Goal: Task Accomplishment & Management: Use online tool/utility

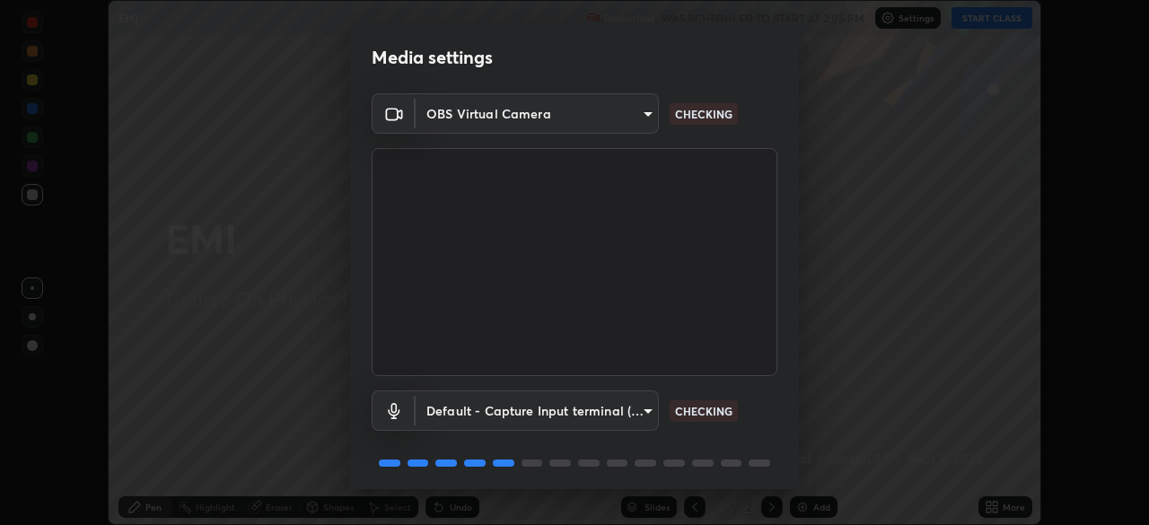
click at [476, 370] on video at bounding box center [574, 262] width 406 height 228
click at [618, 120] on body "Erase all EMI Recording WAS SCHEDULED TO START AT 2:05 PM Settings START CLASS …" at bounding box center [574, 262] width 1149 height 525
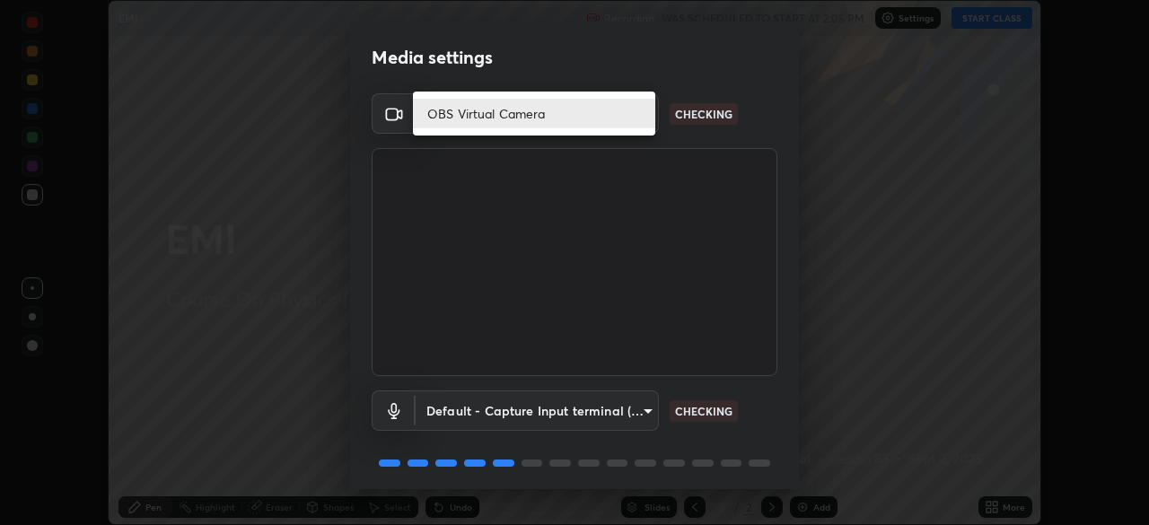
click at [542, 123] on li "OBS Virtual Camera" at bounding box center [534, 114] width 242 height 30
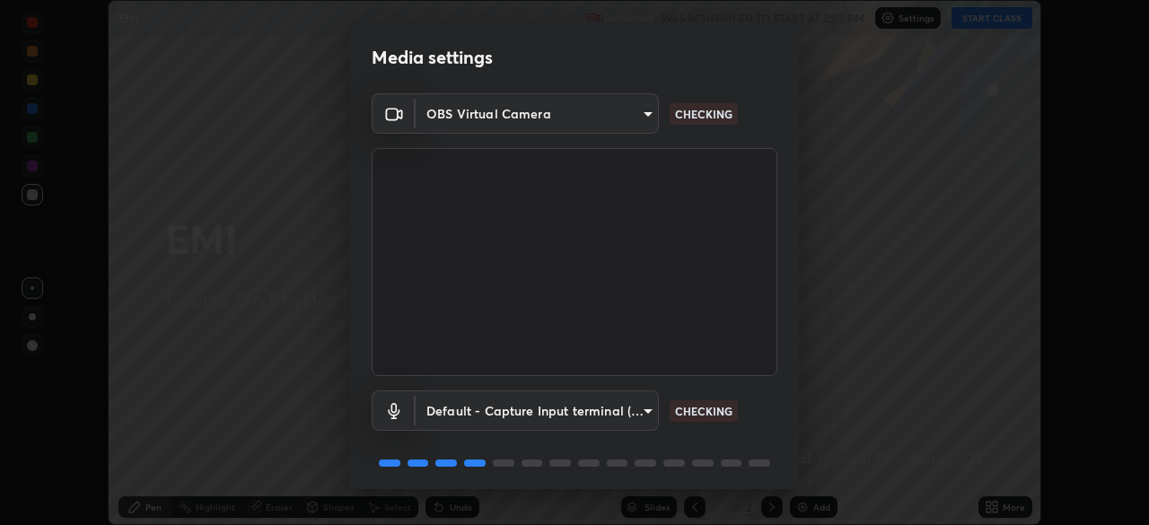
click at [461, 192] on video at bounding box center [574, 262] width 406 height 228
click at [557, 106] on body "Erase all EMI Recording WAS SCHEDULED TO START AT 2:05 PM Settings START CLASS …" at bounding box center [574, 262] width 1149 height 525
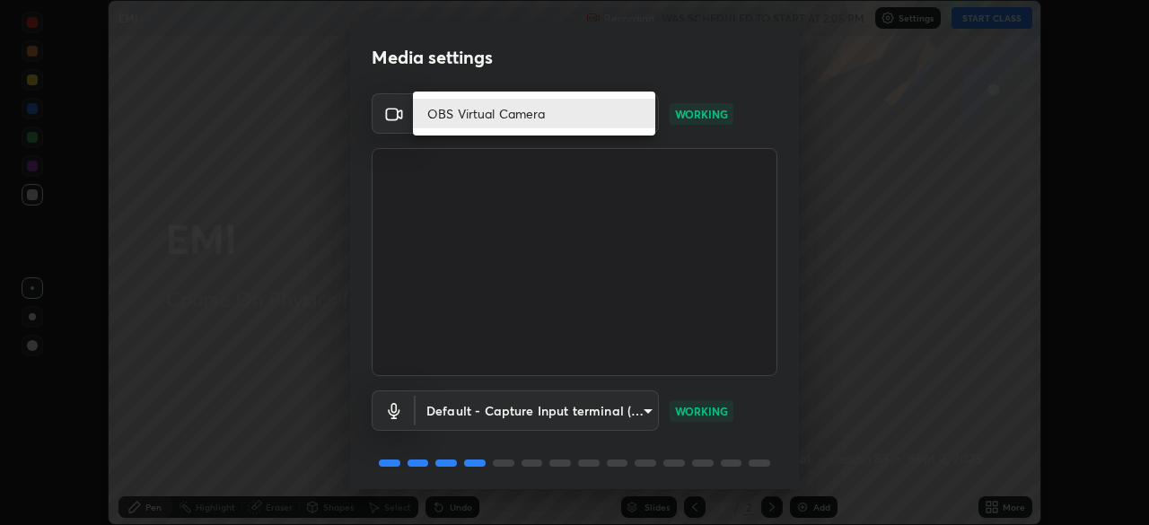
click at [531, 171] on div at bounding box center [574, 262] width 1149 height 525
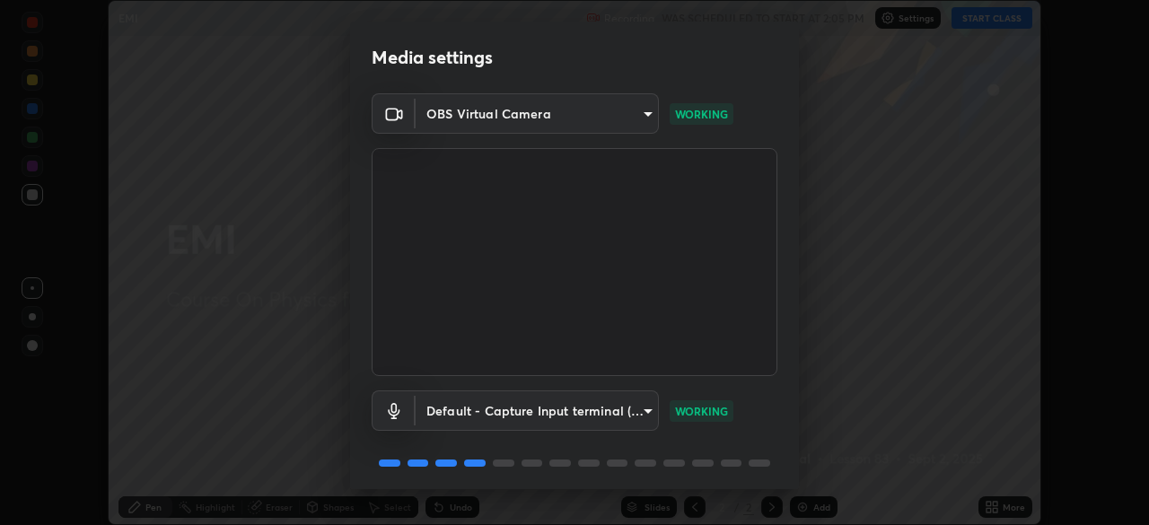
click at [509, 157] on video at bounding box center [574, 262] width 406 height 228
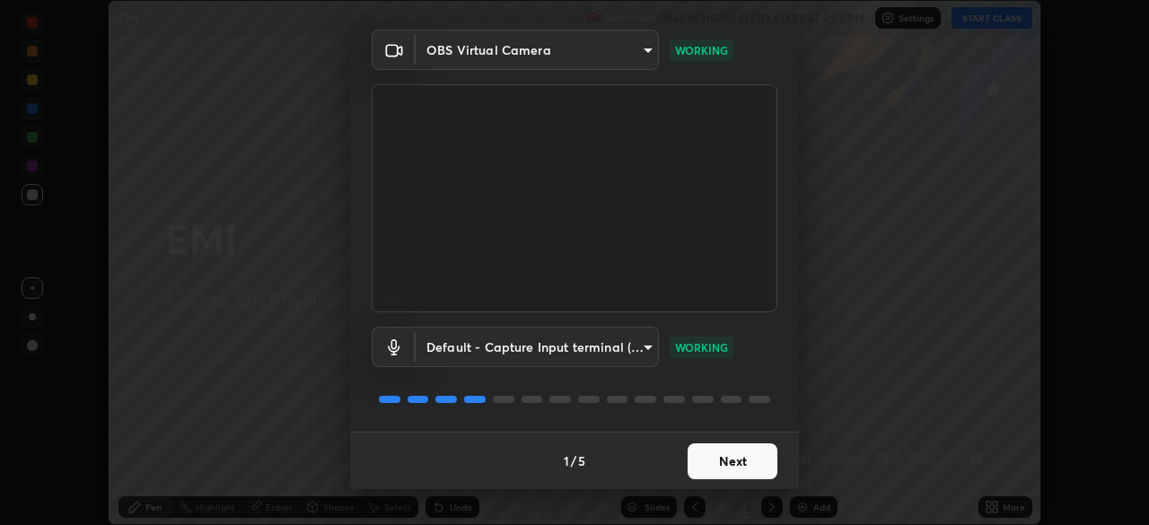
click at [723, 464] on button "Next" at bounding box center [732, 461] width 90 height 36
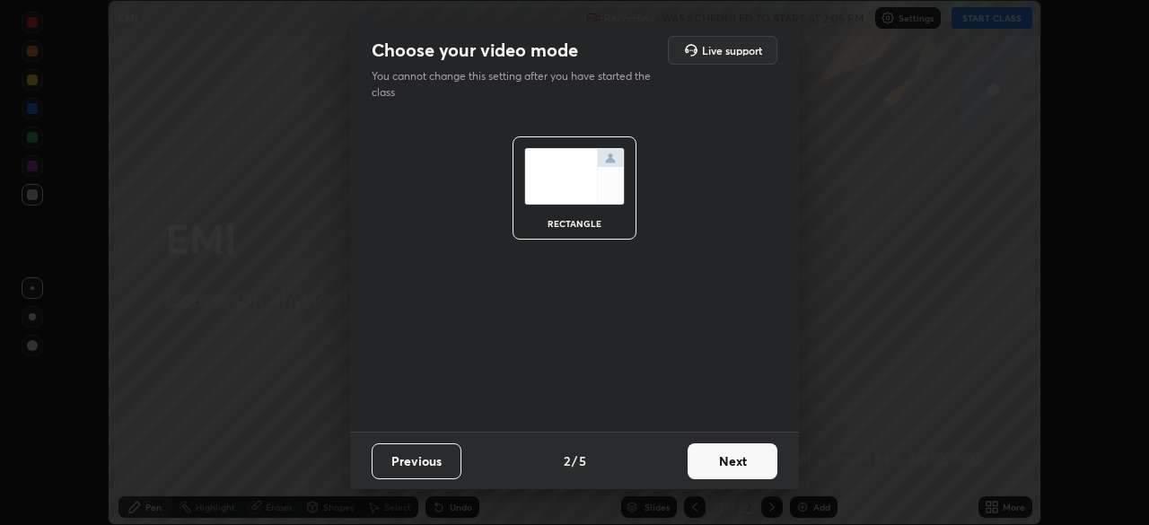
scroll to position [0, 0]
click at [719, 464] on button "Next" at bounding box center [732, 461] width 90 height 36
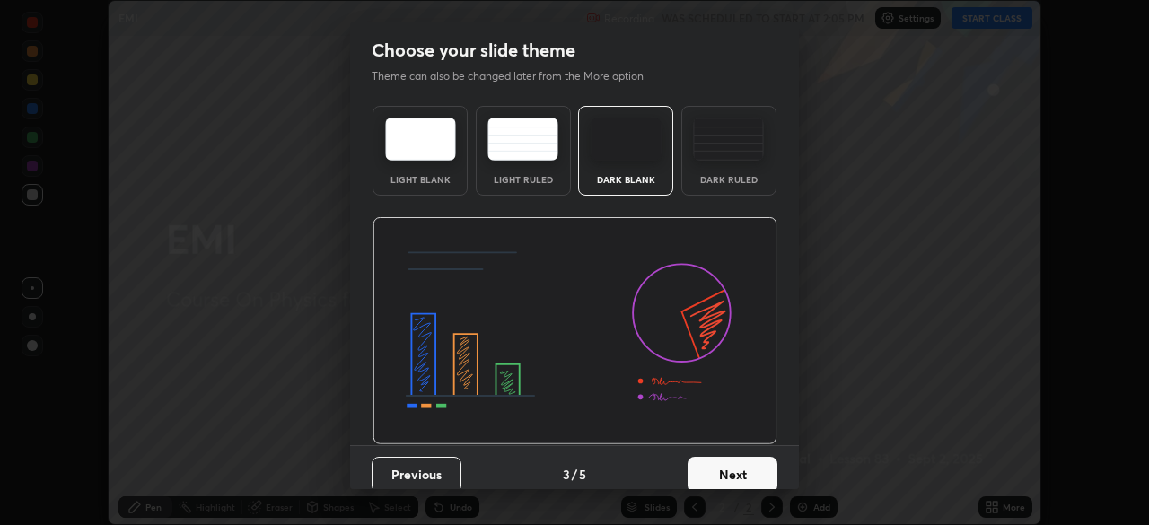
click at [719, 468] on button "Next" at bounding box center [732, 475] width 90 height 36
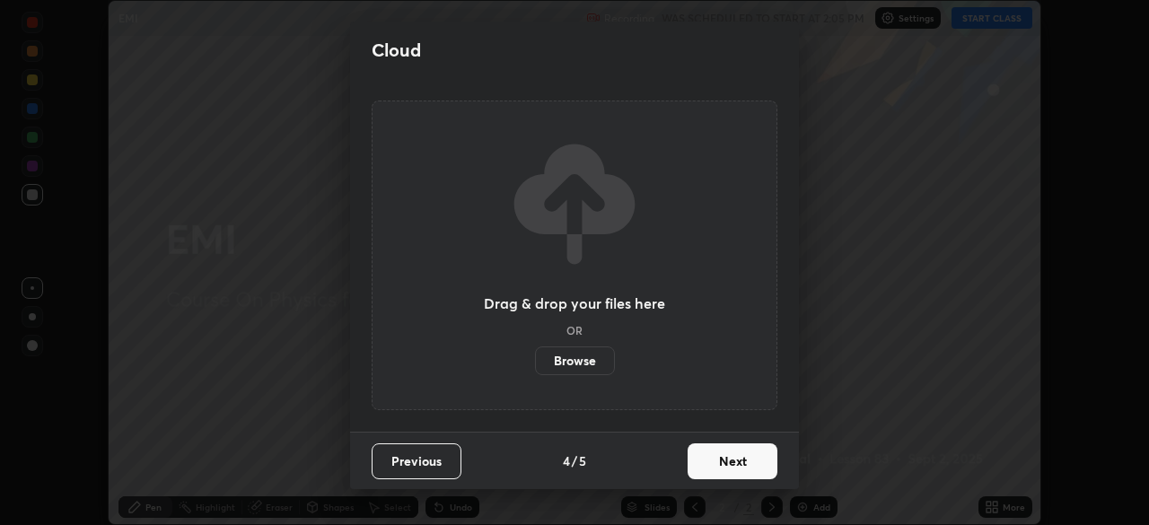
click at [718, 462] on button "Next" at bounding box center [732, 461] width 90 height 36
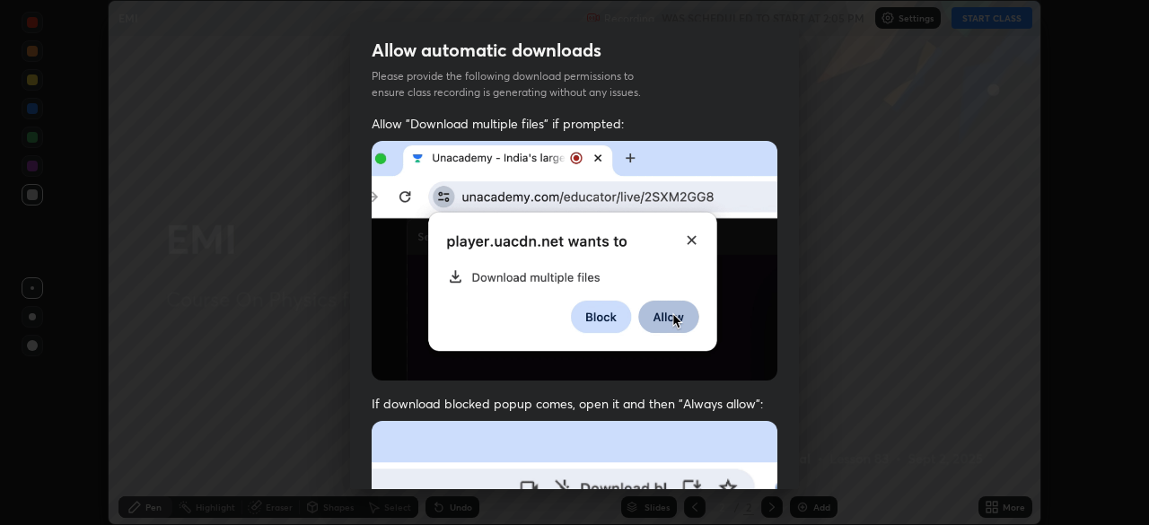
click at [382, 308] on img at bounding box center [574, 261] width 406 height 240
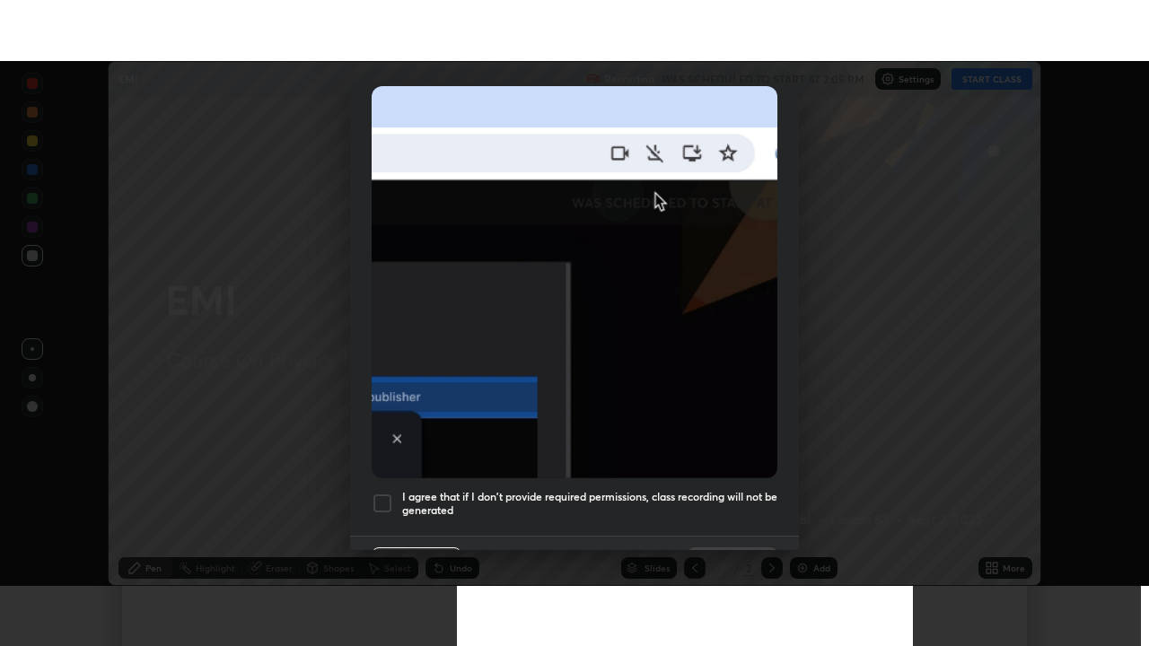
scroll to position [430, 0]
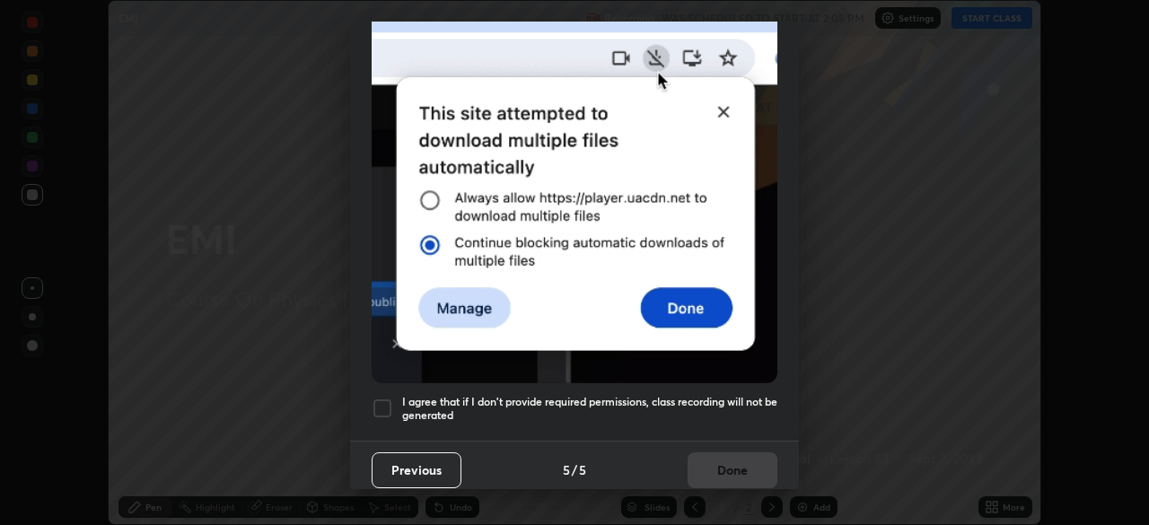
click at [383, 400] on div at bounding box center [382, 409] width 22 height 22
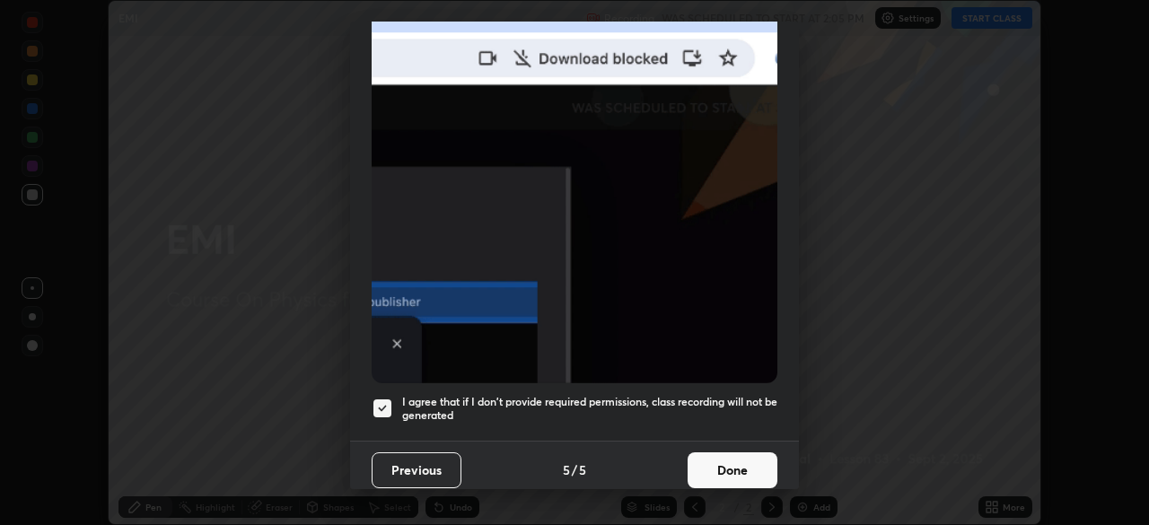
click at [722, 468] on button "Done" at bounding box center [732, 470] width 90 height 36
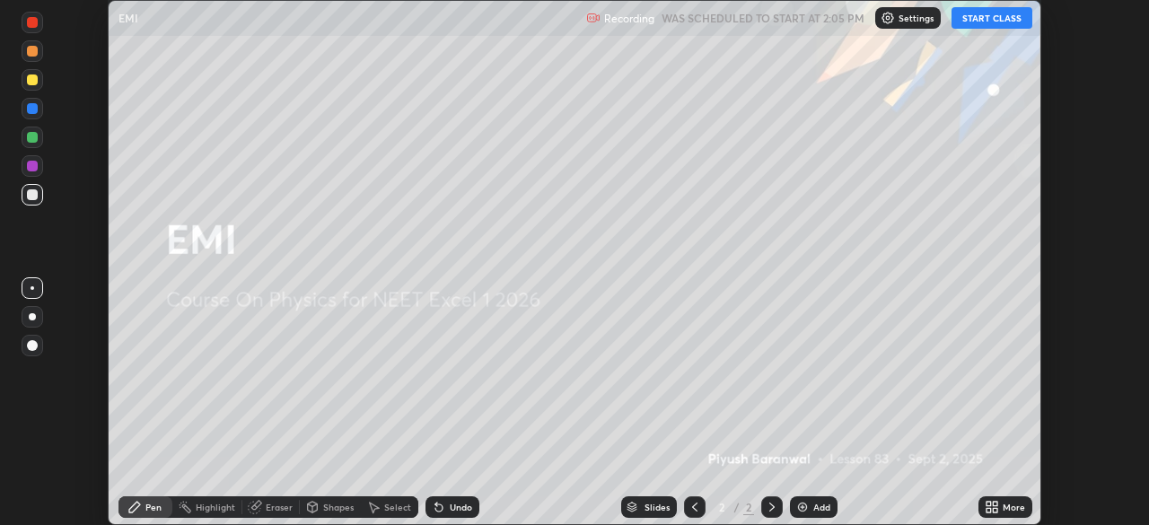
click at [992, 19] on button "START CLASS" at bounding box center [991, 18] width 81 height 22
click at [994, 510] on icon at bounding box center [994, 510] width 4 height 4
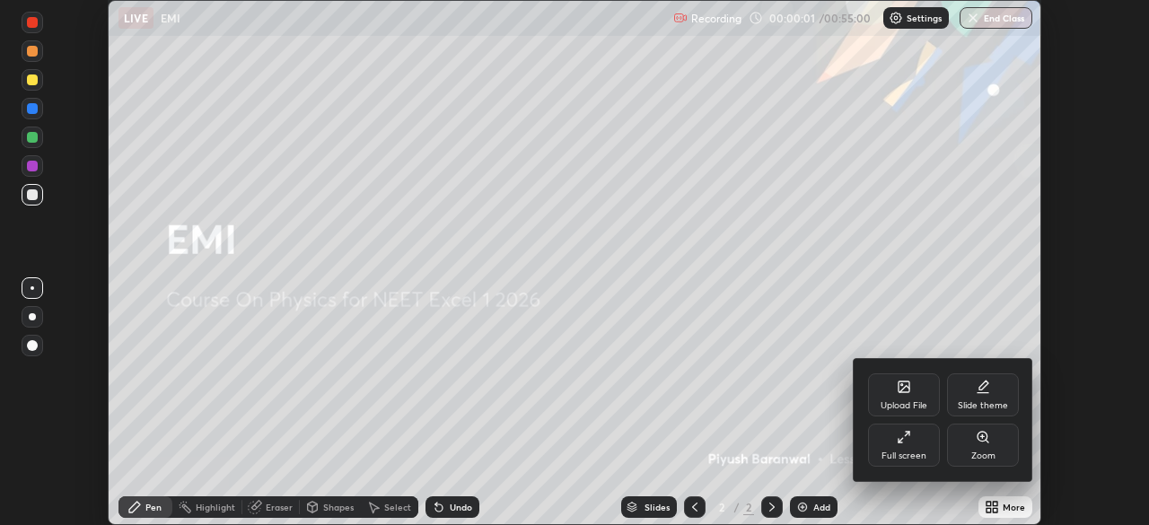
click at [904, 438] on icon at bounding box center [903, 437] width 14 height 14
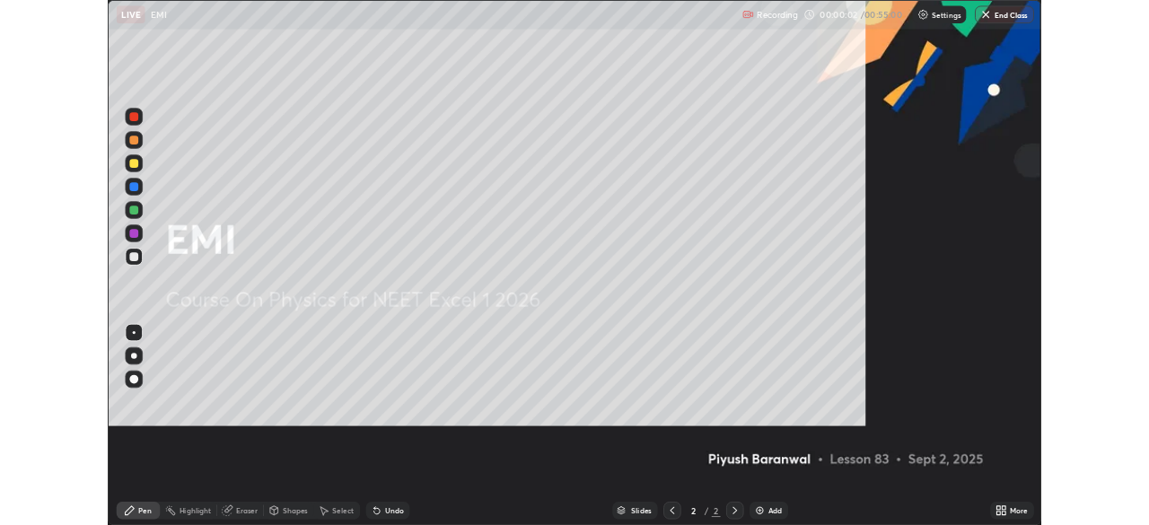
scroll to position [646, 1149]
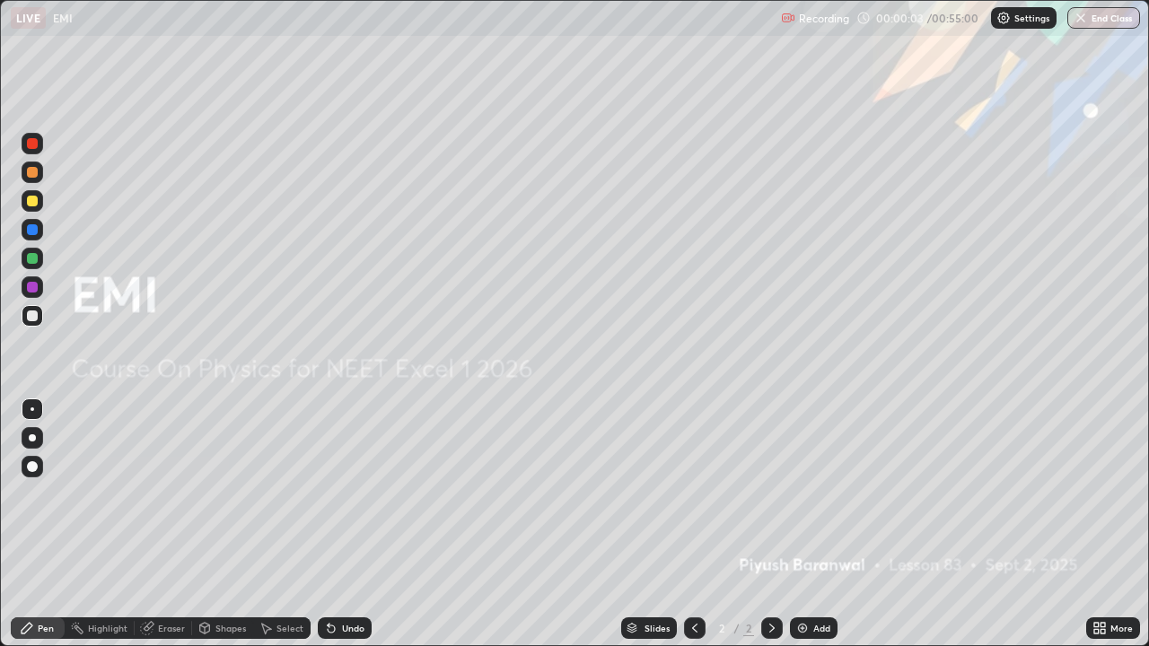
click at [819, 524] on div "Add" at bounding box center [821, 628] width 17 height 9
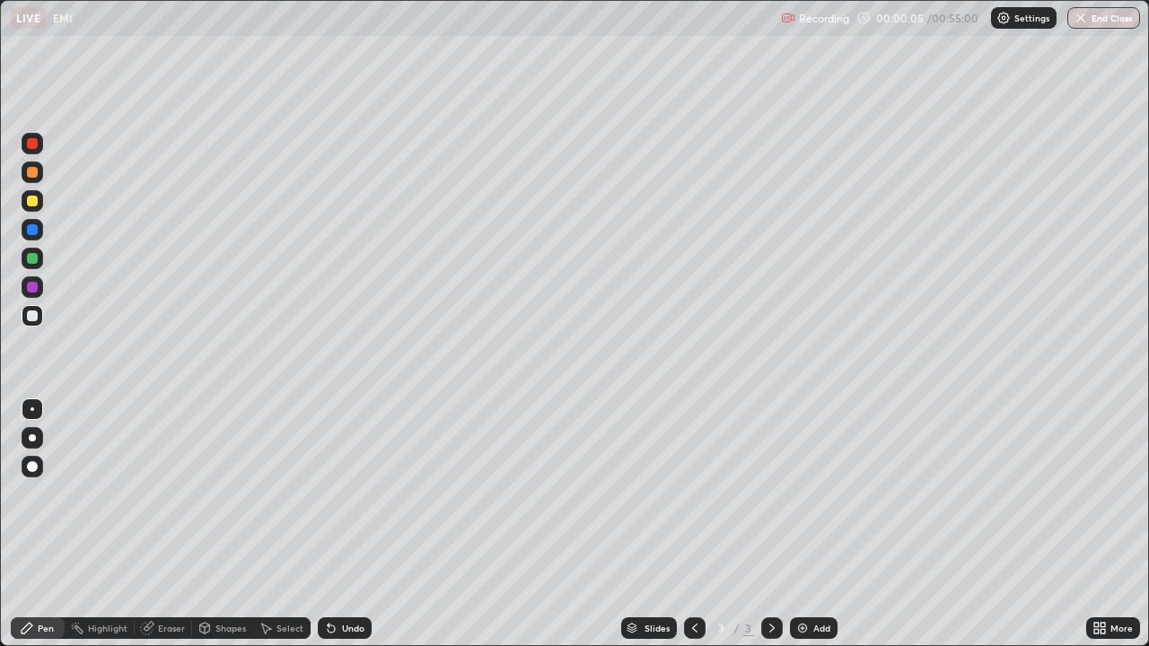
click at [33, 203] on div at bounding box center [32, 201] width 11 height 11
click at [36, 175] on div at bounding box center [32, 172] width 11 height 11
click at [286, 524] on div "Select" at bounding box center [281, 628] width 57 height 22
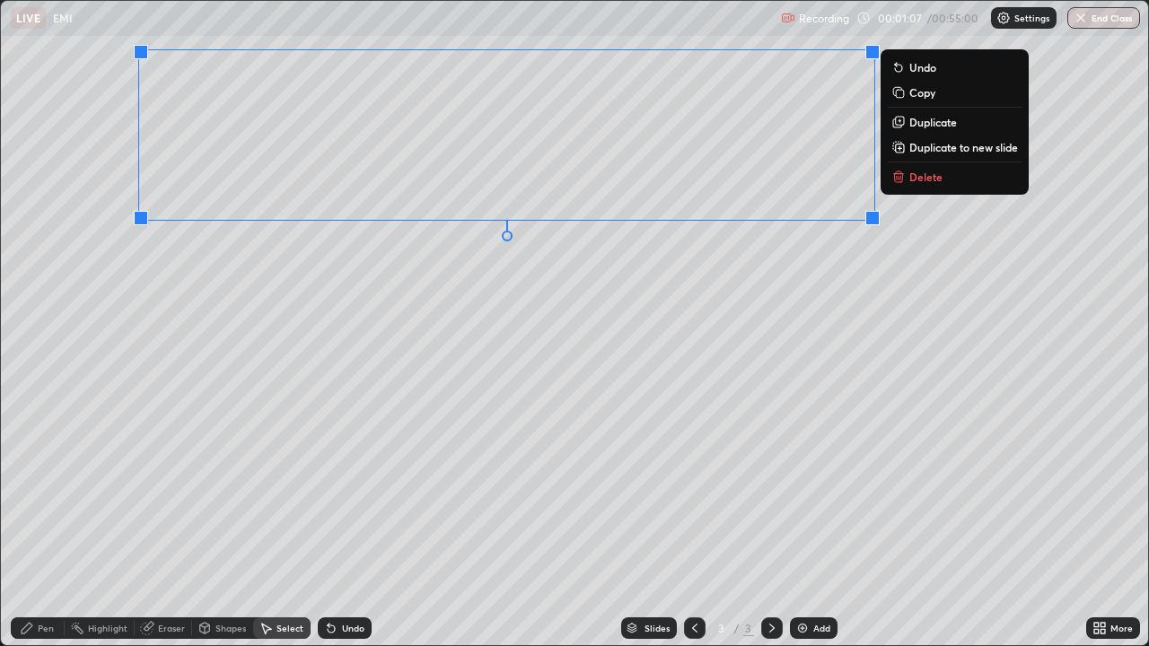
click at [580, 413] on div "0 ° Undo Copy Duplicate Duplicate to new slide Delete" at bounding box center [574, 323] width 1147 height 644
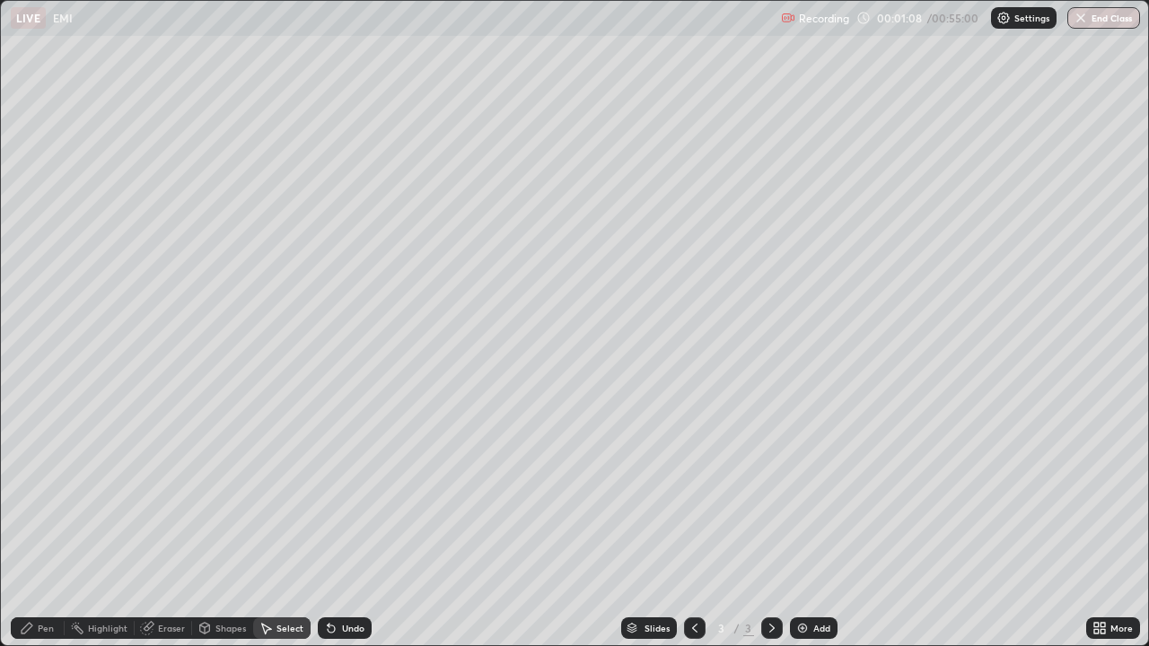
click at [39, 524] on div "Pen" at bounding box center [46, 628] width 16 height 9
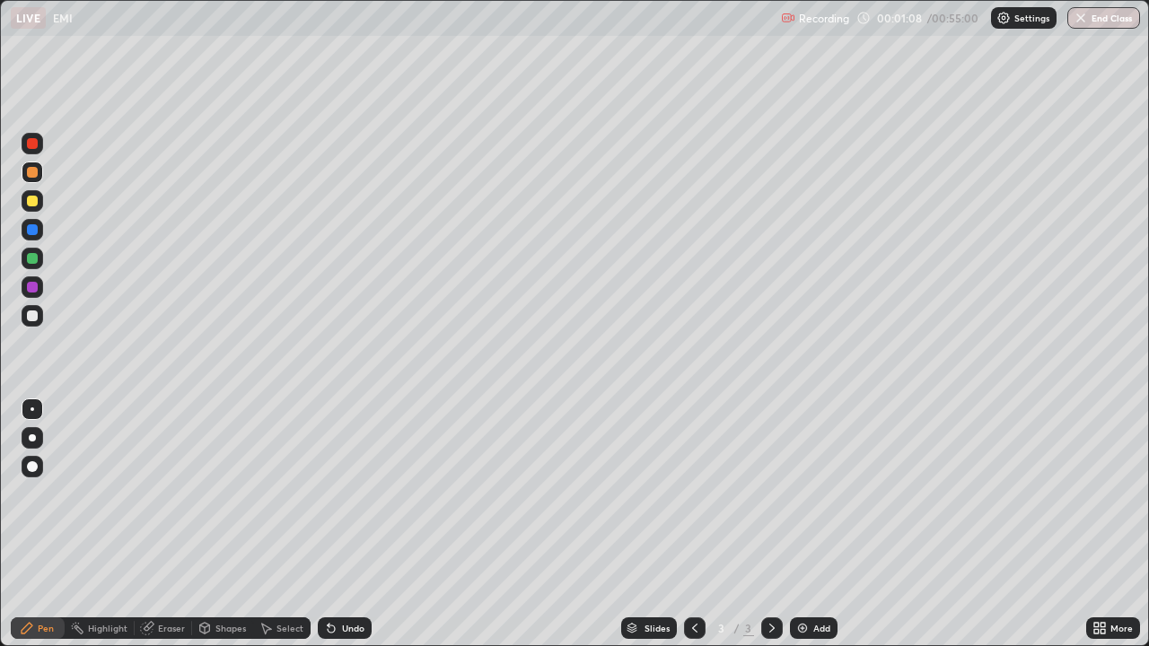
click at [36, 314] on div at bounding box center [32, 315] width 11 height 11
click at [338, 524] on div "Undo" at bounding box center [345, 628] width 54 height 22
click at [339, 524] on div "Undo" at bounding box center [345, 628] width 54 height 22
click at [342, 524] on div "Undo" at bounding box center [353, 628] width 22 height 9
click at [36, 202] on div at bounding box center [32, 201] width 11 height 11
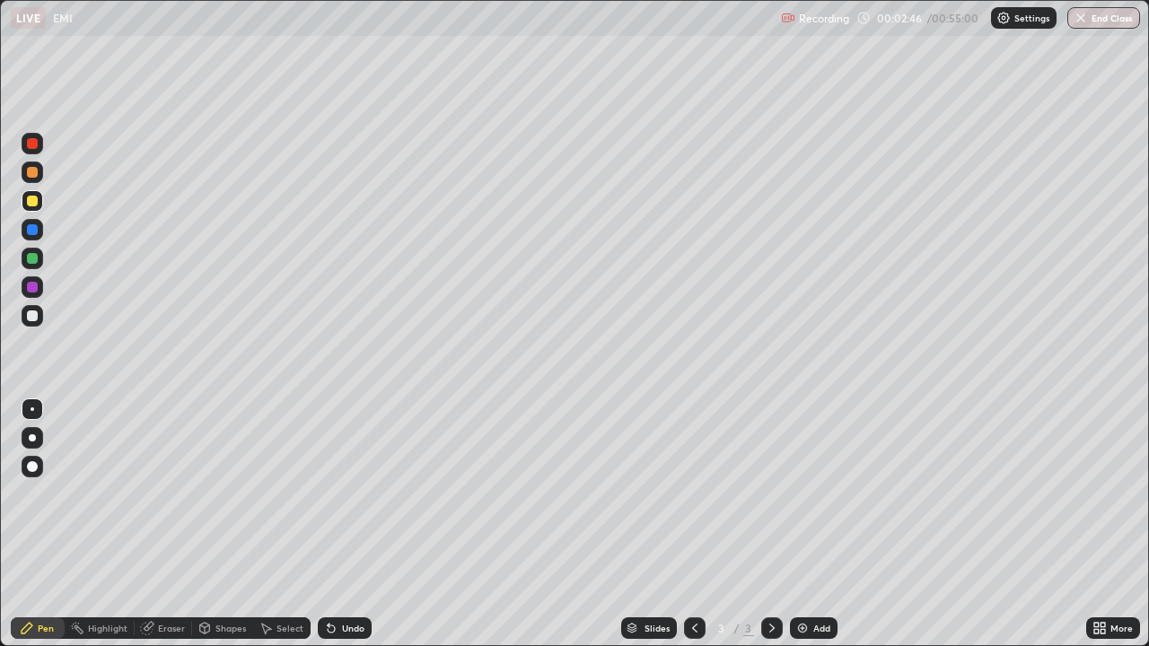
click at [337, 524] on div "Undo" at bounding box center [345, 628] width 54 height 22
click at [338, 524] on div "Undo" at bounding box center [345, 628] width 54 height 22
click at [33, 316] on div at bounding box center [32, 315] width 11 height 11
click at [37, 260] on div at bounding box center [32, 258] width 11 height 11
click at [336, 524] on div "Undo" at bounding box center [345, 628] width 54 height 22
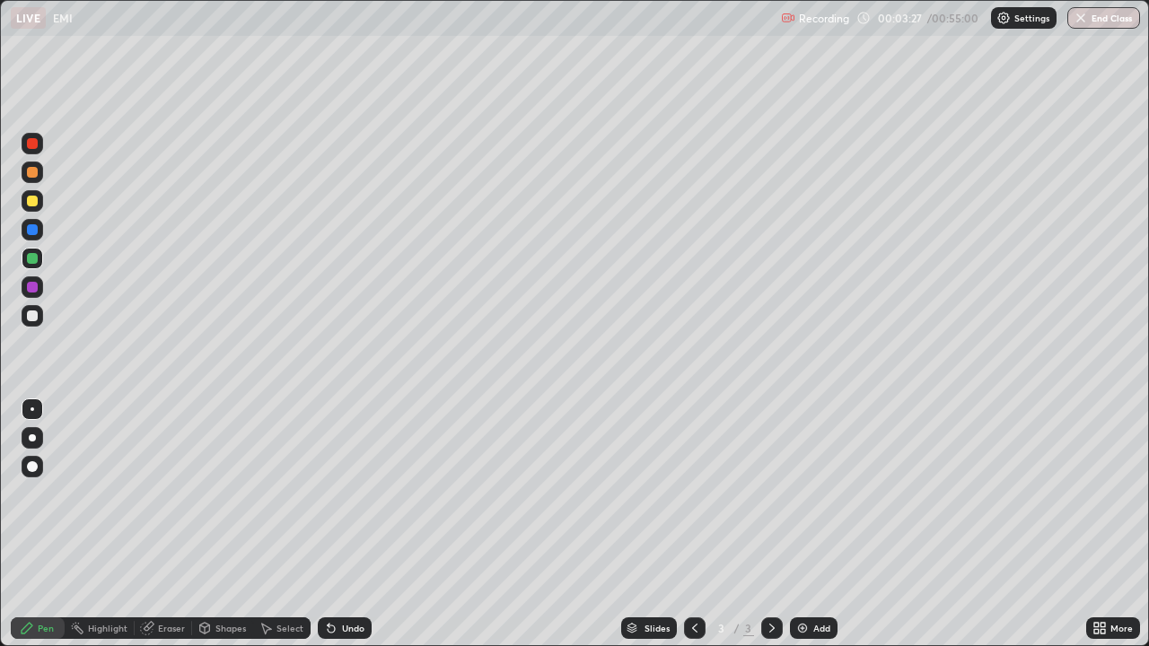
click at [336, 524] on div "Undo" at bounding box center [345, 628] width 54 height 22
click at [338, 524] on div "Undo" at bounding box center [345, 628] width 54 height 22
click at [337, 524] on div "Undo" at bounding box center [345, 628] width 54 height 22
click at [276, 524] on div "Select" at bounding box center [289, 628] width 27 height 9
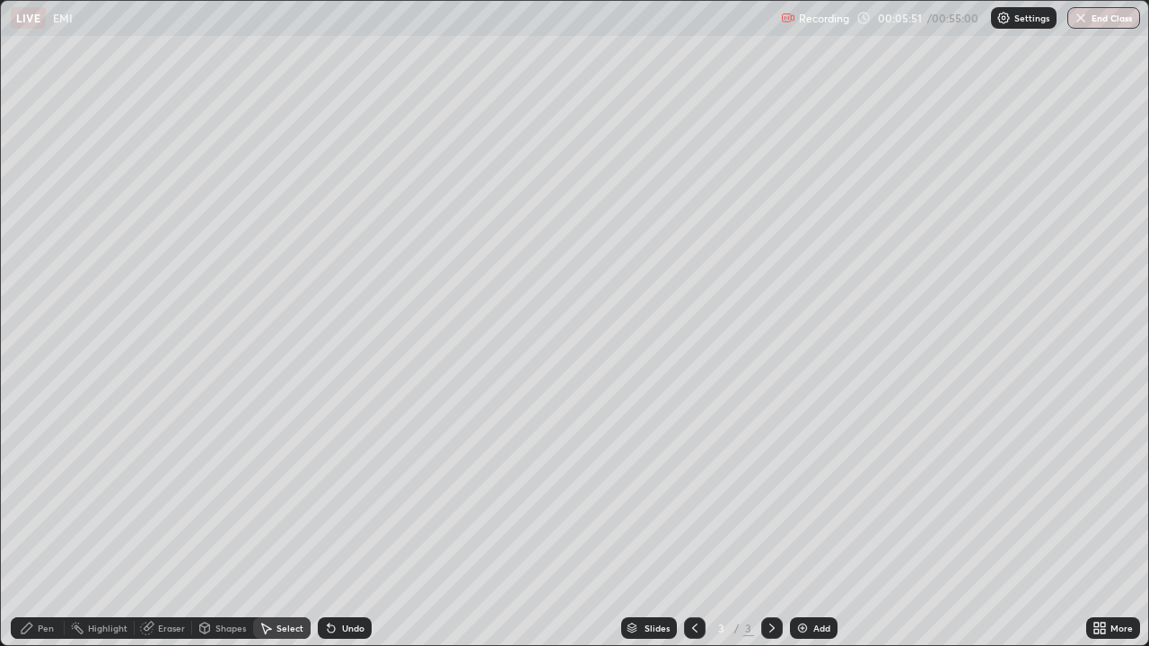
click at [826, 524] on div "Add" at bounding box center [814, 628] width 48 height 22
click at [40, 524] on div "Pen" at bounding box center [46, 628] width 16 height 9
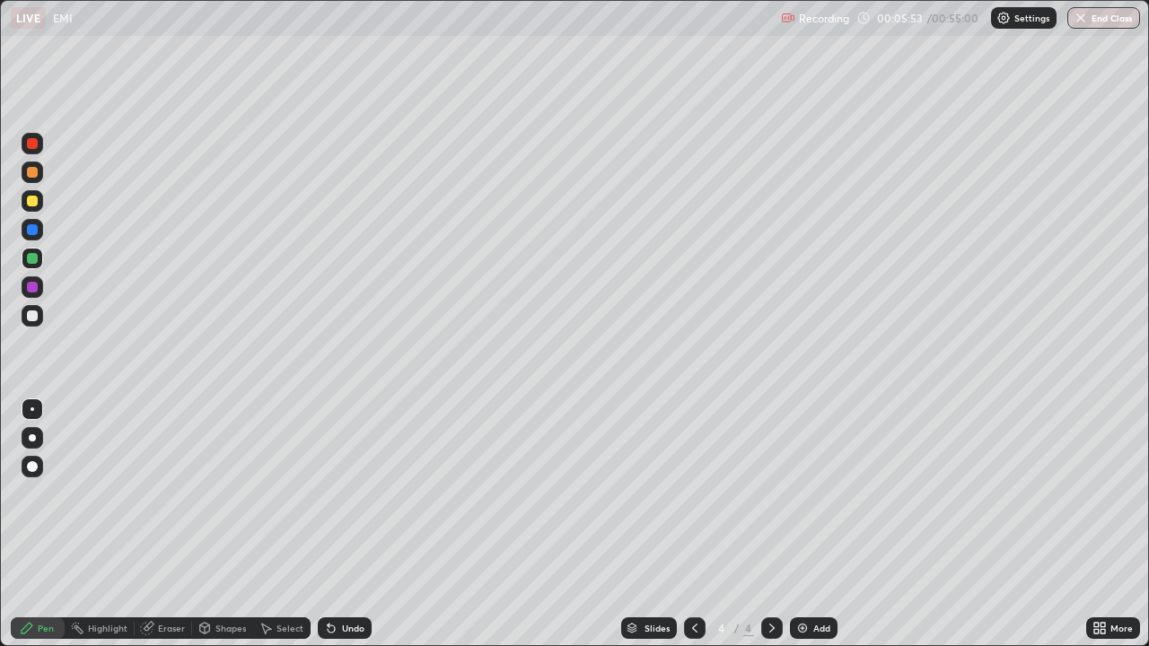
click at [34, 258] on div at bounding box center [32, 258] width 11 height 11
click at [32, 201] on div at bounding box center [32, 201] width 11 height 11
click at [31, 289] on div at bounding box center [32, 287] width 11 height 11
click at [31, 312] on div at bounding box center [32, 315] width 11 height 11
click at [33, 205] on div at bounding box center [32, 201] width 11 height 11
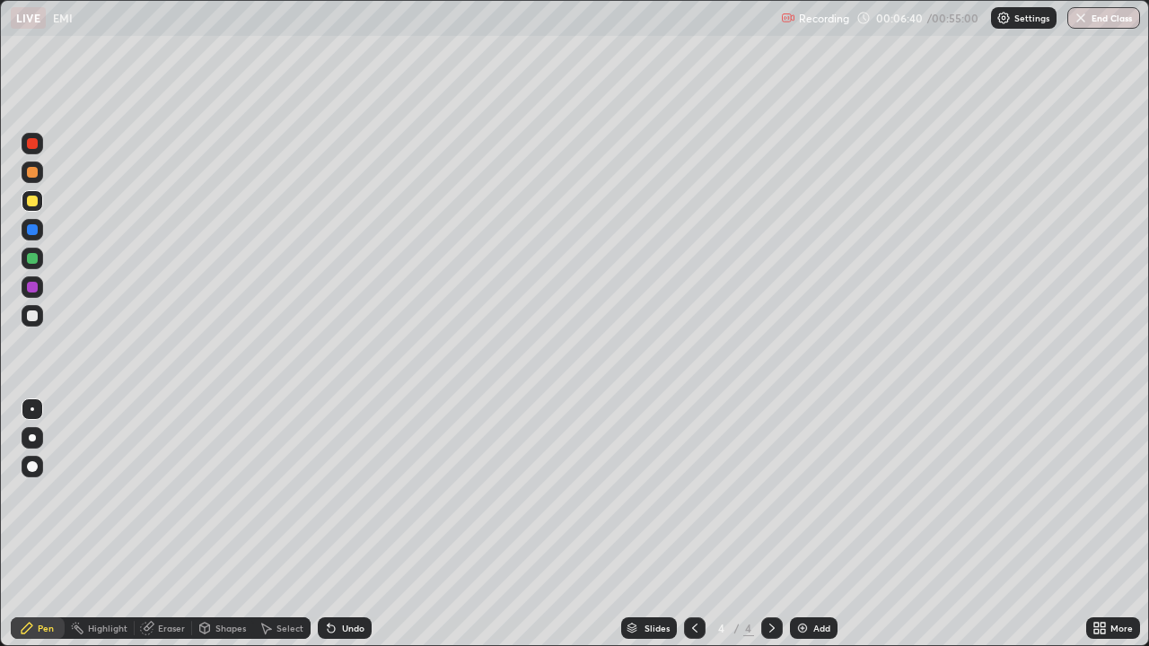
click at [31, 315] on div at bounding box center [32, 315] width 11 height 11
click at [31, 173] on div at bounding box center [32, 172] width 11 height 11
click at [30, 317] on div at bounding box center [32, 315] width 11 height 11
click at [33, 170] on div at bounding box center [32, 172] width 11 height 11
click at [31, 317] on div at bounding box center [32, 315] width 11 height 11
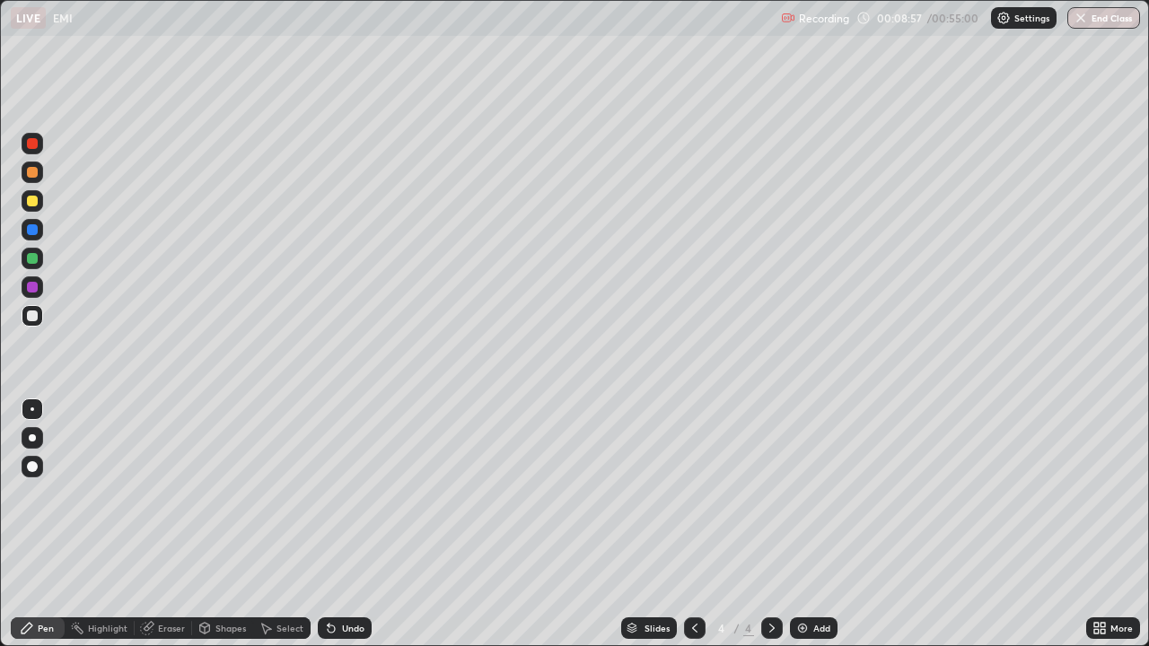
click at [30, 204] on div at bounding box center [32, 201] width 11 height 11
click at [338, 524] on div "Undo" at bounding box center [345, 628] width 54 height 22
click at [340, 524] on div "Undo" at bounding box center [345, 628] width 54 height 22
click at [807, 524] on img at bounding box center [802, 628] width 14 height 14
click at [32, 199] on div at bounding box center [32, 201] width 11 height 11
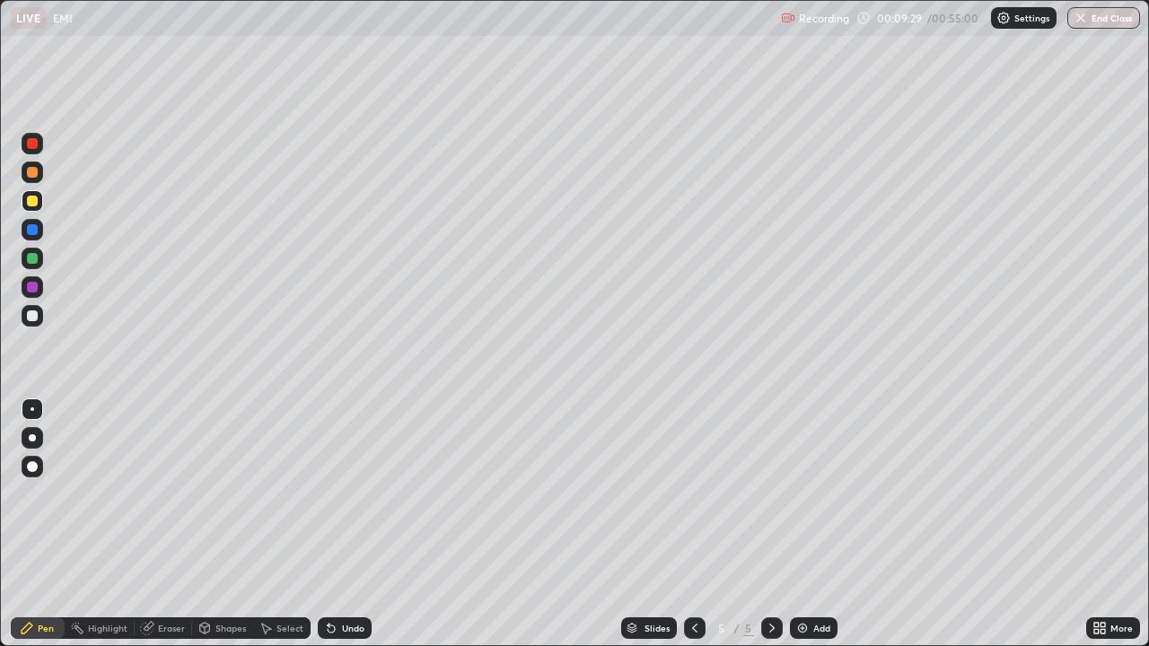
click at [35, 171] on div at bounding box center [32, 172] width 11 height 11
click at [32, 319] on div at bounding box center [32, 315] width 11 height 11
click at [30, 262] on div at bounding box center [32, 258] width 11 height 11
click at [33, 204] on div at bounding box center [32, 201] width 11 height 11
click at [339, 524] on div "Undo" at bounding box center [345, 628] width 54 height 22
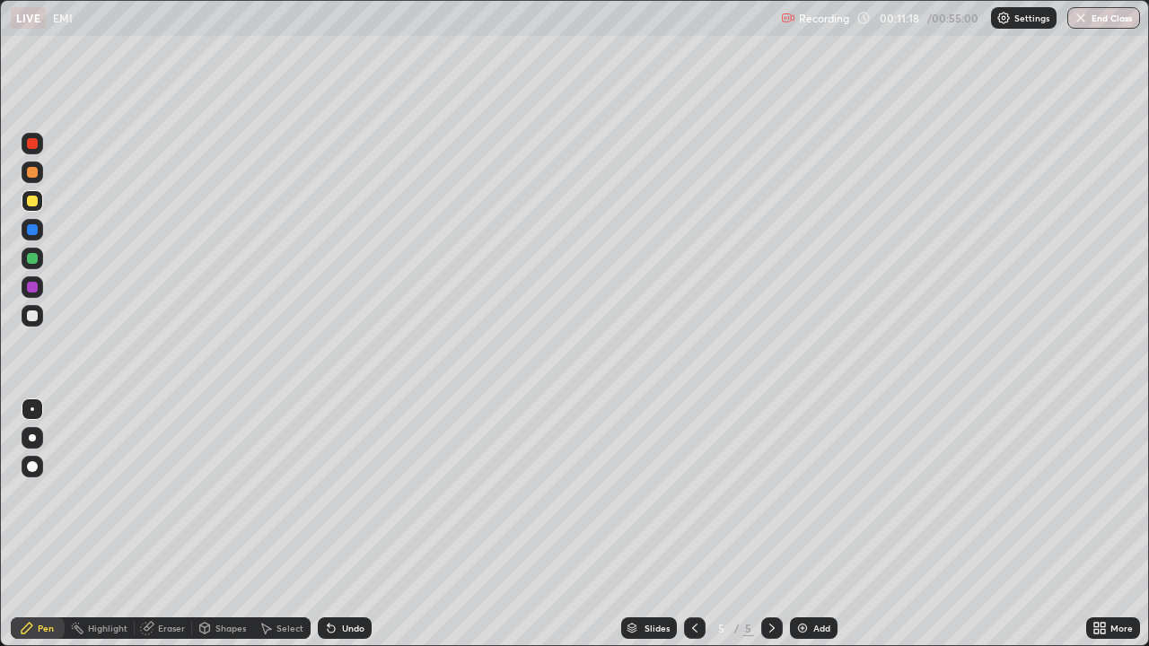
click at [343, 524] on div "Undo" at bounding box center [345, 628] width 54 height 22
click at [341, 524] on div "Undo" at bounding box center [345, 628] width 54 height 22
click at [342, 524] on div "Undo" at bounding box center [345, 628] width 54 height 22
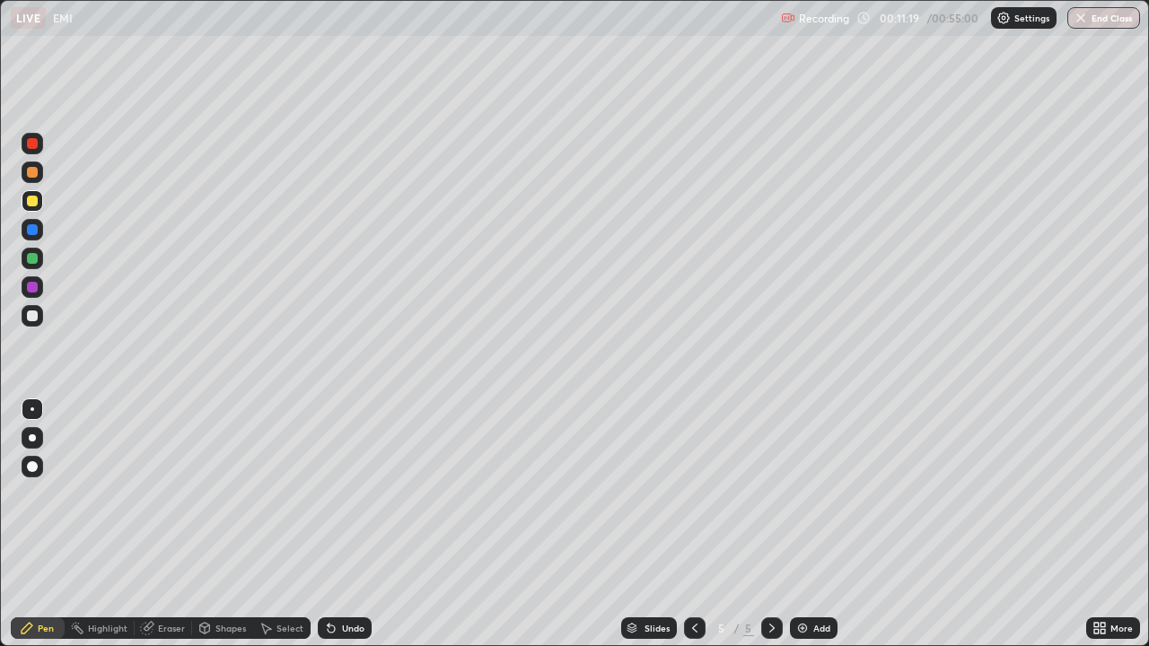
click at [344, 524] on div "Undo" at bounding box center [345, 628] width 54 height 22
click at [345, 524] on div "Undo" at bounding box center [345, 628] width 54 height 22
click at [343, 524] on div "Undo" at bounding box center [345, 628] width 54 height 22
click at [344, 524] on div "Undo" at bounding box center [345, 628] width 54 height 22
click at [345, 524] on div "Undo" at bounding box center [345, 628] width 54 height 22
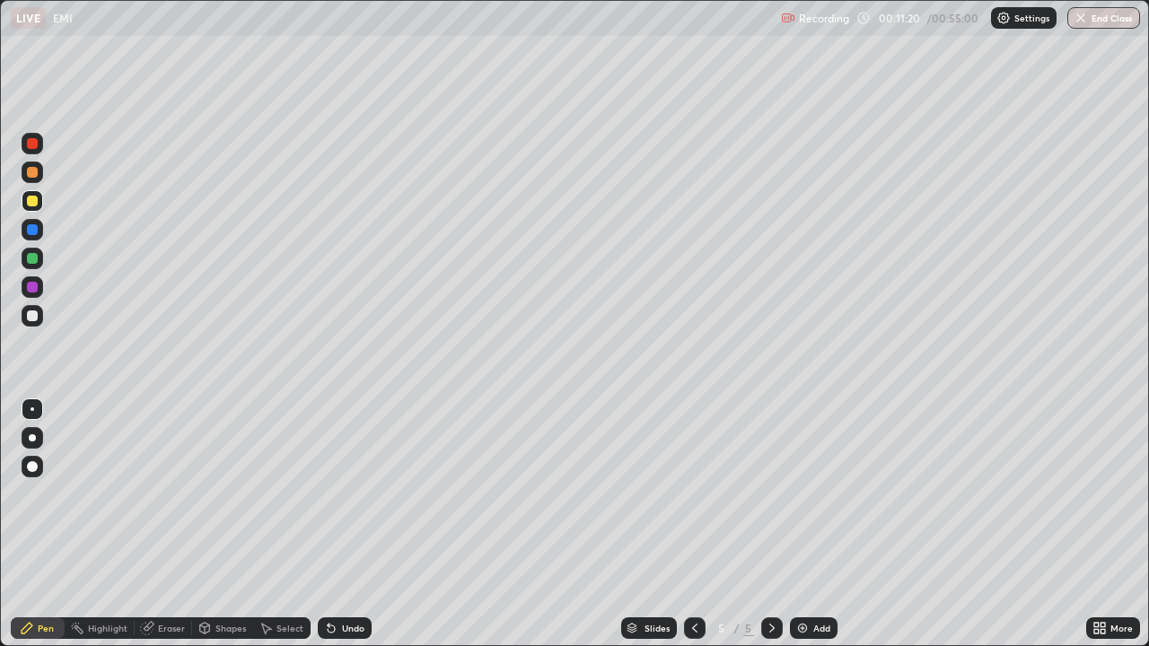
click at [348, 524] on div "Undo" at bounding box center [345, 628] width 54 height 22
click at [346, 524] on div "Undo" at bounding box center [345, 628] width 54 height 22
click at [345, 524] on div "Undo" at bounding box center [345, 628] width 54 height 22
click at [353, 524] on div "Undo" at bounding box center [345, 628] width 54 height 22
click at [28, 313] on div at bounding box center [32, 315] width 11 height 11
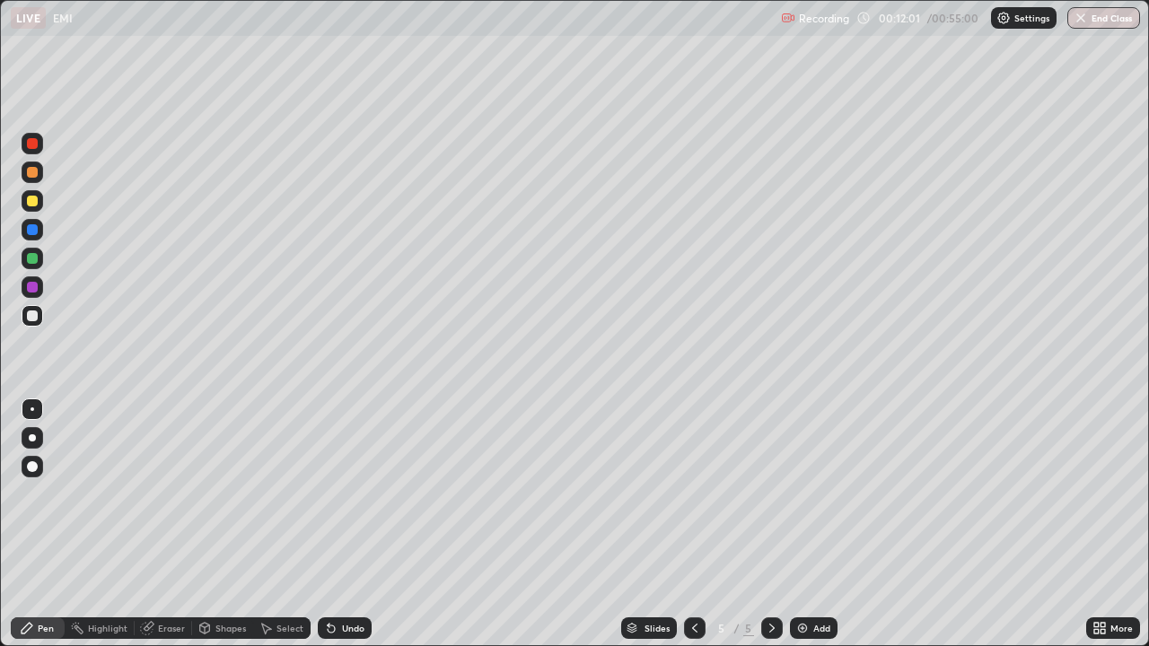
click at [272, 524] on div "Select" at bounding box center [281, 628] width 57 height 22
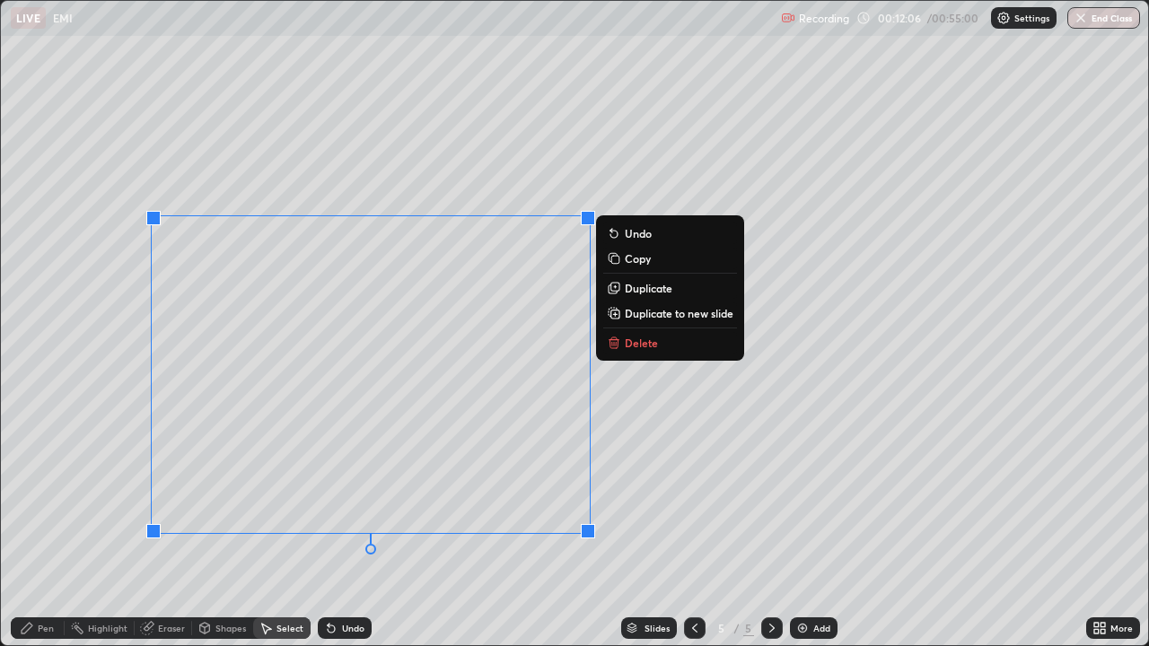
click at [510, 163] on div "0 ° Undo Copy Duplicate Duplicate to new slide Delete" at bounding box center [574, 323] width 1147 height 644
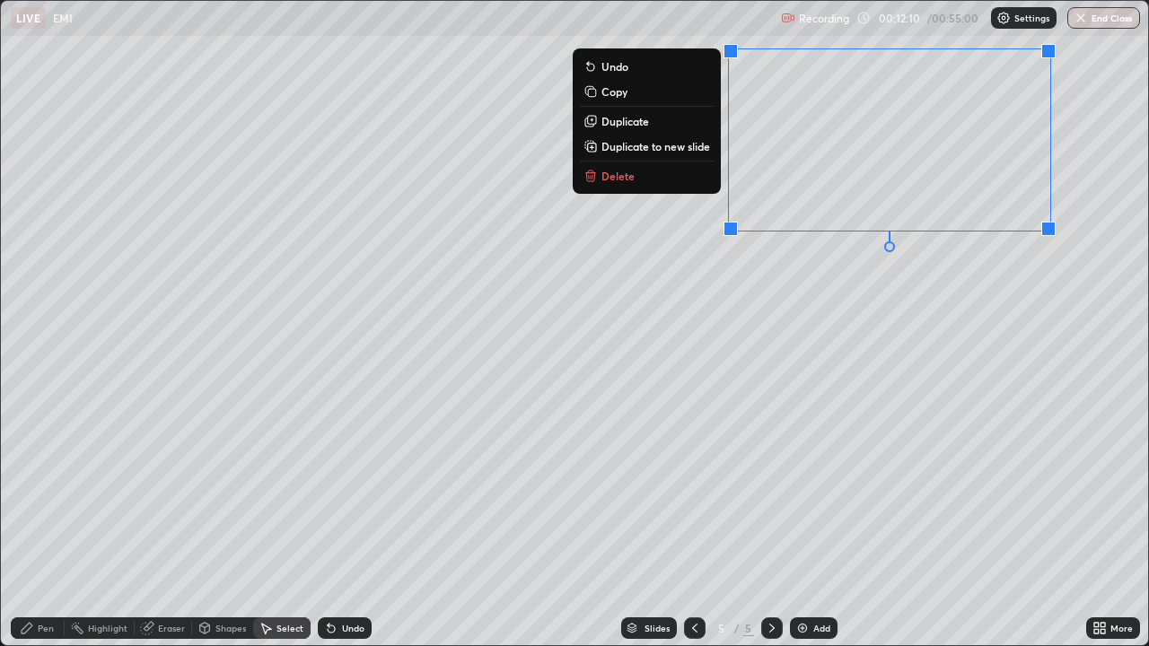
click at [673, 327] on div "0 ° Undo Copy Duplicate Duplicate to new slide Delete" at bounding box center [574, 323] width 1147 height 644
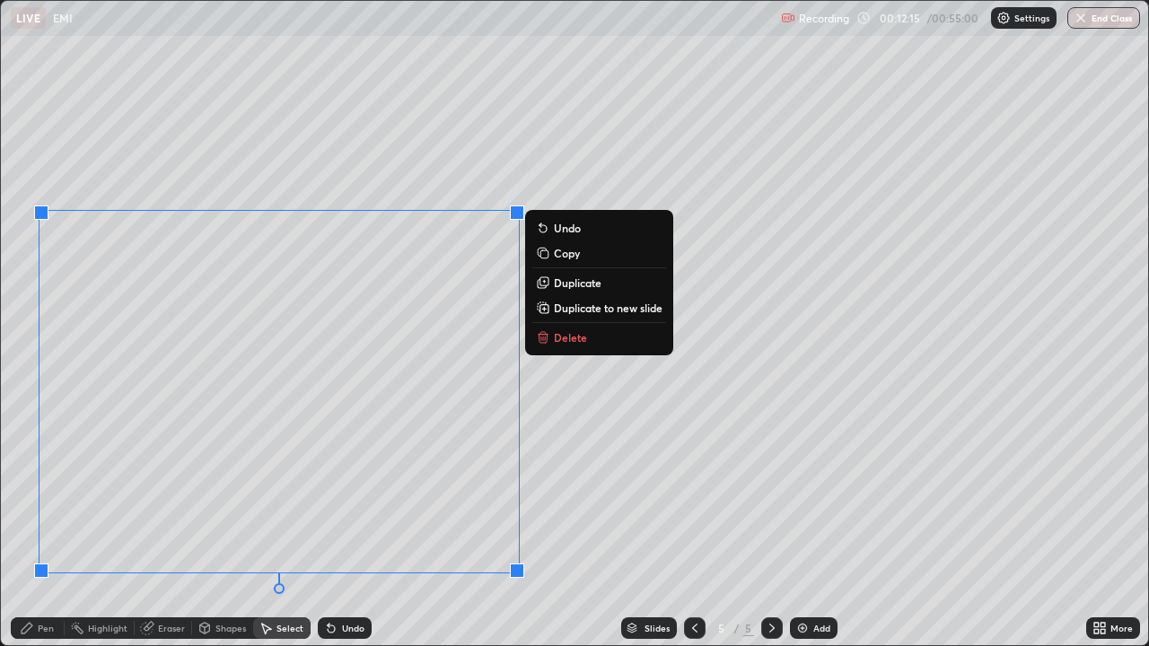
click at [46, 524] on div "Pen" at bounding box center [46, 628] width 16 height 9
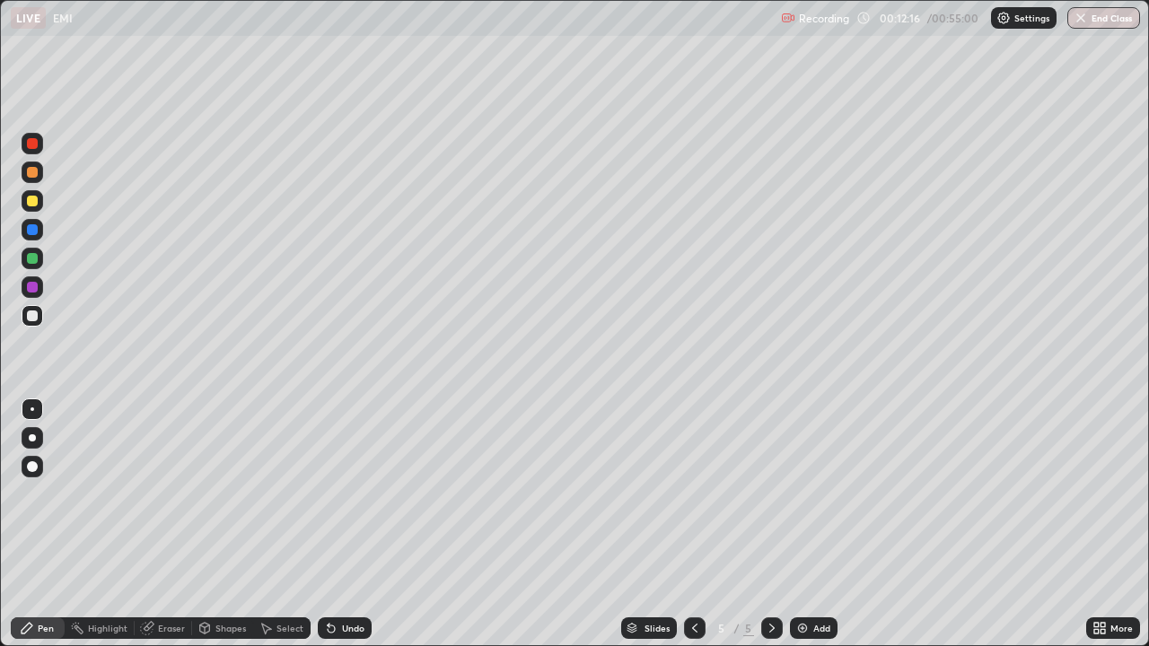
click at [31, 198] on div at bounding box center [32, 201] width 11 height 11
click at [31, 179] on div at bounding box center [33, 173] width 22 height 22
click at [30, 205] on div at bounding box center [32, 201] width 11 height 11
click at [273, 524] on div "Select" at bounding box center [281, 628] width 57 height 22
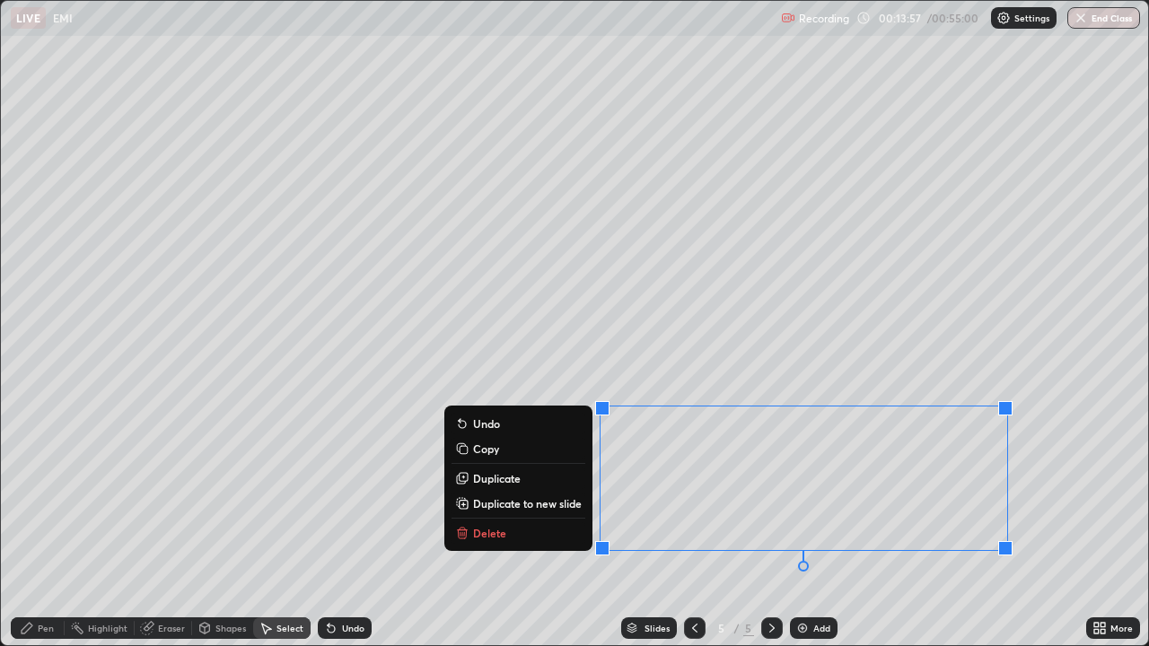
click at [909, 524] on div "0 ° Undo Copy Duplicate Duplicate to new slide Delete" at bounding box center [574, 323] width 1147 height 644
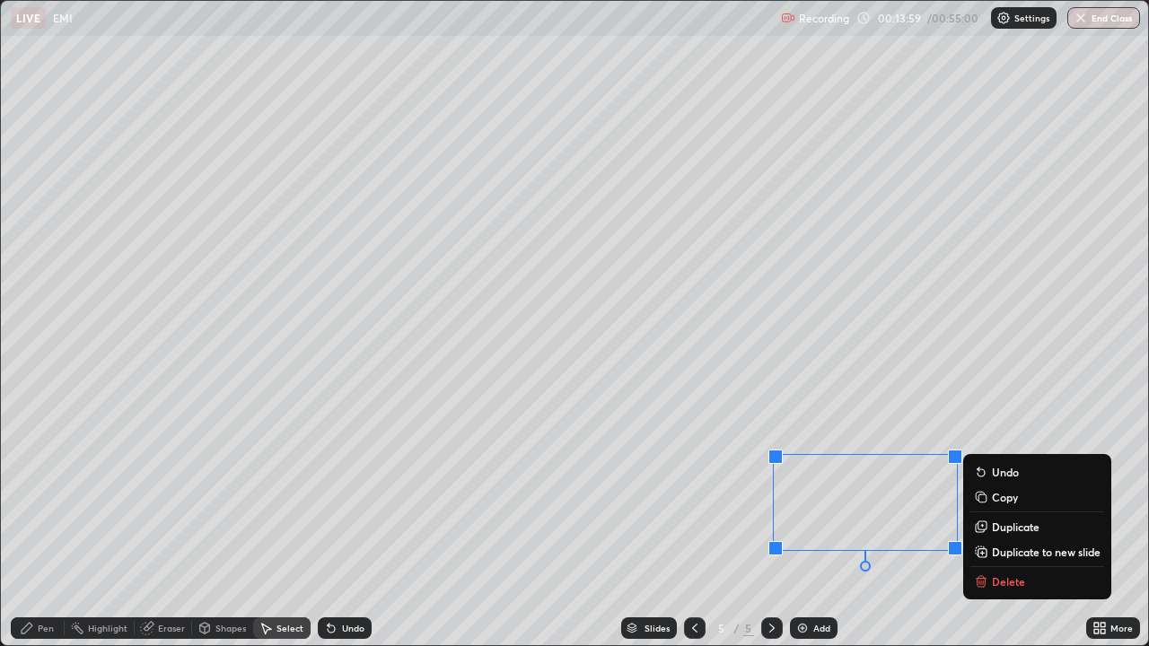
click at [995, 524] on p "Delete" at bounding box center [1008, 581] width 33 height 14
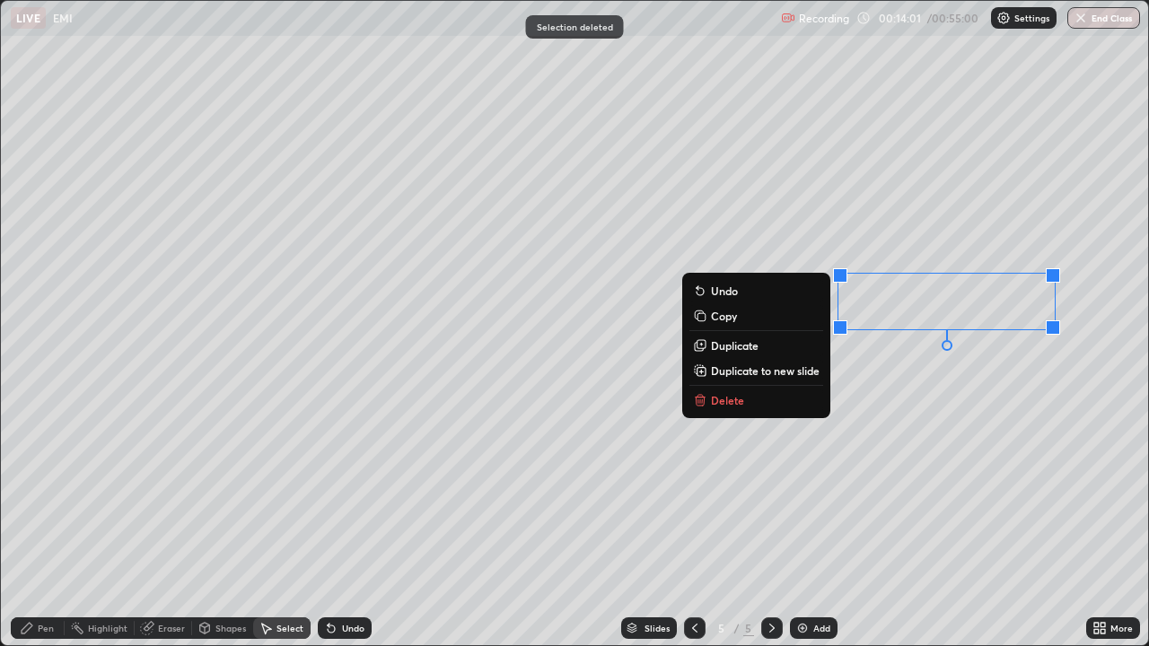
click at [753, 401] on button "Delete" at bounding box center [756, 400] width 134 height 22
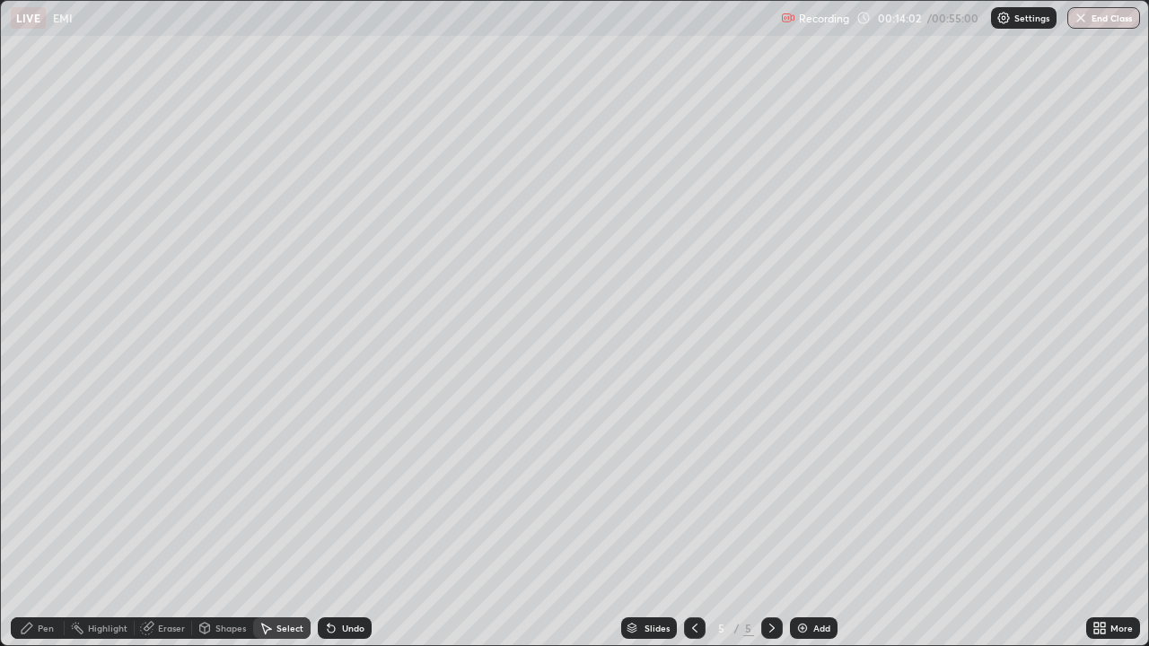
click at [37, 524] on div "Pen" at bounding box center [38, 628] width 54 height 22
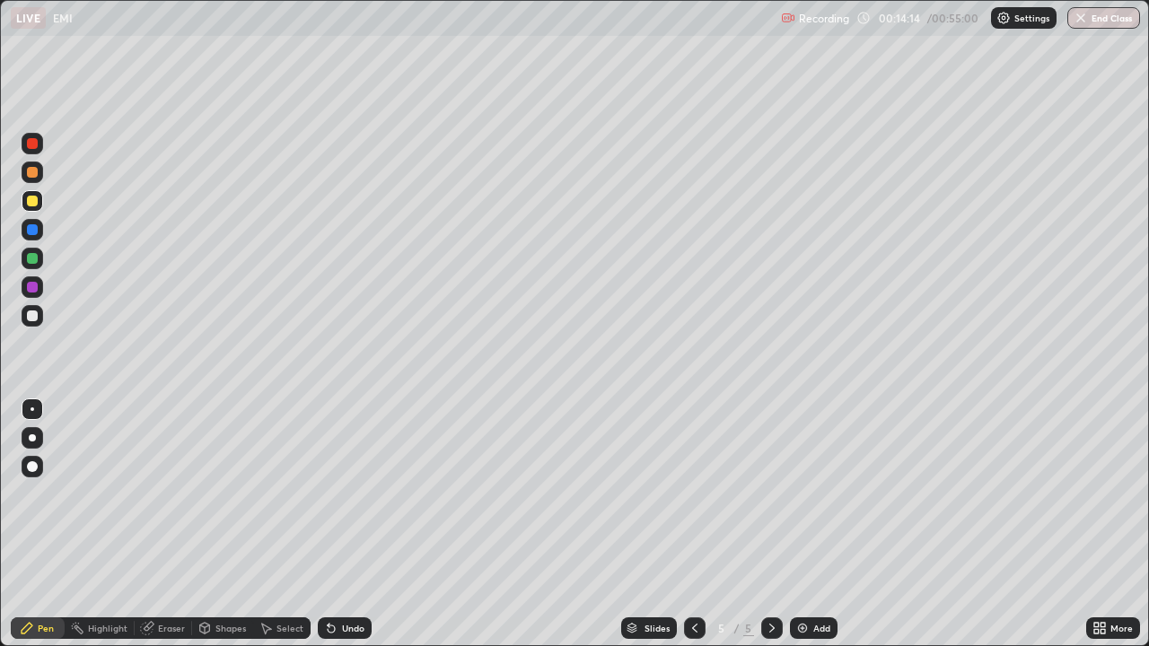
click at [334, 524] on icon at bounding box center [331, 628] width 14 height 14
click at [39, 316] on div at bounding box center [33, 316] width 22 height 22
click at [32, 256] on div at bounding box center [32, 258] width 11 height 11
click at [342, 524] on div "Undo" at bounding box center [353, 628] width 22 height 9
click at [31, 316] on div at bounding box center [32, 315] width 11 height 11
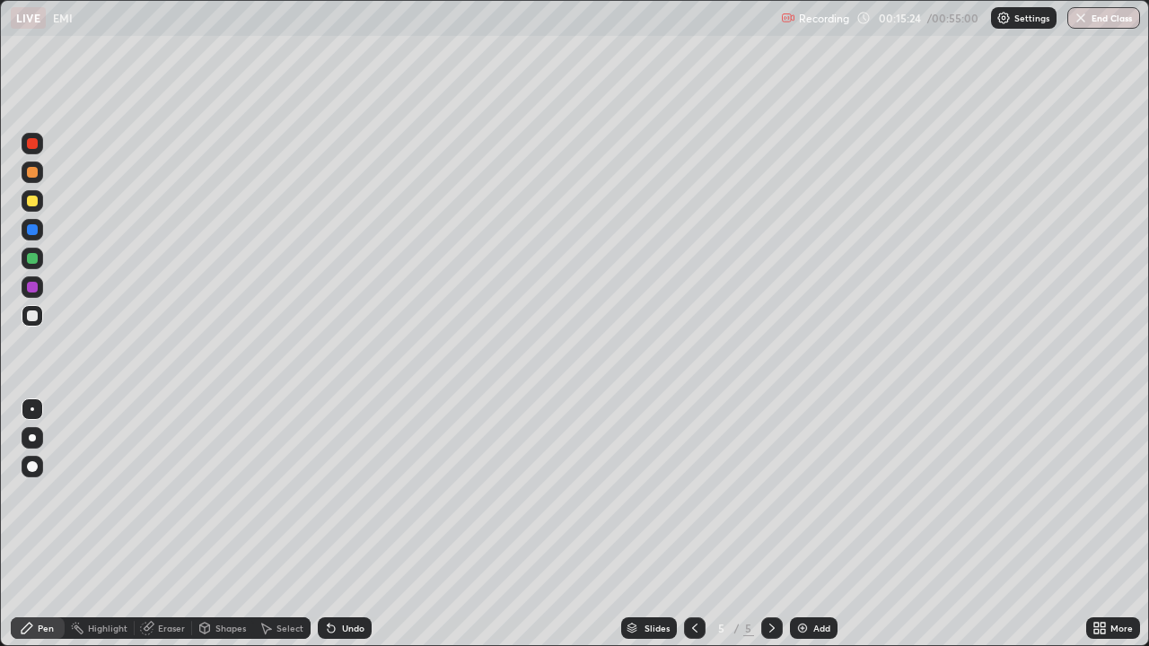
click at [342, 524] on div "Undo" at bounding box center [353, 628] width 22 height 9
click at [281, 524] on div "Select" at bounding box center [281, 628] width 57 height 22
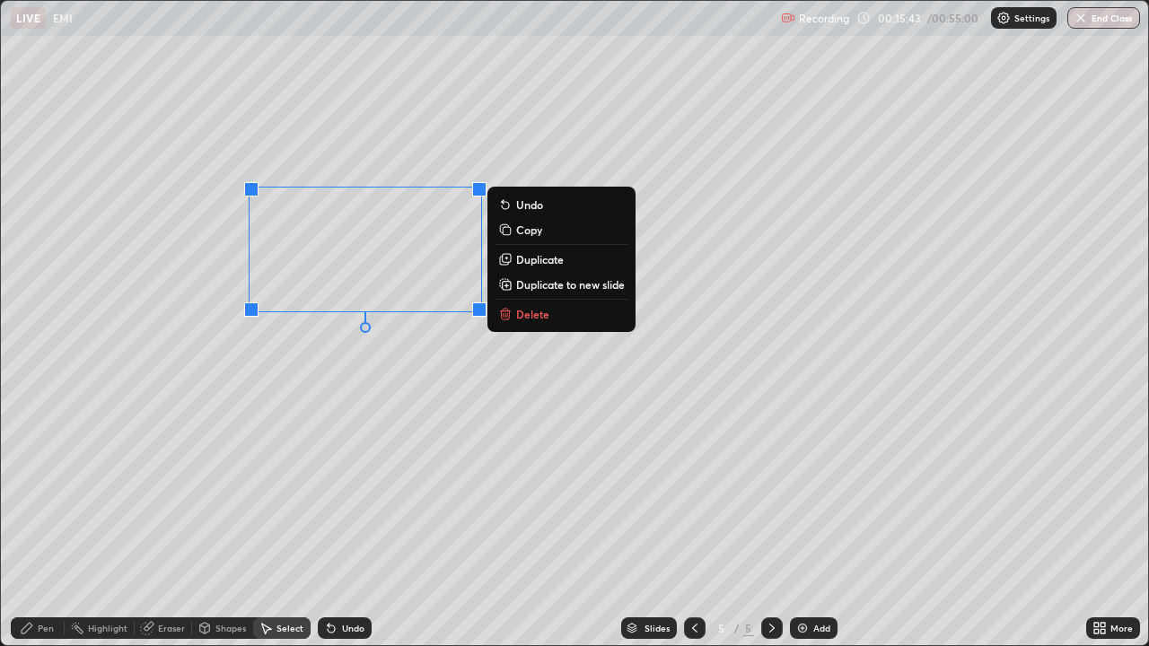
click at [410, 95] on div "0 ° Undo Copy Duplicate Duplicate to new slide Delete" at bounding box center [574, 323] width 1147 height 644
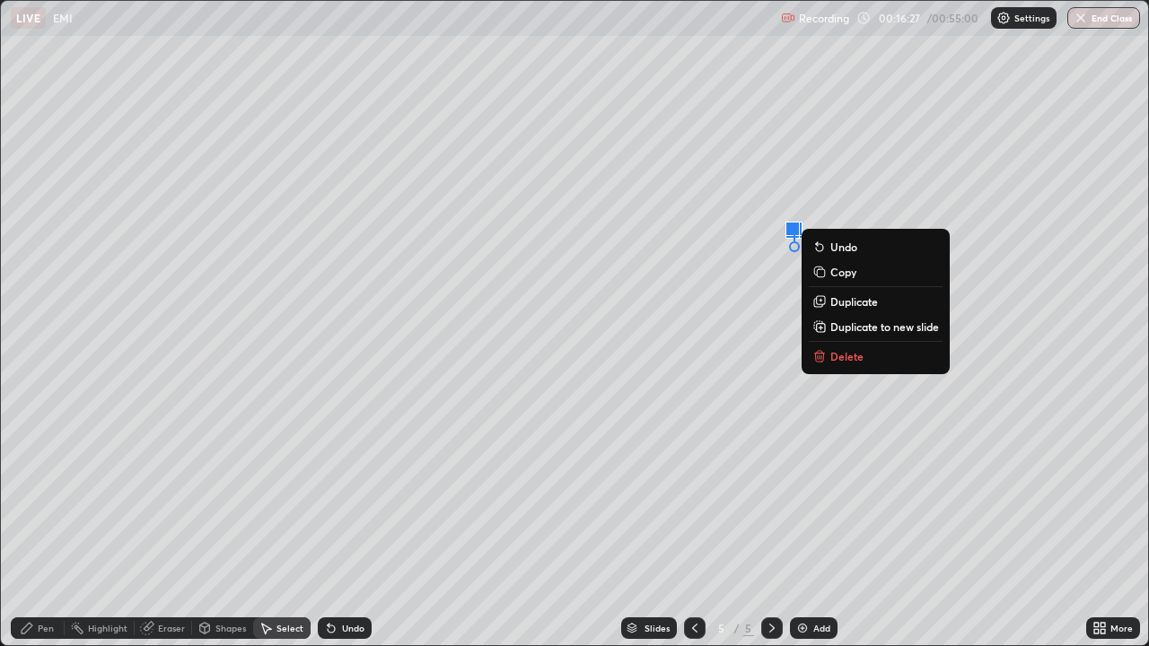
click at [855, 358] on p "Delete" at bounding box center [846, 356] width 33 height 14
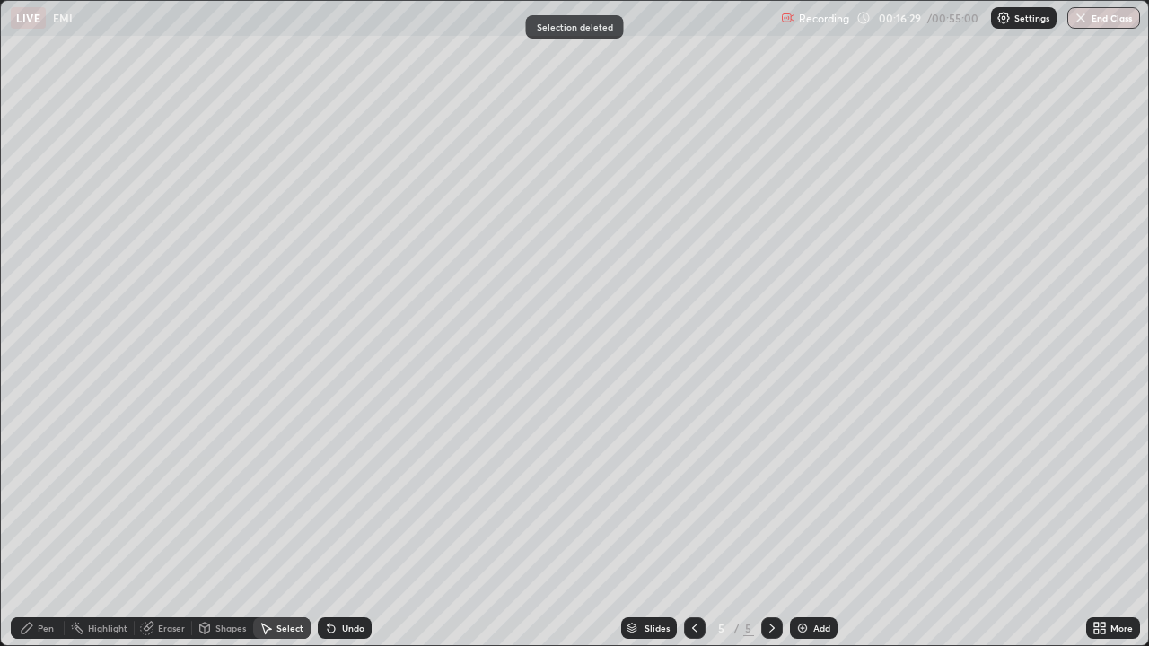
click at [48, 524] on div "Pen" at bounding box center [46, 628] width 16 height 9
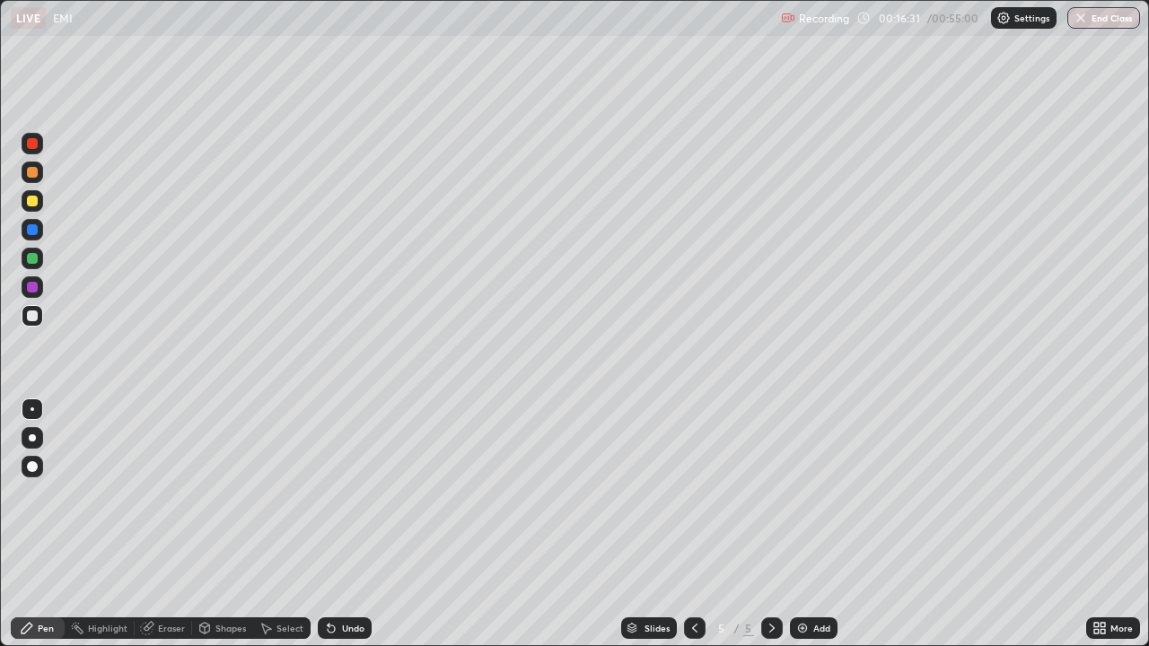
click at [31, 175] on div at bounding box center [32, 172] width 11 height 11
click at [34, 202] on div at bounding box center [32, 201] width 11 height 11
click at [281, 524] on div "Select" at bounding box center [289, 628] width 27 height 9
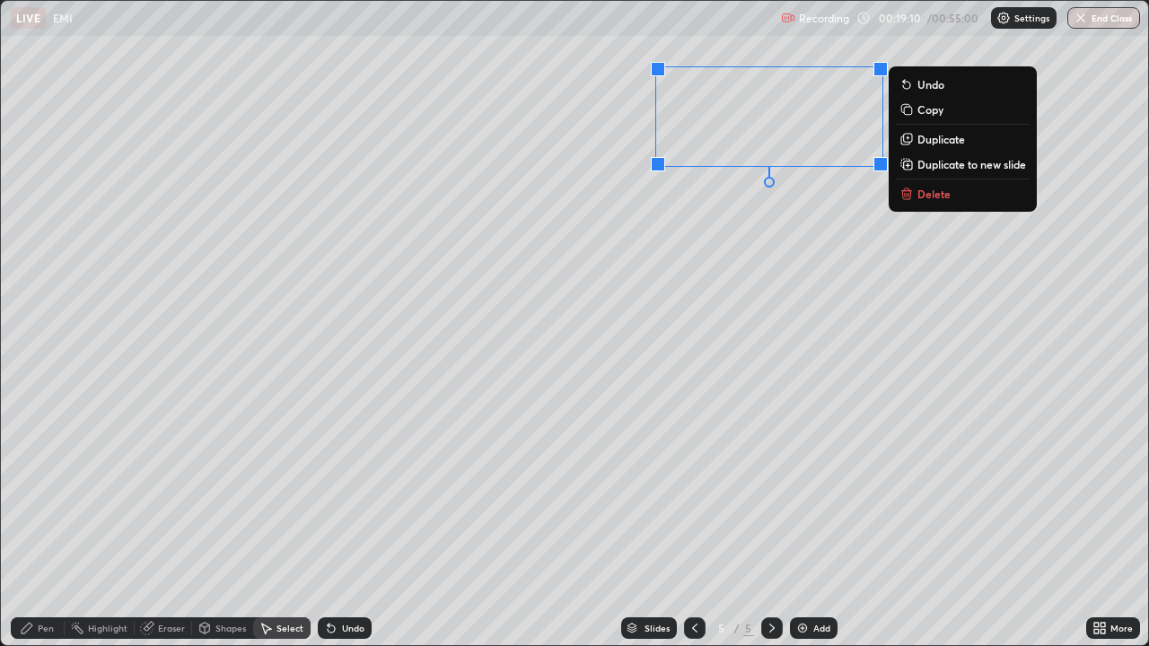
click at [928, 193] on p "Delete" at bounding box center [933, 194] width 33 height 14
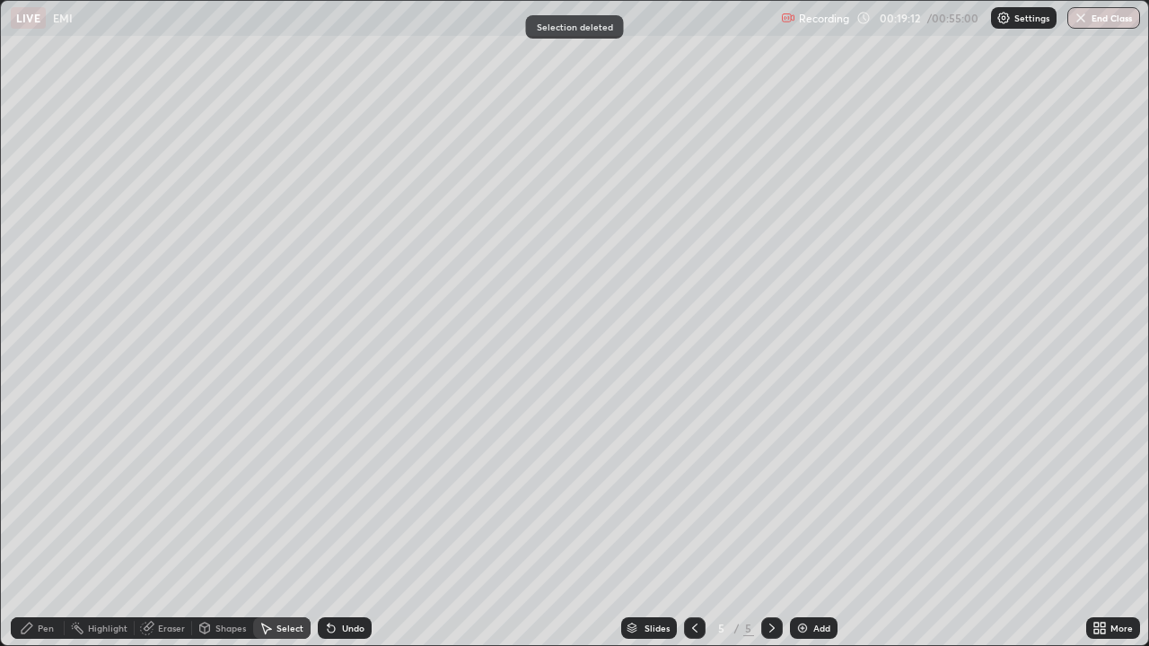
click at [45, 524] on div "Pen" at bounding box center [46, 628] width 16 height 9
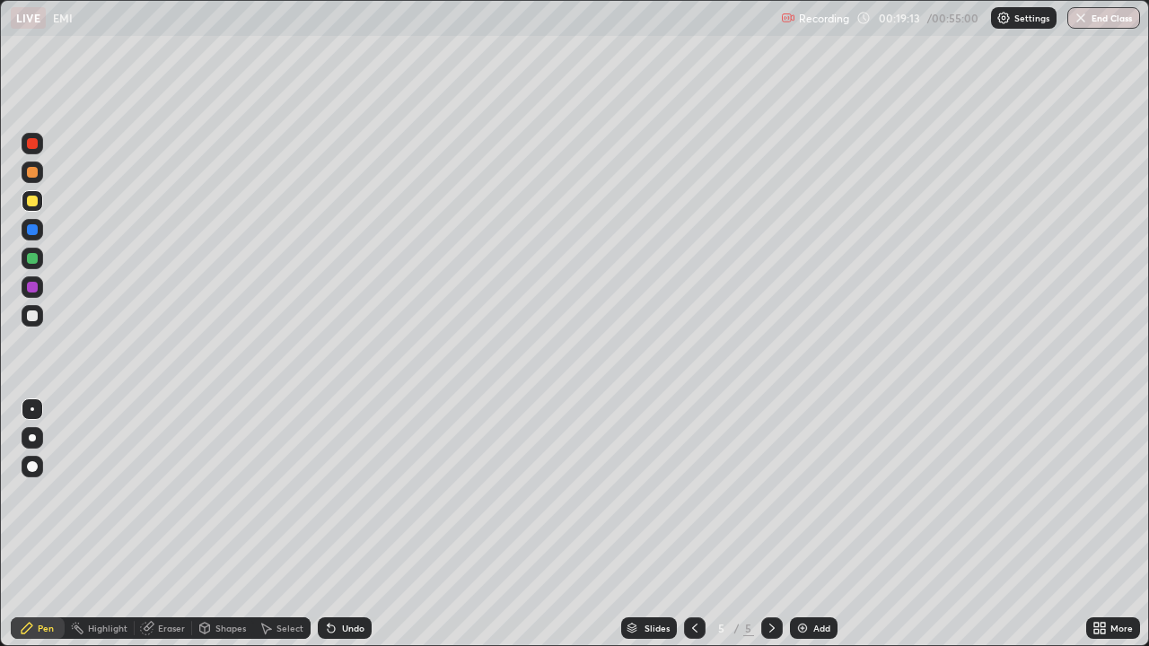
click at [30, 205] on div at bounding box center [32, 201] width 11 height 11
click at [31, 316] on div at bounding box center [32, 315] width 11 height 11
click at [29, 177] on div at bounding box center [32, 172] width 11 height 11
click at [29, 203] on div at bounding box center [32, 201] width 11 height 11
click at [28, 203] on div at bounding box center [32, 201] width 11 height 11
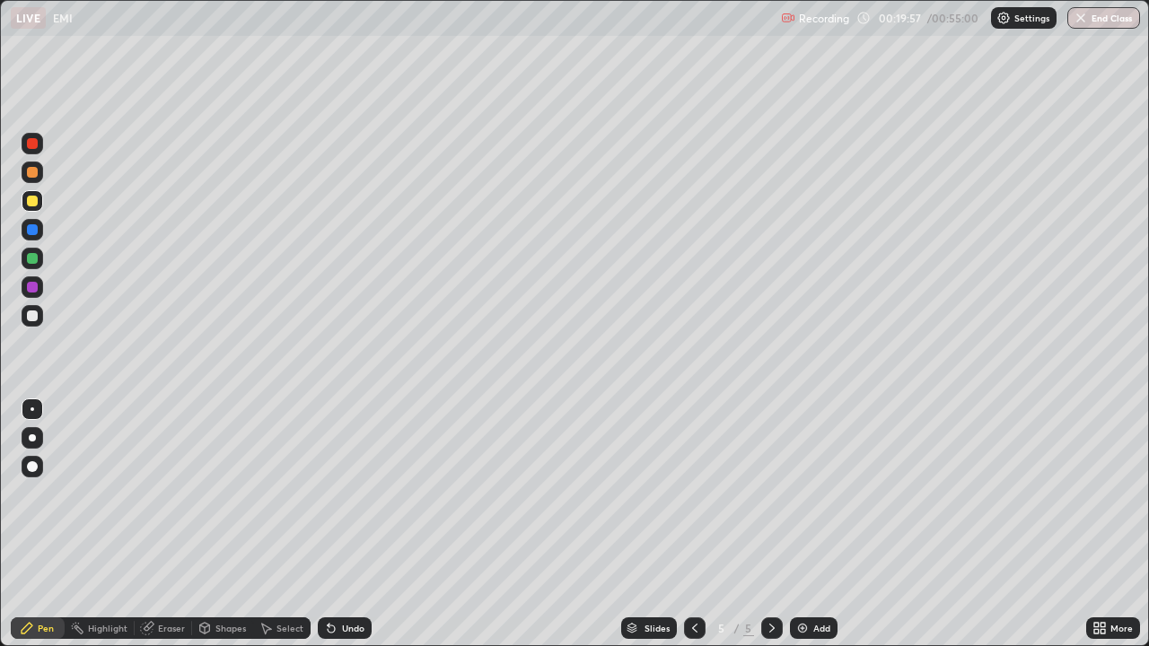
click at [280, 524] on div "Select" at bounding box center [281, 628] width 57 height 22
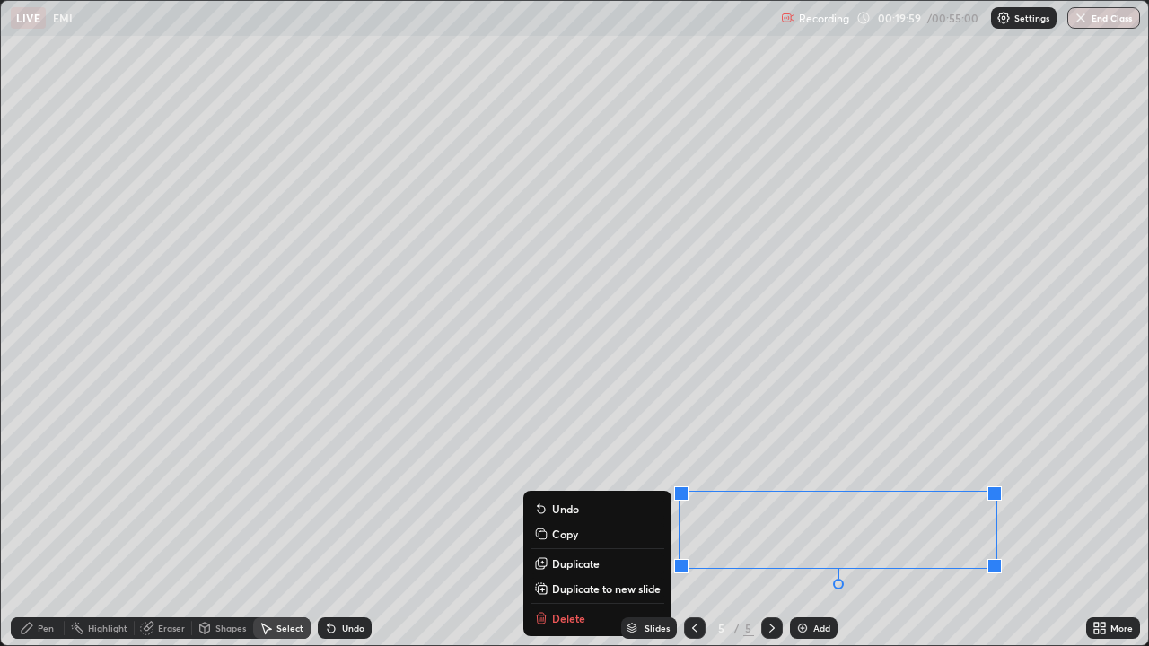
click at [582, 524] on div "Slides 5 / 5 Add" at bounding box center [728, 628] width 714 height 36
click at [545, 524] on div "Slides 5 / 5 Add" at bounding box center [728, 628] width 714 height 36
click at [538, 524] on div "Slides 5 / 5 Add" at bounding box center [728, 628] width 714 height 36
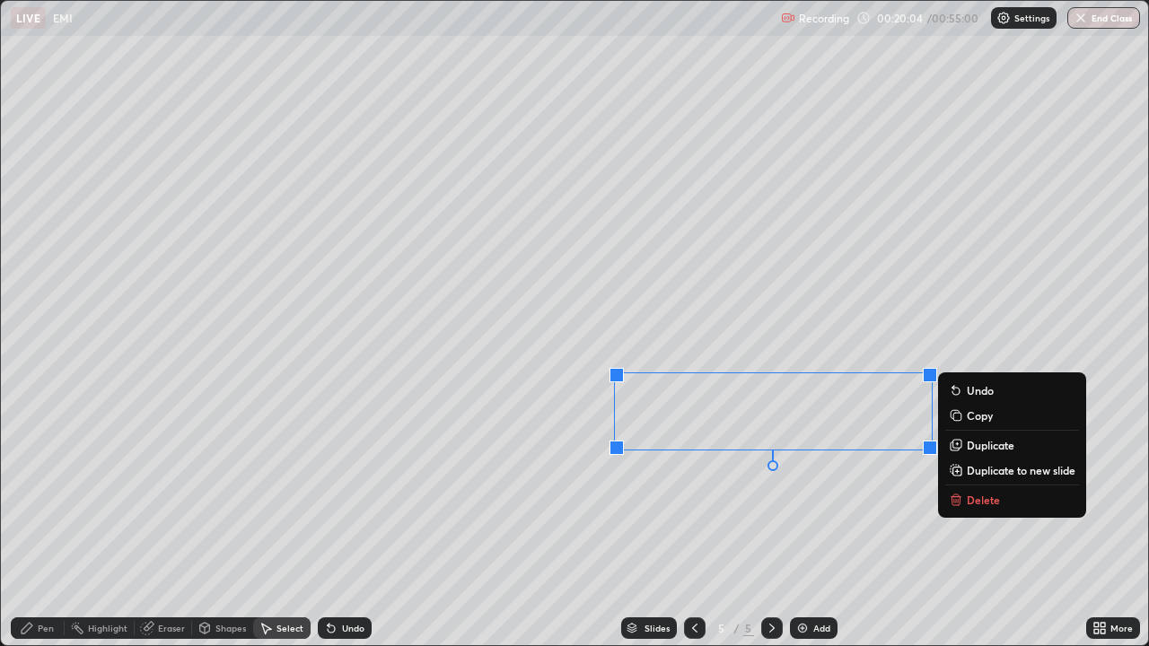
click at [981, 496] on p "Delete" at bounding box center [982, 500] width 33 height 14
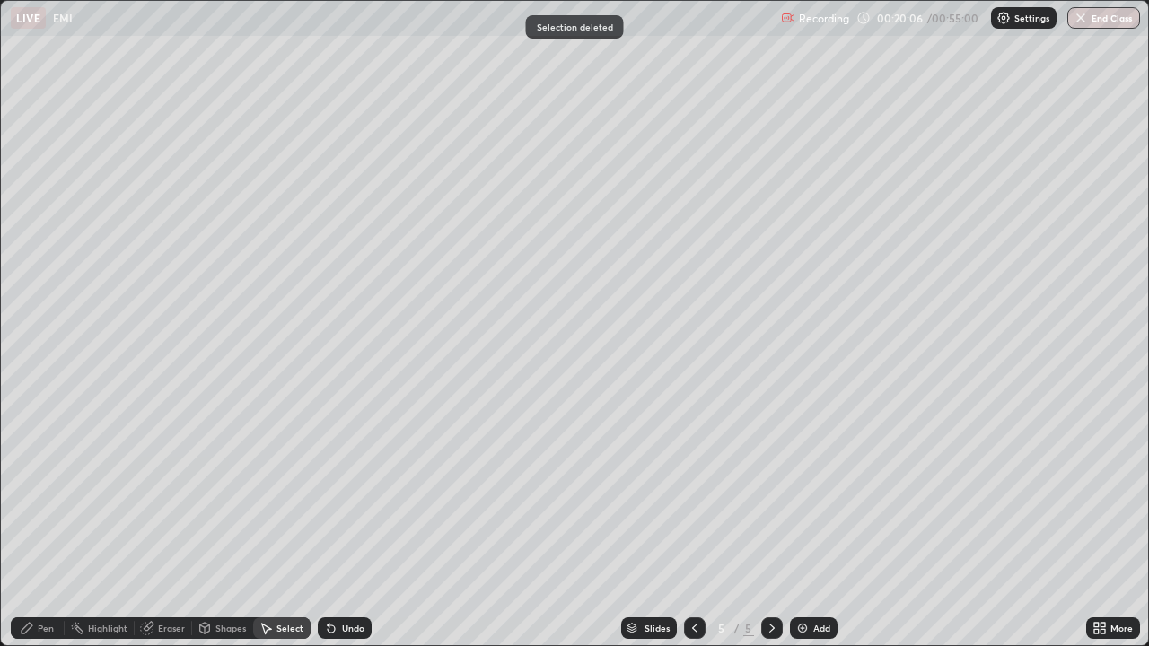
click at [45, 524] on div "Pen" at bounding box center [46, 628] width 16 height 9
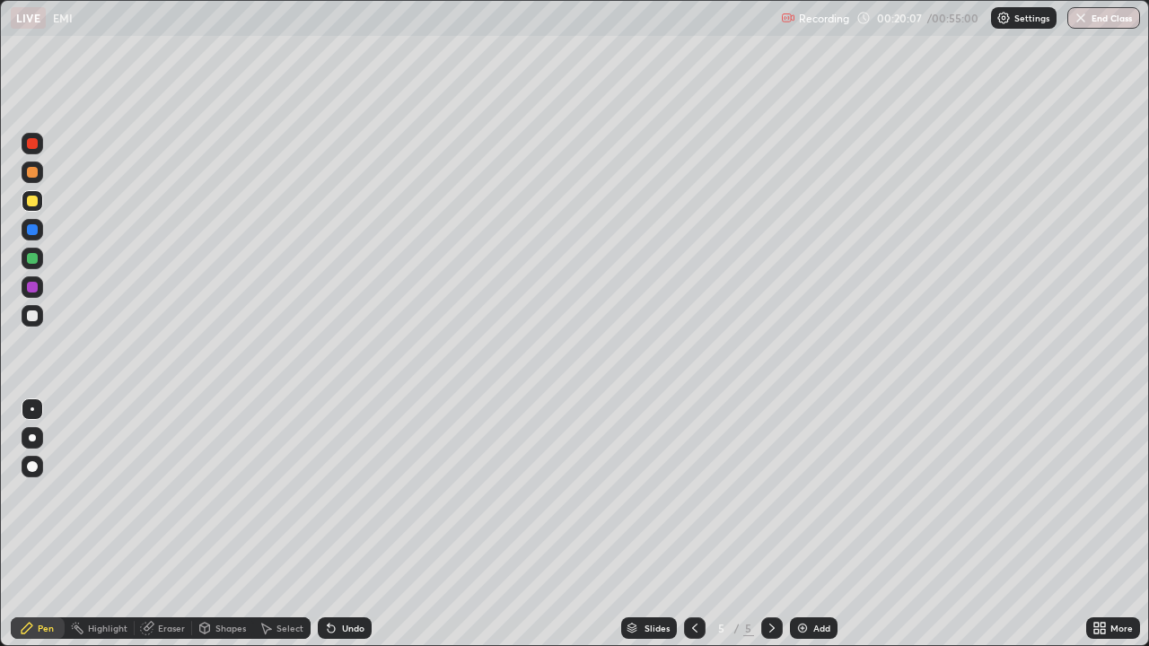
click at [33, 259] on div at bounding box center [32, 258] width 11 height 11
click at [808, 524] on div "Add" at bounding box center [814, 628] width 48 height 22
click at [32, 317] on div at bounding box center [32, 315] width 11 height 11
click at [268, 524] on div "Select" at bounding box center [281, 628] width 57 height 22
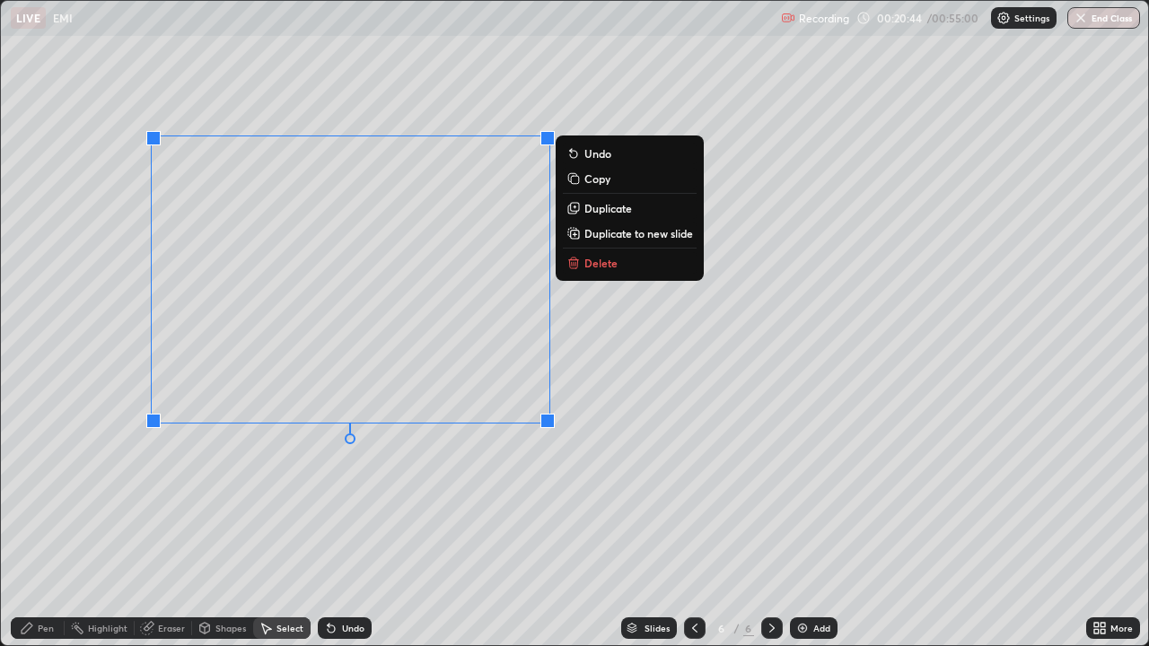
click at [612, 210] on p "Duplicate" at bounding box center [608, 208] width 48 height 14
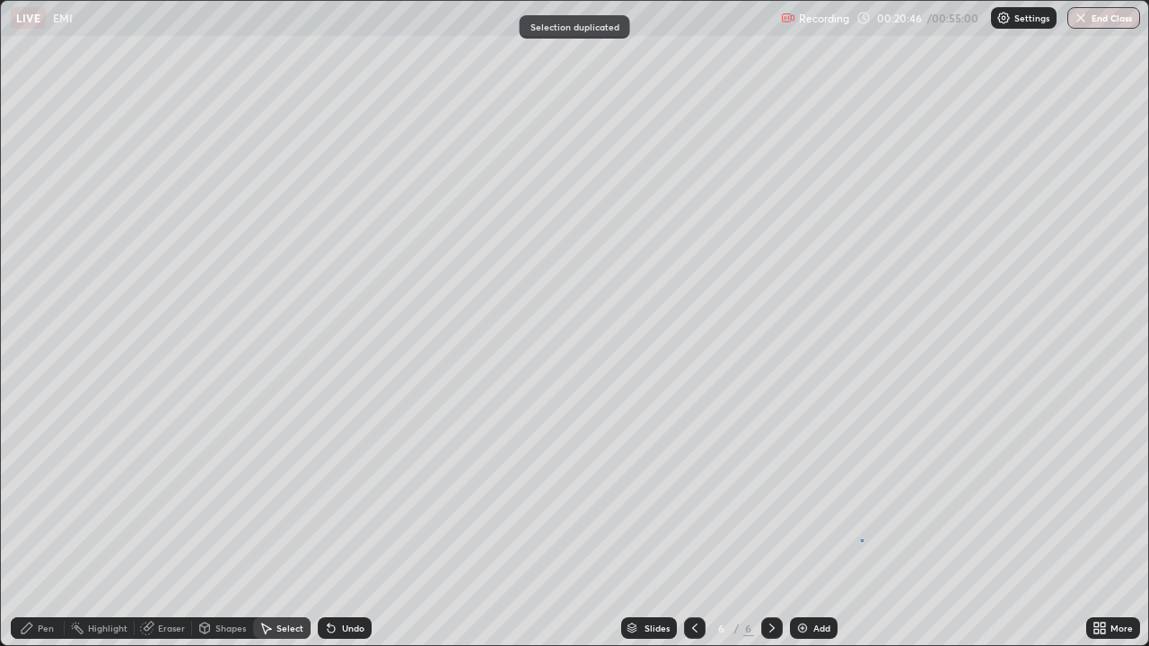
click at [861, 524] on div "0 ° Undo Copy Duplicate Duplicate to new slide Delete" at bounding box center [574, 323] width 1147 height 644
click at [38, 524] on div "Pen" at bounding box center [46, 628] width 16 height 9
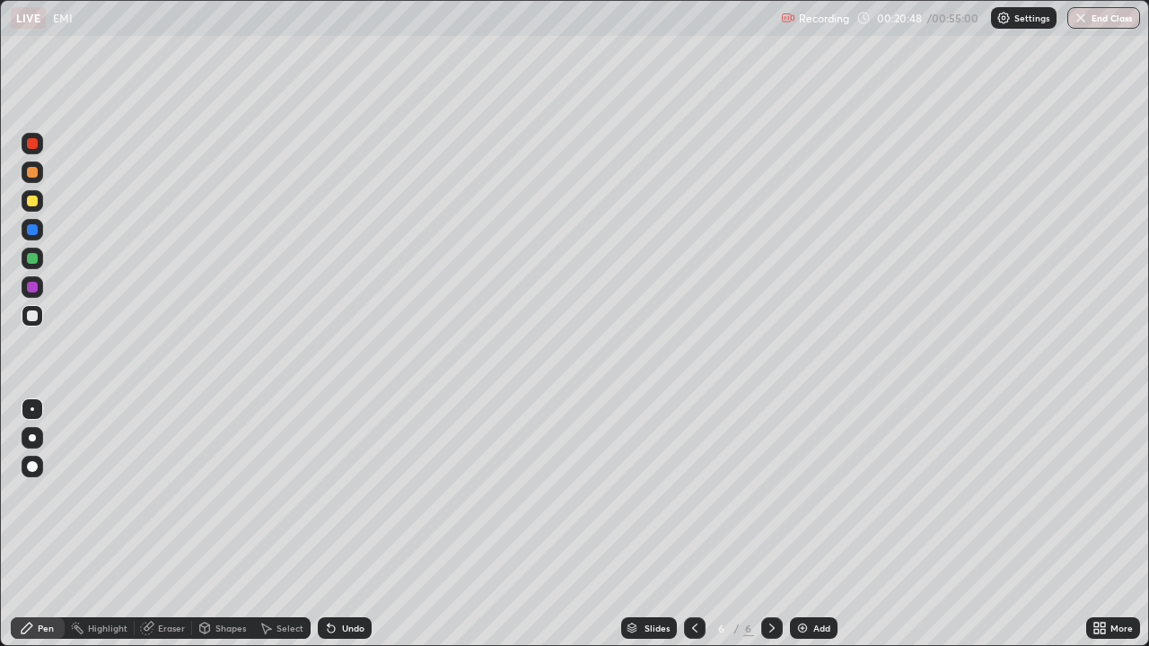
click at [32, 288] on div at bounding box center [32, 287] width 11 height 11
click at [34, 318] on div at bounding box center [32, 315] width 11 height 11
click at [819, 524] on div "Add" at bounding box center [821, 628] width 17 height 9
click at [31, 200] on div at bounding box center [32, 201] width 11 height 11
click at [35, 234] on div at bounding box center [32, 229] width 11 height 11
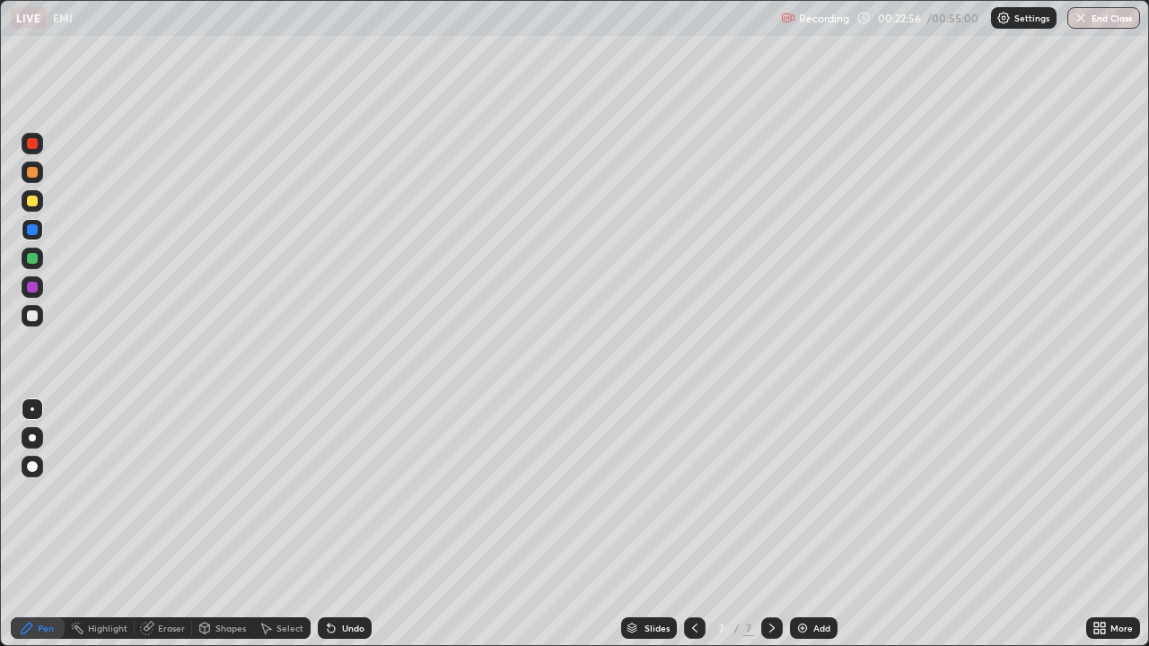
click at [31, 260] on div at bounding box center [32, 258] width 11 height 11
click at [31, 205] on div at bounding box center [32, 201] width 11 height 11
click at [33, 179] on div at bounding box center [33, 173] width 22 height 22
click at [34, 319] on div at bounding box center [32, 315] width 11 height 11
click at [328, 524] on icon at bounding box center [329, 625] width 2 height 2
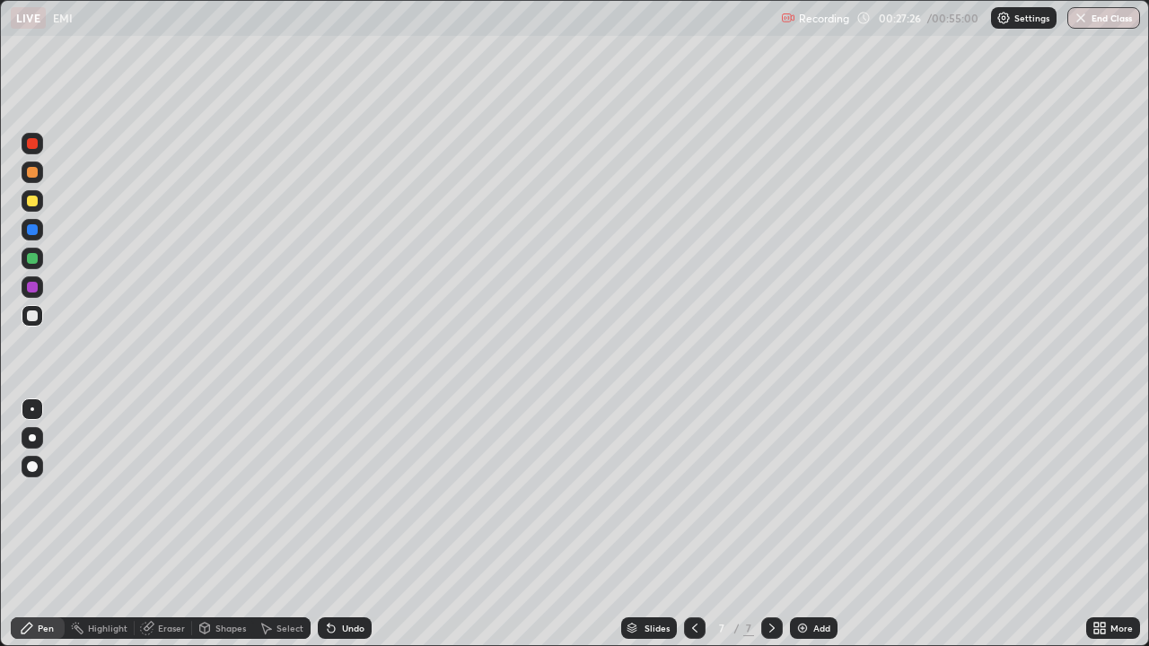
click at [328, 524] on icon at bounding box center [331, 628] width 7 height 7
click at [328, 524] on icon at bounding box center [329, 625] width 2 height 2
click at [333, 524] on icon at bounding box center [331, 628] width 14 height 14
click at [328, 524] on icon at bounding box center [329, 625] width 2 height 2
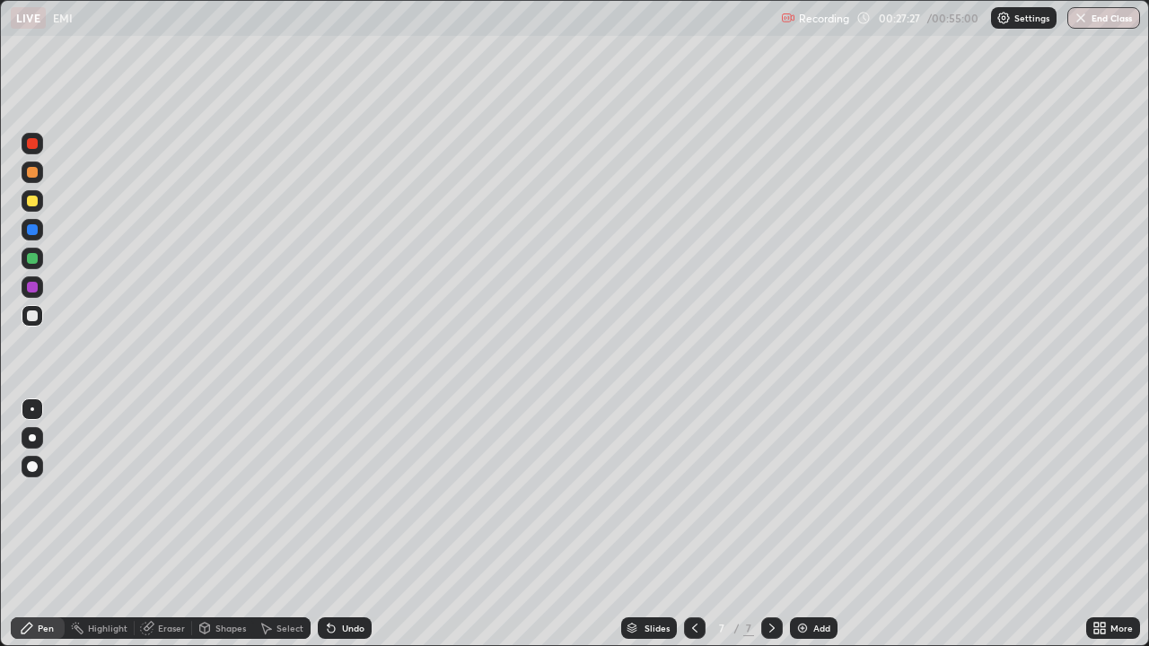
click at [328, 524] on icon at bounding box center [329, 625] width 2 height 2
click at [335, 524] on icon at bounding box center [331, 628] width 14 height 14
click at [336, 524] on div "Undo" at bounding box center [345, 628] width 54 height 22
click at [30, 203] on div at bounding box center [32, 201] width 11 height 11
click at [29, 203] on div at bounding box center [32, 201] width 11 height 11
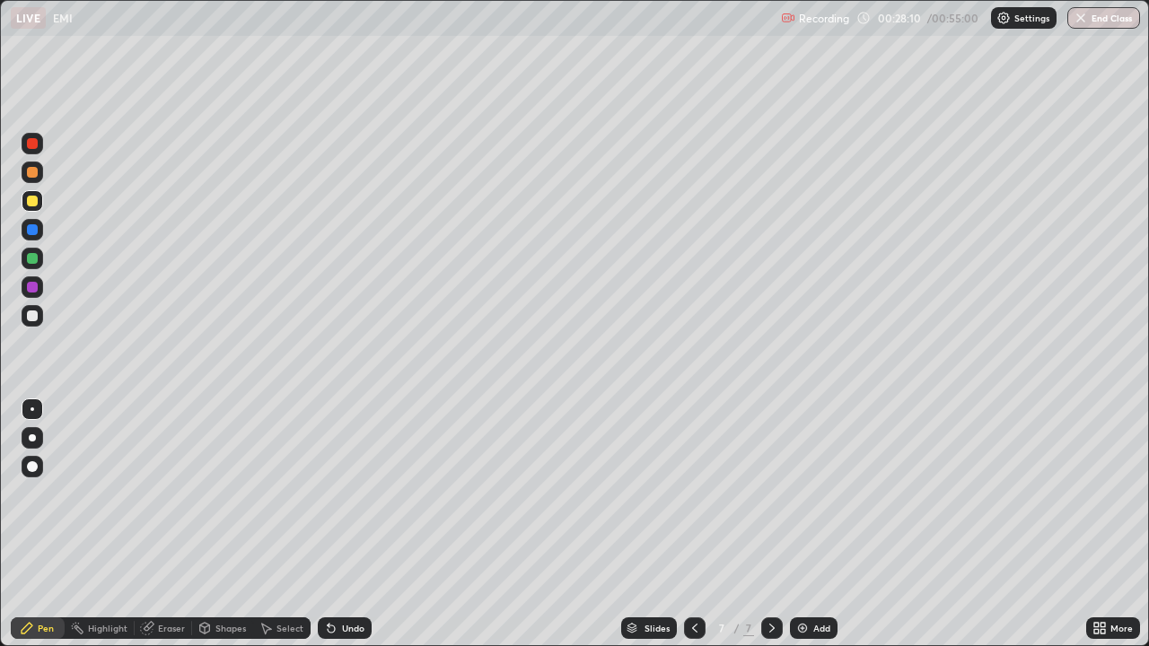
click at [33, 319] on div at bounding box center [32, 315] width 11 height 11
click at [33, 201] on div at bounding box center [32, 201] width 11 height 11
click at [34, 203] on div at bounding box center [32, 201] width 11 height 11
click at [37, 205] on div at bounding box center [33, 201] width 22 height 22
click at [30, 180] on div at bounding box center [33, 173] width 22 height 22
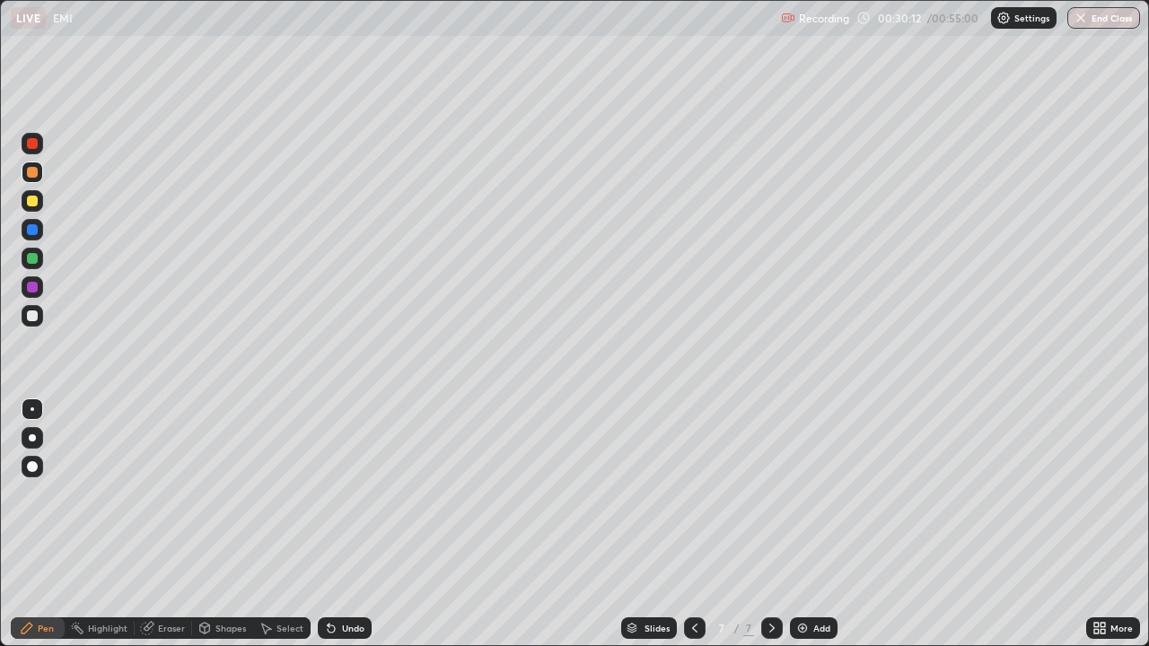
click at [349, 524] on div "Undo" at bounding box center [345, 628] width 54 height 22
click at [32, 317] on div at bounding box center [32, 315] width 11 height 11
click at [276, 524] on div "Select" at bounding box center [289, 628] width 27 height 9
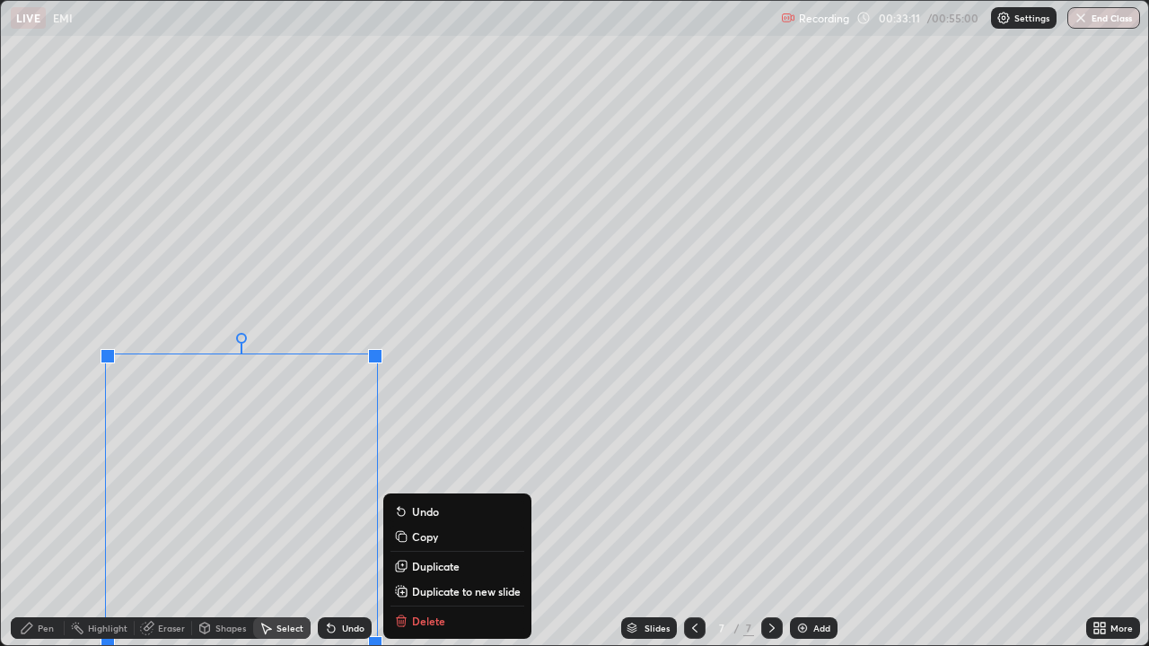
click at [418, 524] on div "Slides 7 / 7 Add" at bounding box center [728, 628] width 714 height 36
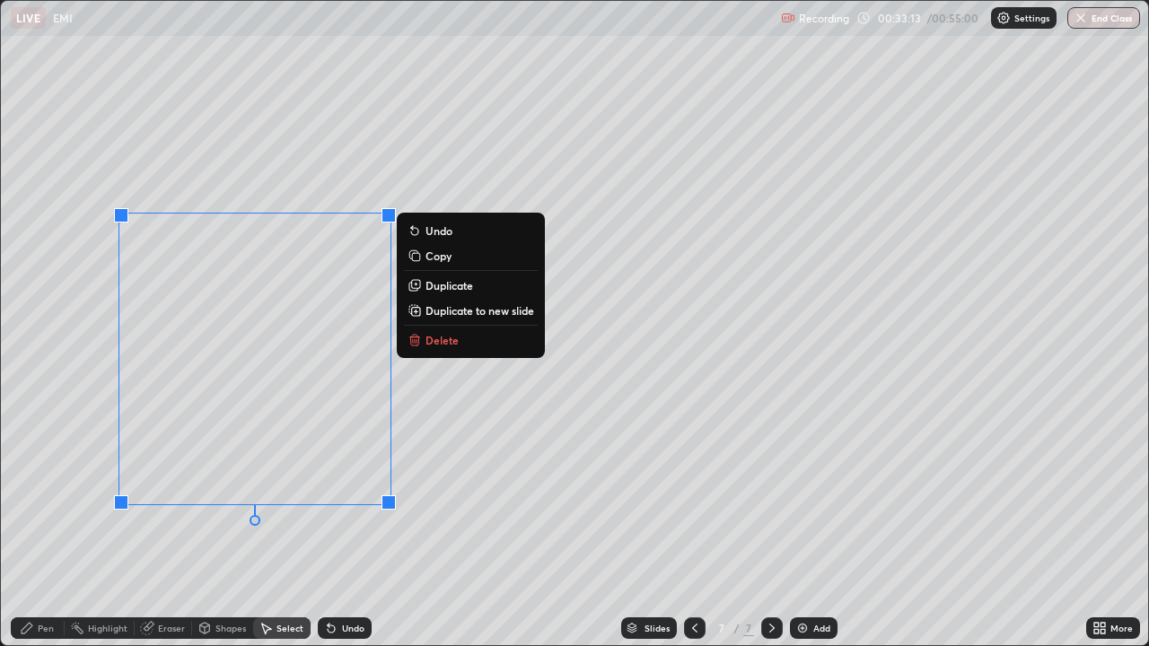
click at [439, 338] on p "Delete" at bounding box center [441, 340] width 33 height 14
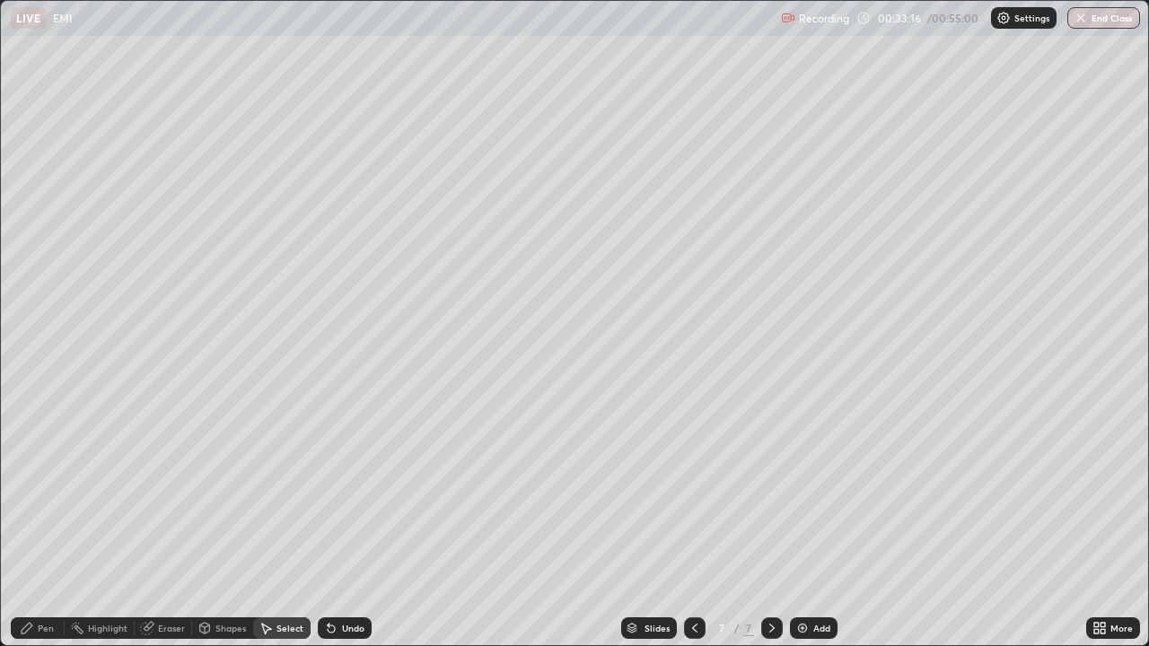
click at [281, 524] on div "Select" at bounding box center [289, 628] width 27 height 9
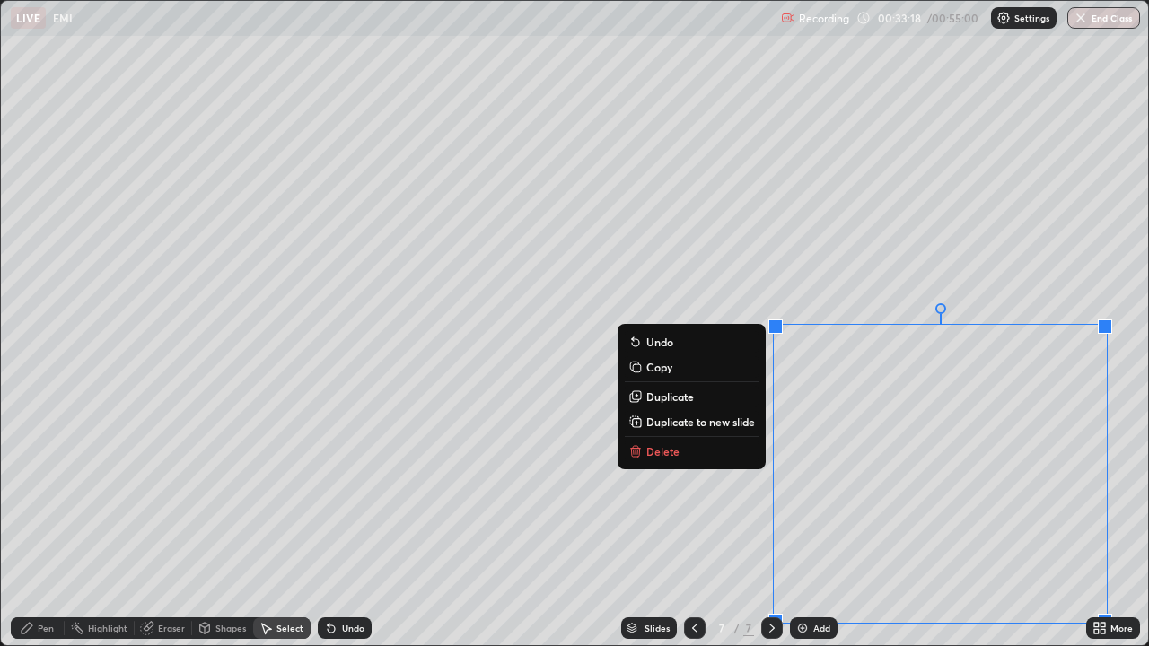
click at [701, 447] on button "Delete" at bounding box center [692, 452] width 134 height 22
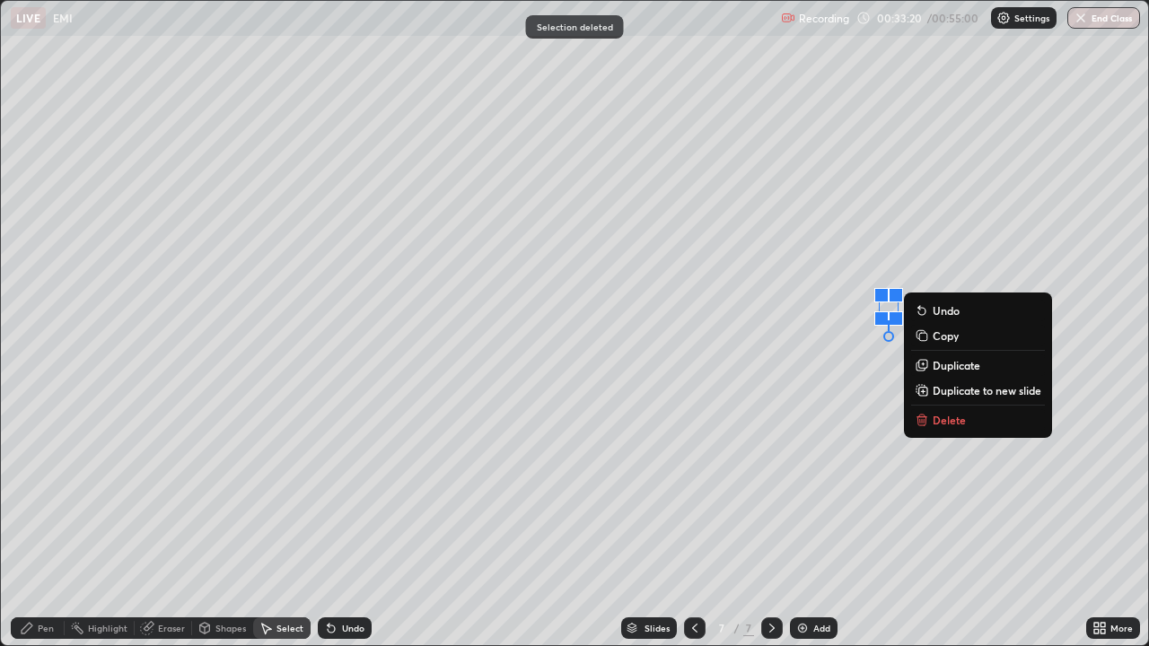
click at [952, 423] on p "Delete" at bounding box center [948, 420] width 33 height 14
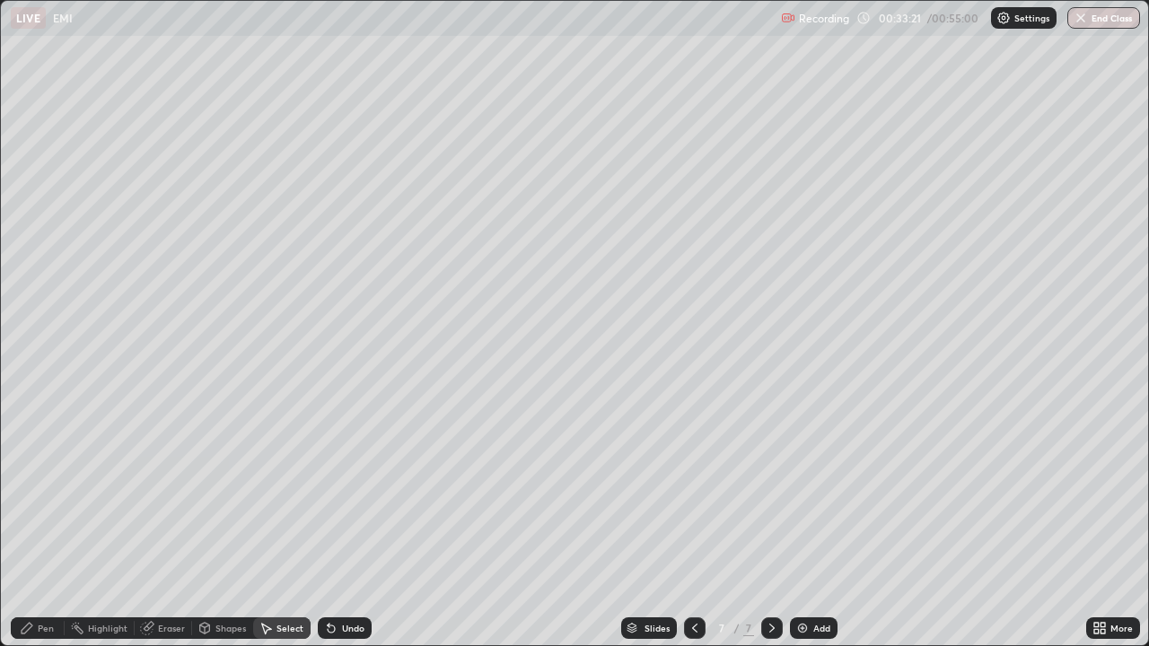
click at [47, 524] on div "Pen" at bounding box center [46, 628] width 16 height 9
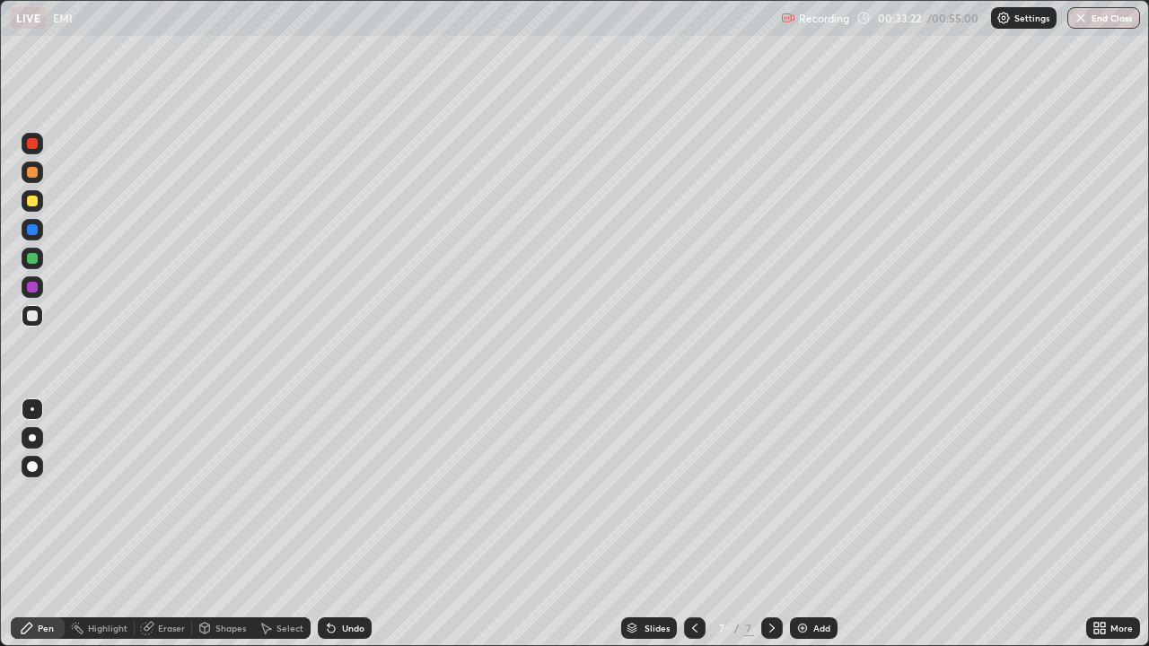
click at [34, 202] on div at bounding box center [32, 201] width 11 height 11
click at [31, 319] on div at bounding box center [32, 315] width 11 height 11
click at [363, 524] on div "Undo" at bounding box center [345, 628] width 54 height 22
click at [354, 524] on div "Undo" at bounding box center [353, 628] width 22 height 9
click at [389, 524] on div "Slides 7 / 7 Add" at bounding box center [728, 628] width 714 height 36
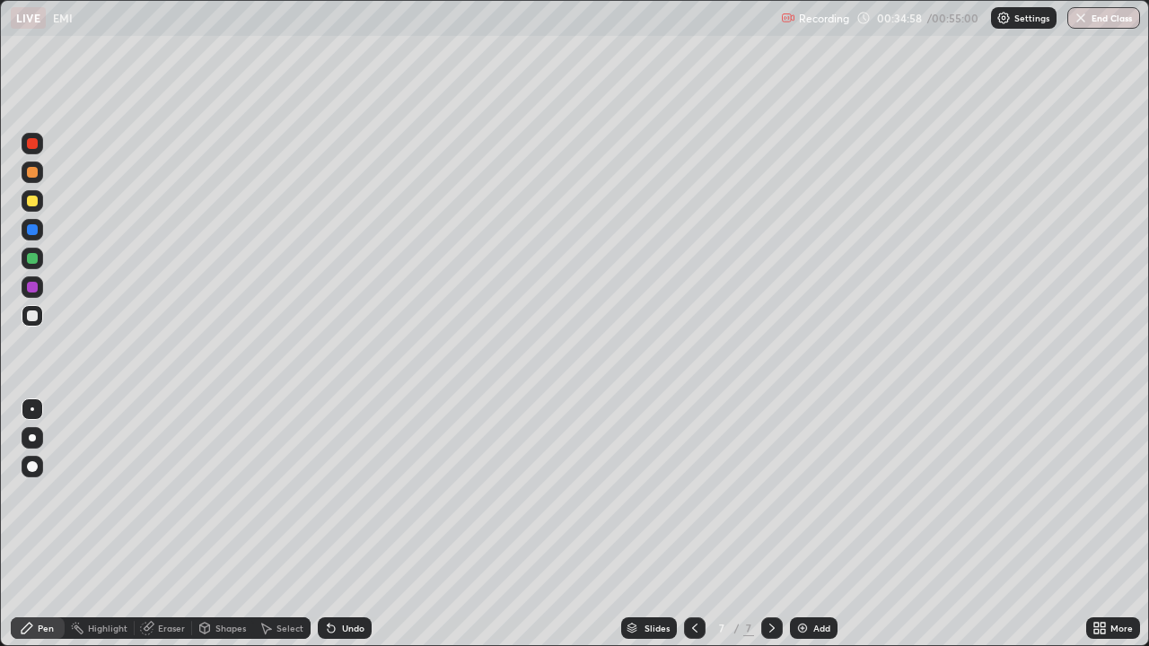
click at [338, 524] on div "Undo" at bounding box center [345, 628] width 54 height 22
click at [335, 524] on div "Undo" at bounding box center [345, 628] width 54 height 22
click at [325, 524] on div "Undo" at bounding box center [345, 628] width 54 height 22
click at [322, 524] on div "Undo" at bounding box center [345, 628] width 54 height 22
click at [319, 524] on div "Undo" at bounding box center [345, 628] width 54 height 22
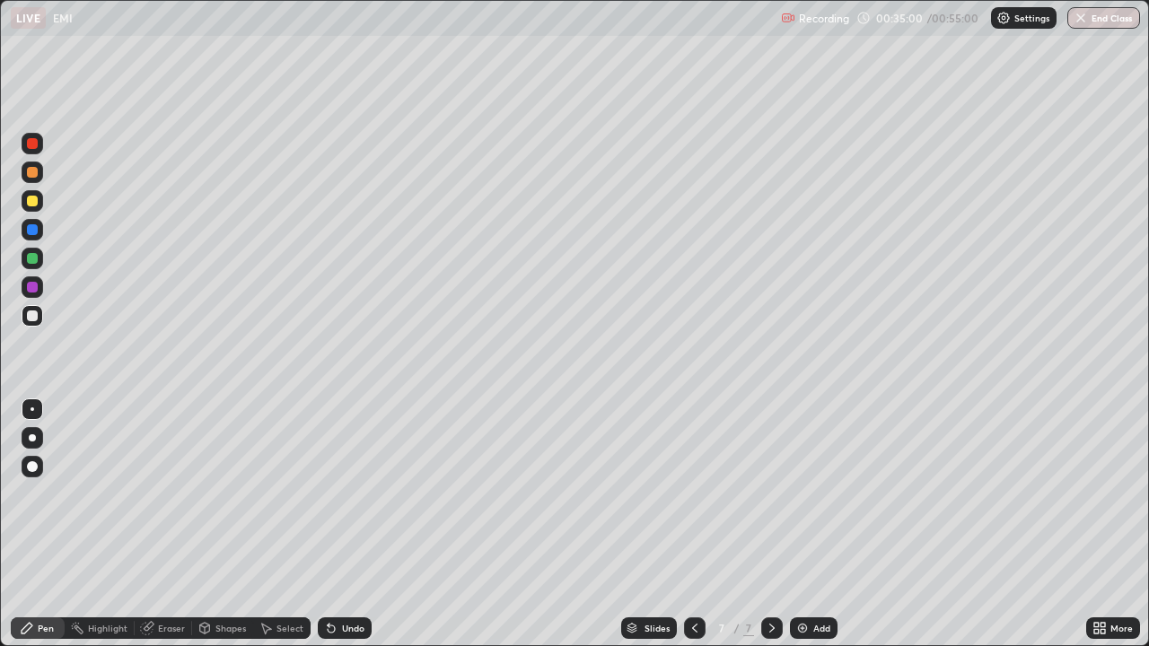
click at [319, 524] on div "Undo" at bounding box center [345, 628] width 54 height 22
click at [320, 524] on div "Undo" at bounding box center [345, 628] width 54 height 22
click at [27, 199] on div at bounding box center [32, 201] width 11 height 11
click at [32, 260] on div at bounding box center [32, 258] width 11 height 11
click at [34, 173] on div at bounding box center [32, 172] width 11 height 11
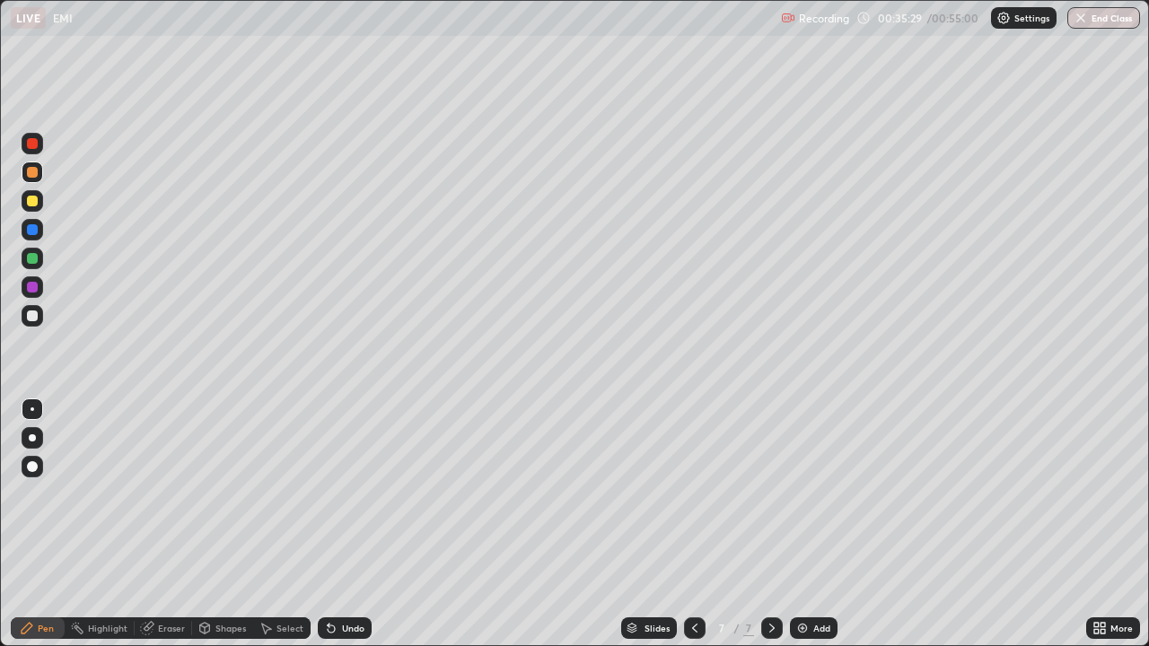
click at [39, 175] on div at bounding box center [33, 173] width 22 height 22
click at [27, 313] on div at bounding box center [32, 315] width 11 height 11
click at [41, 209] on div at bounding box center [33, 201] width 22 height 22
click at [160, 524] on div "Eraser" at bounding box center [163, 628] width 57 height 22
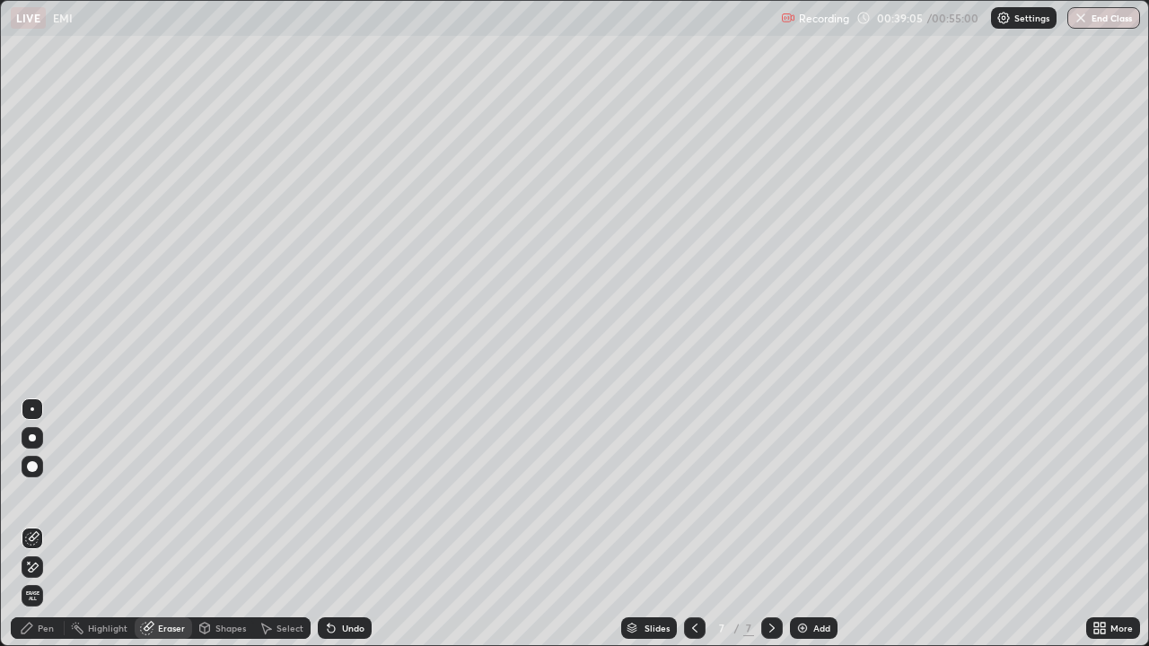
click at [29, 524] on div "Pen" at bounding box center [38, 628] width 54 height 22
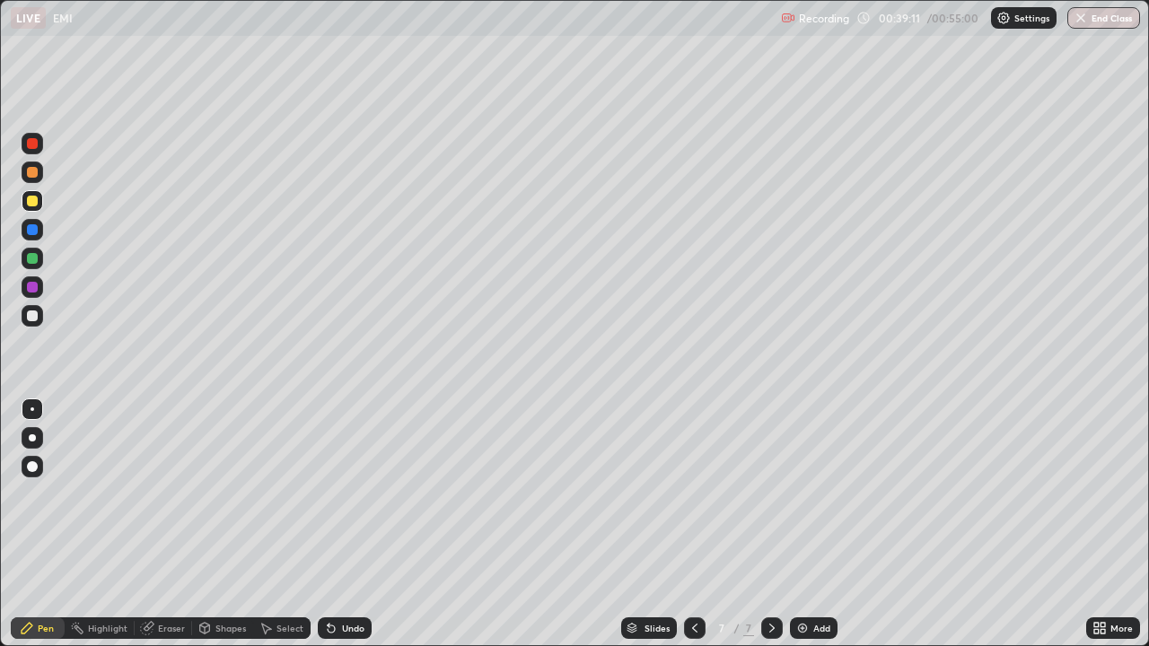
click at [153, 524] on div "Eraser" at bounding box center [163, 628] width 57 height 22
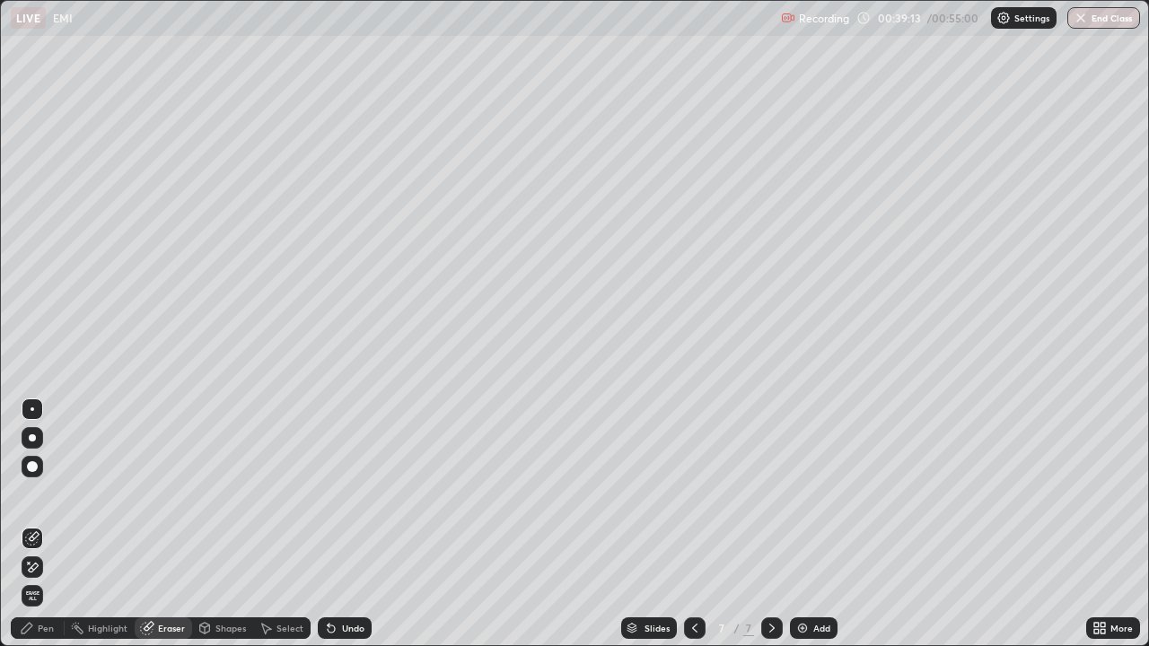
click at [33, 524] on icon at bounding box center [27, 628] width 14 height 14
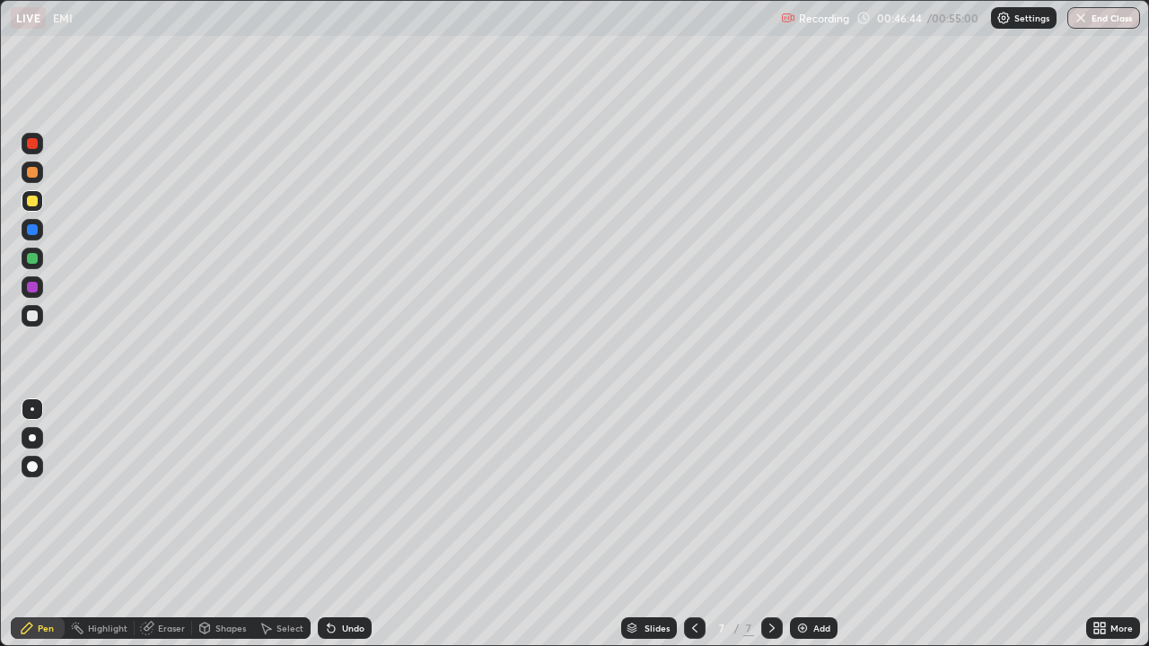
click at [810, 524] on div "Add" at bounding box center [814, 628] width 48 height 22
click at [32, 317] on div at bounding box center [32, 315] width 11 height 11
click at [344, 524] on div "Undo" at bounding box center [353, 628] width 22 height 9
click at [336, 524] on div "Undo" at bounding box center [345, 628] width 54 height 22
click at [278, 524] on div "Select" at bounding box center [289, 628] width 27 height 9
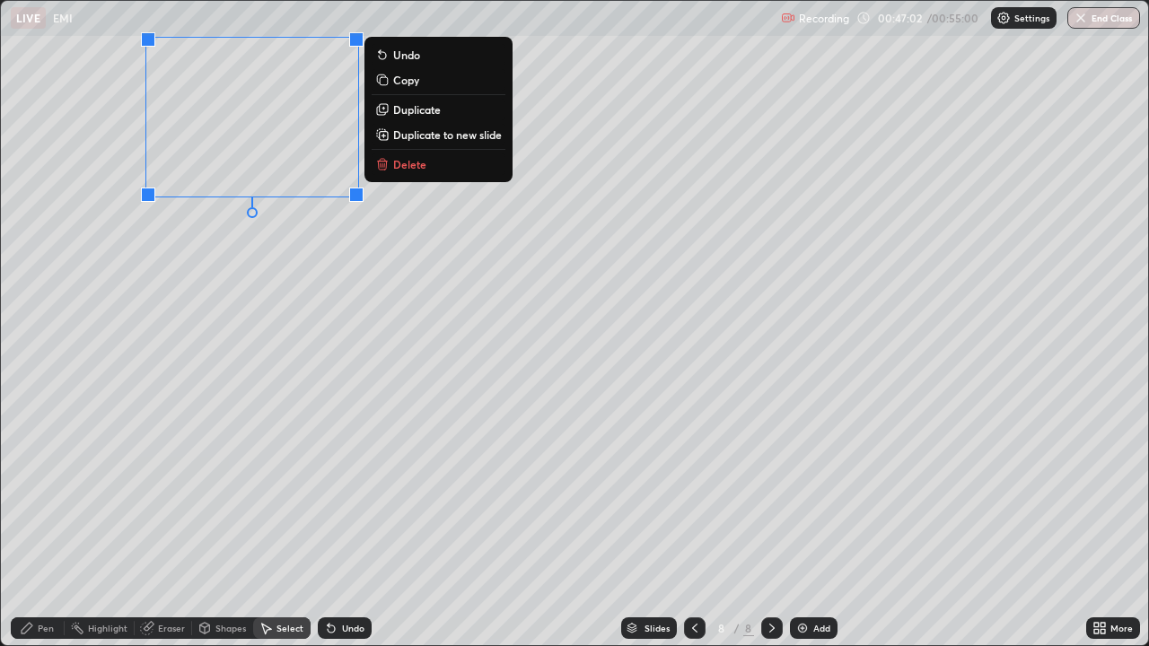
click at [221, 314] on div "0 ° Undo Copy Duplicate Duplicate to new slide Delete" at bounding box center [574, 323] width 1147 height 644
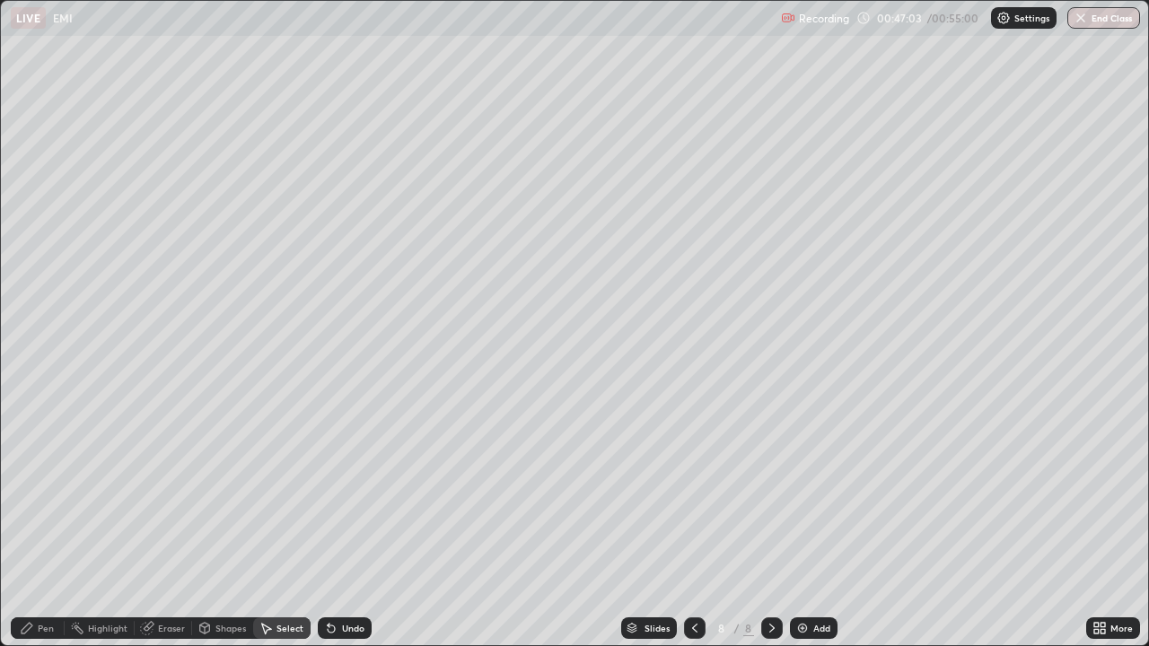
click at [42, 524] on div "Pen" at bounding box center [46, 628] width 16 height 9
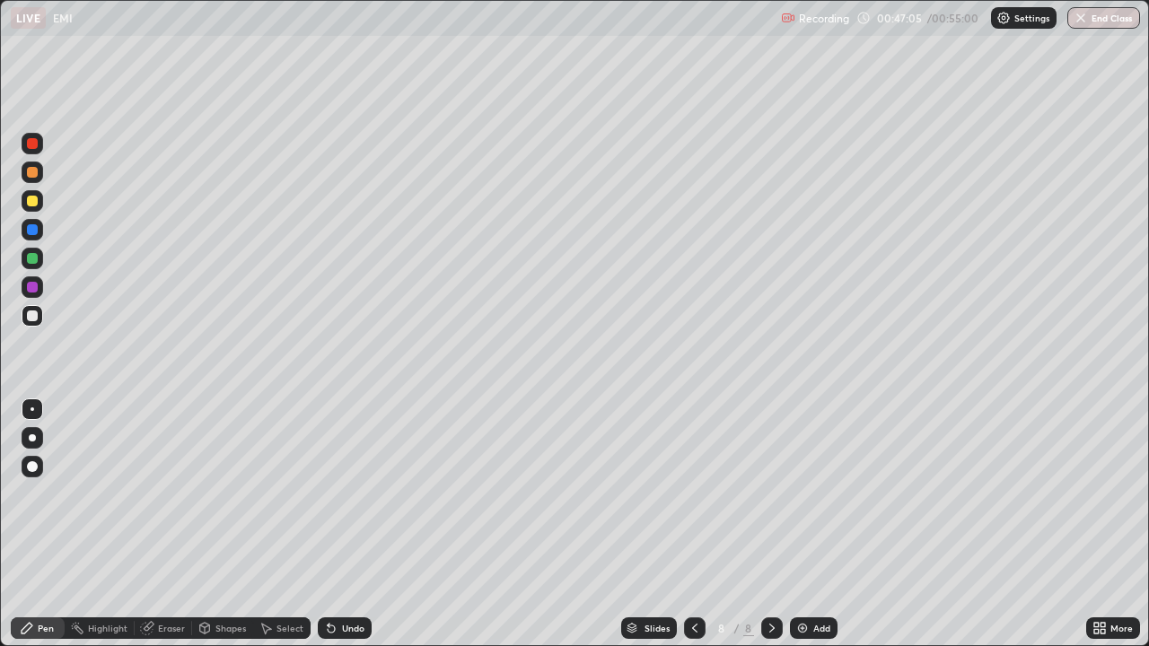
click at [31, 204] on div at bounding box center [32, 201] width 11 height 11
click at [32, 172] on div at bounding box center [32, 172] width 11 height 11
click at [34, 202] on div at bounding box center [32, 201] width 11 height 11
click at [273, 524] on div "Select" at bounding box center [281, 628] width 57 height 22
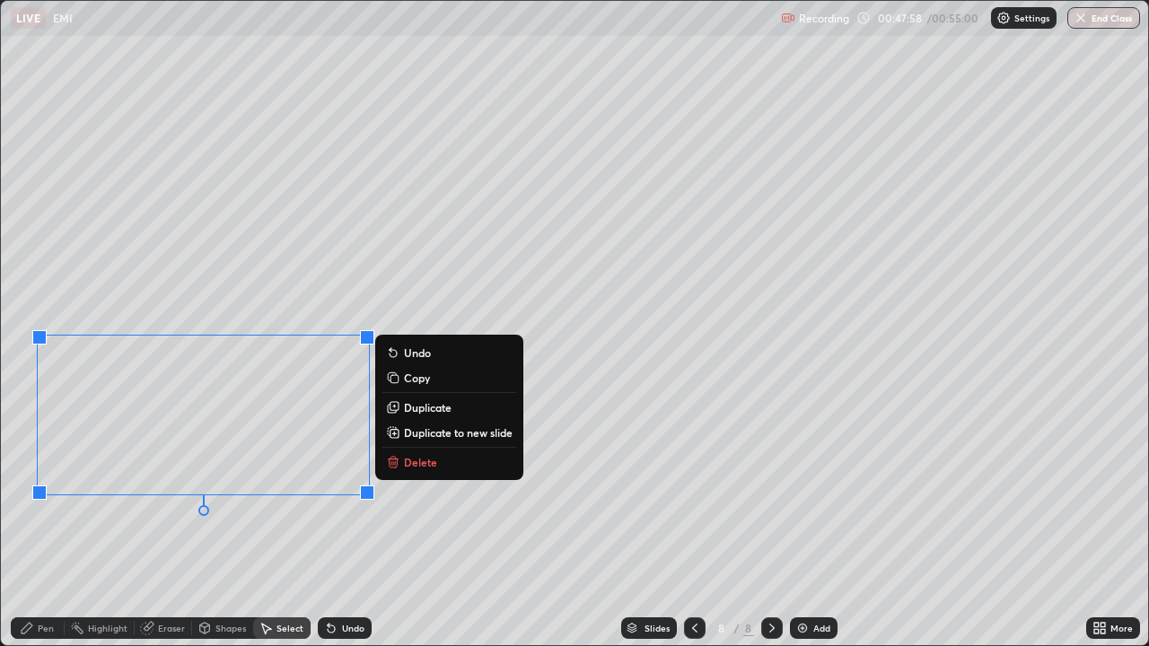
click at [94, 524] on div "0 ° Undo Copy Duplicate Duplicate to new slide Delete" at bounding box center [574, 323] width 1147 height 644
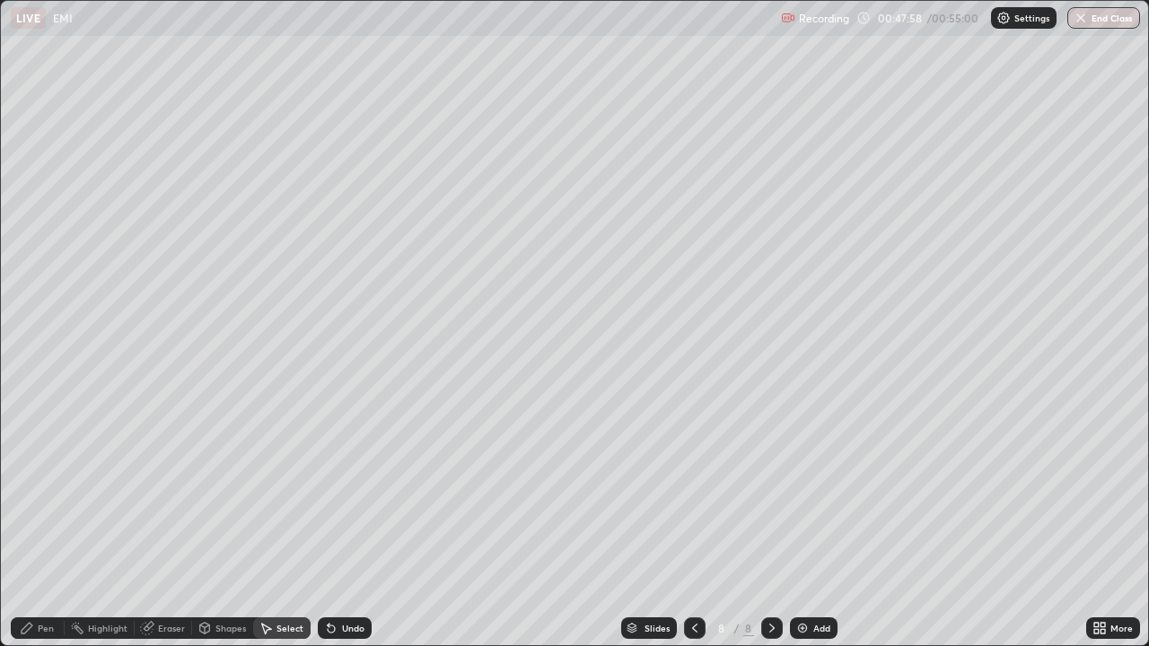
click at [40, 524] on div "Pen" at bounding box center [46, 628] width 16 height 9
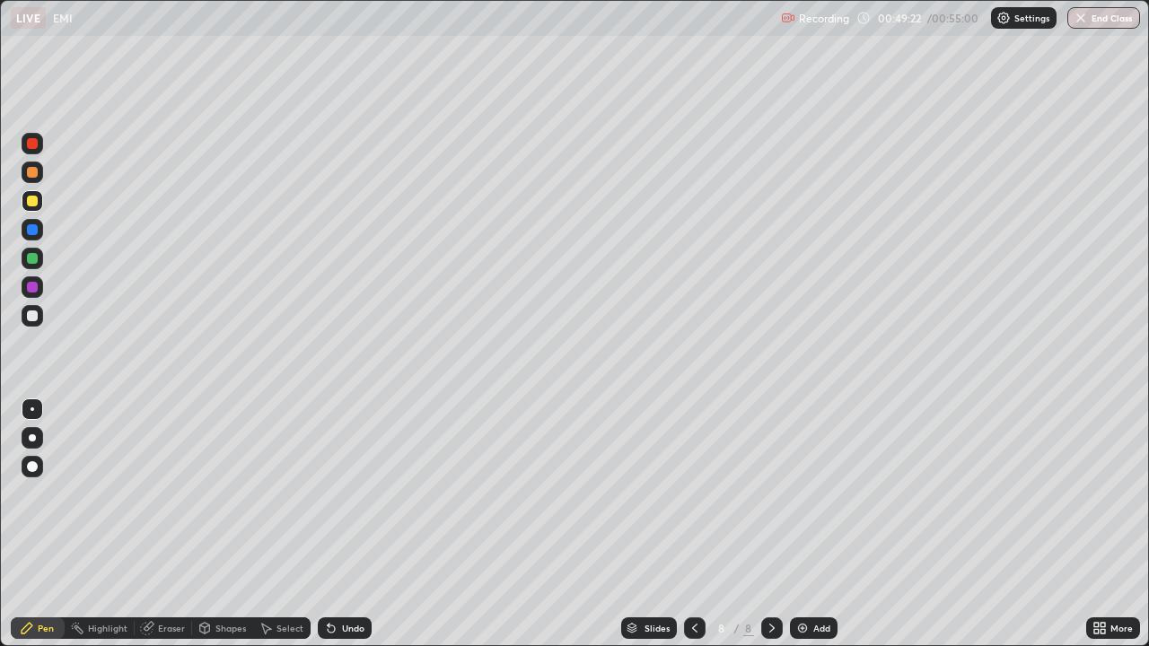
click at [33, 318] on div at bounding box center [32, 315] width 11 height 11
click at [32, 202] on div at bounding box center [32, 201] width 11 height 11
click at [345, 524] on div "Undo" at bounding box center [345, 628] width 54 height 22
click at [693, 524] on icon at bounding box center [694, 628] width 14 height 14
click at [29, 200] on div at bounding box center [32, 201] width 11 height 11
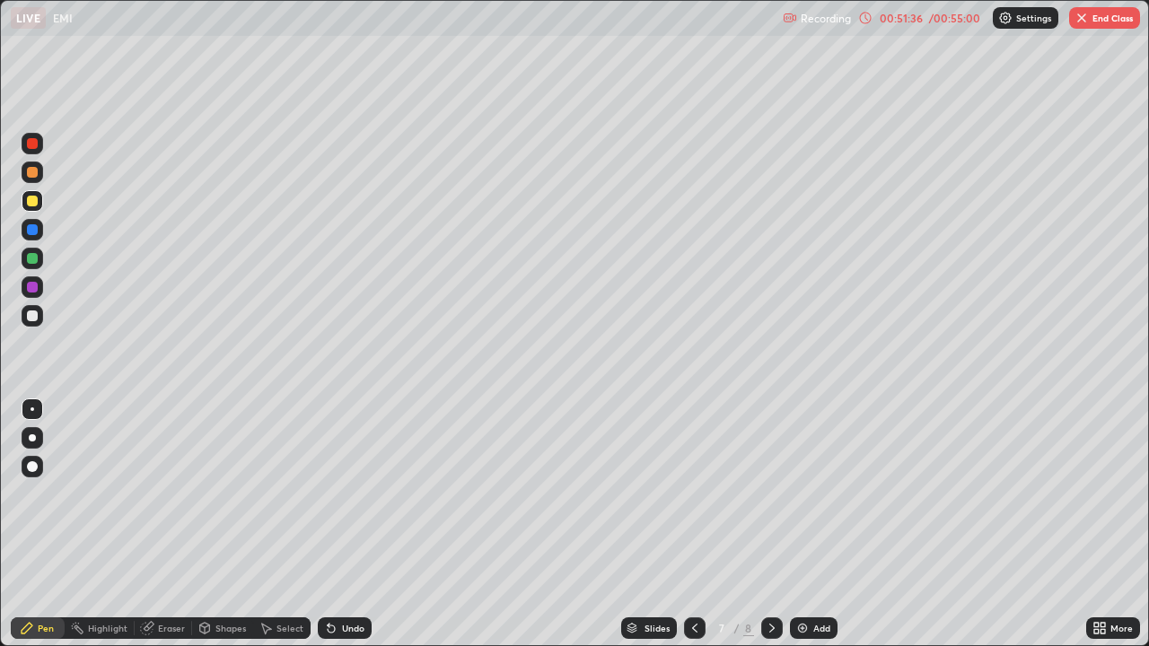
click at [770, 524] on icon at bounding box center [772, 628] width 14 height 14
click at [803, 524] on img at bounding box center [802, 628] width 14 height 14
click at [690, 524] on icon at bounding box center [694, 628] width 14 height 14
click at [166, 524] on div "Eraser" at bounding box center [163, 628] width 57 height 22
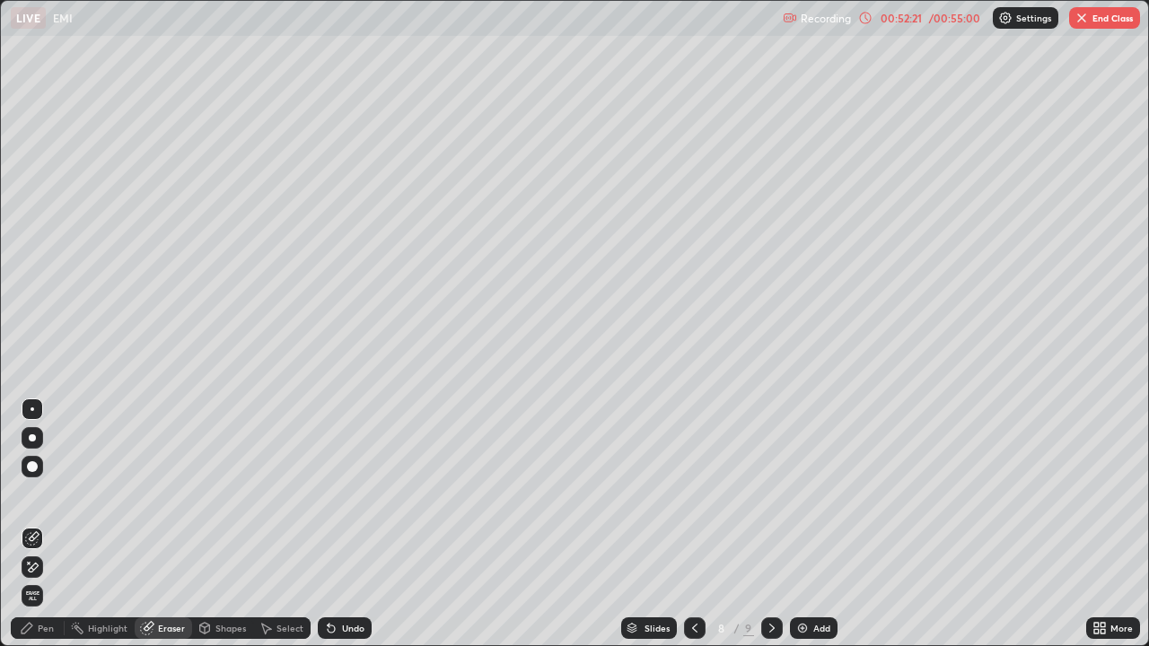
click at [46, 524] on div "Pen" at bounding box center [46, 628] width 16 height 9
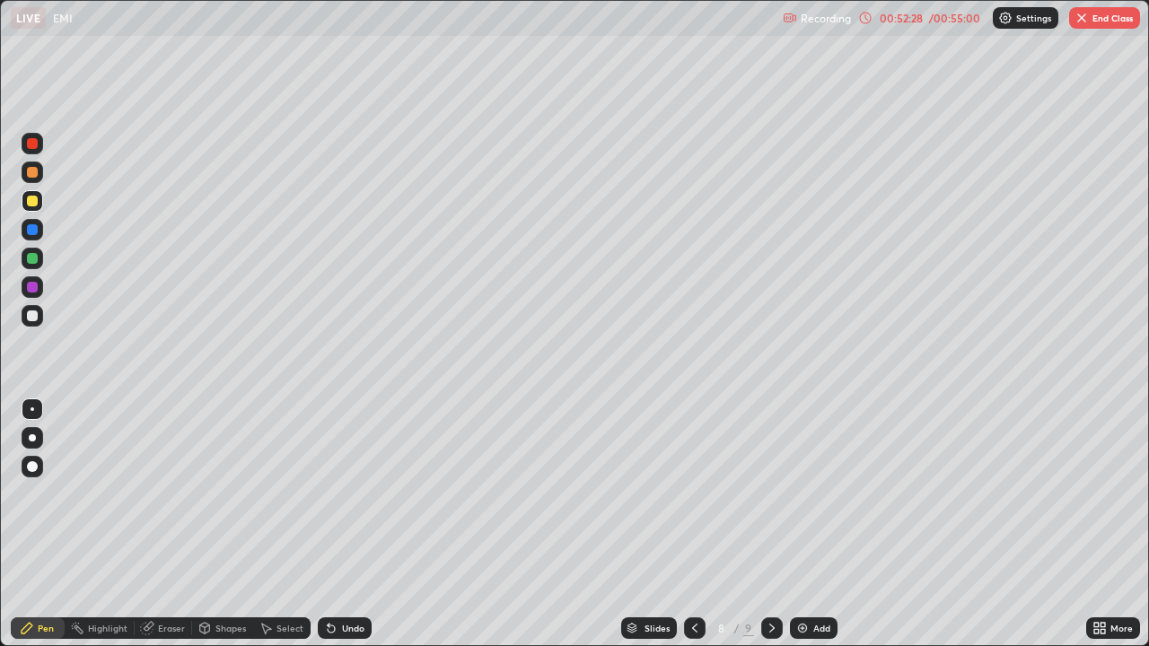
click at [695, 524] on icon at bounding box center [694, 628] width 14 height 14
click at [765, 524] on icon at bounding box center [772, 628] width 14 height 14
click at [31, 319] on div at bounding box center [32, 315] width 11 height 11
click at [273, 524] on div "Select" at bounding box center [281, 628] width 57 height 22
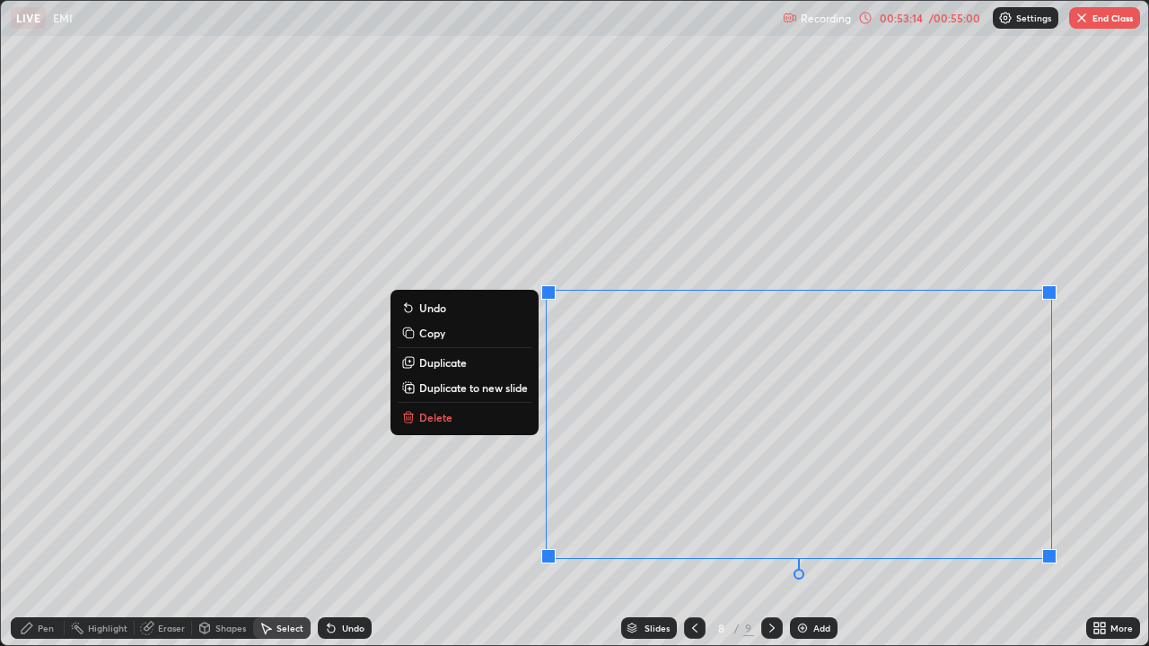
click at [502, 387] on p "Duplicate to new slide" at bounding box center [473, 387] width 109 height 14
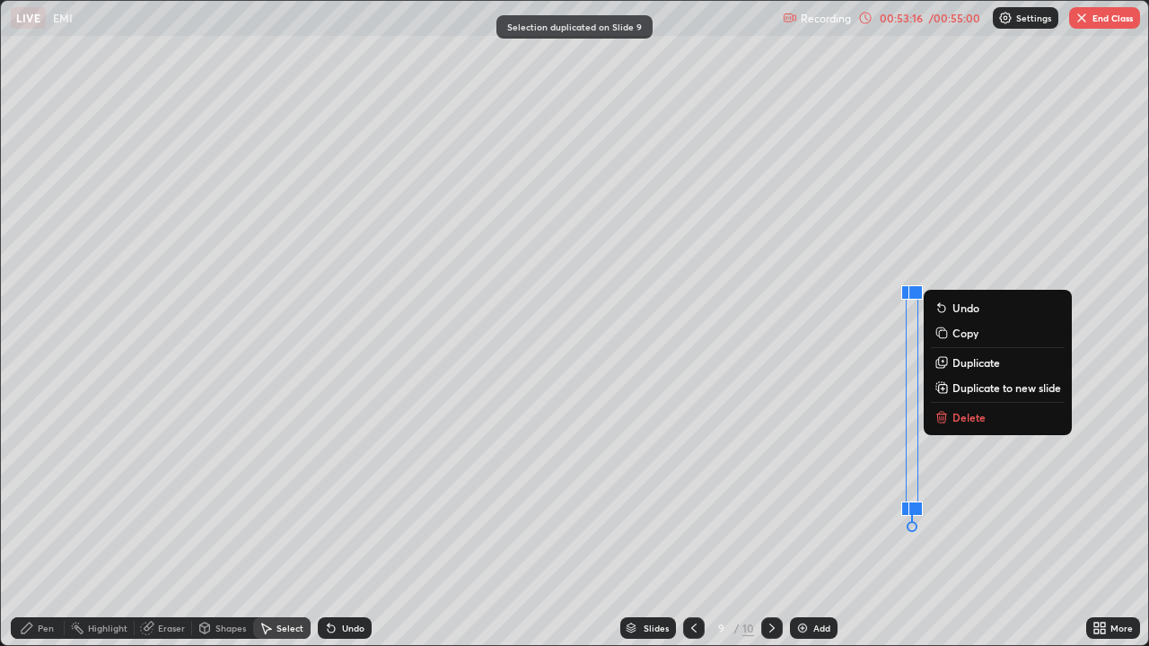
click at [962, 413] on p "Delete" at bounding box center [968, 417] width 33 height 14
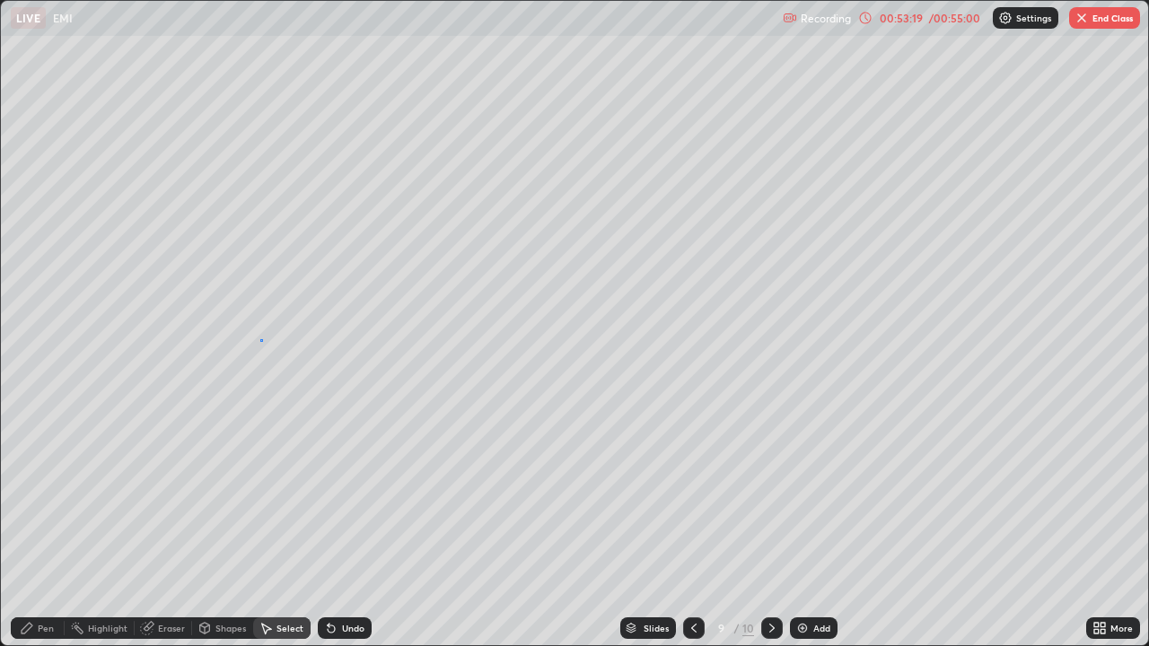
click at [260, 339] on div "0 ° Undo Copy Duplicate Duplicate to new slide Delete" at bounding box center [574, 323] width 1147 height 644
click at [48, 524] on div "Pen" at bounding box center [46, 628] width 16 height 9
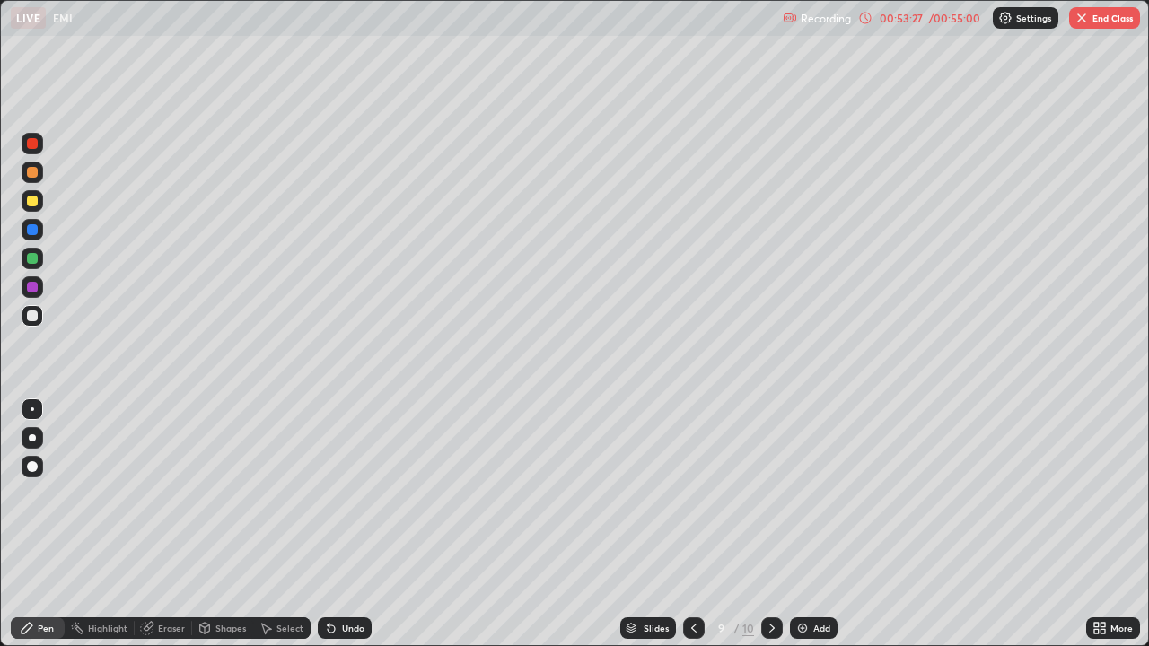
click at [33, 204] on div at bounding box center [32, 201] width 11 height 11
click at [32, 176] on div at bounding box center [32, 172] width 11 height 11
click at [351, 524] on div "Undo" at bounding box center [353, 628] width 22 height 9
click at [37, 317] on div at bounding box center [32, 315] width 11 height 11
click at [350, 524] on div "Undo" at bounding box center [345, 628] width 54 height 22
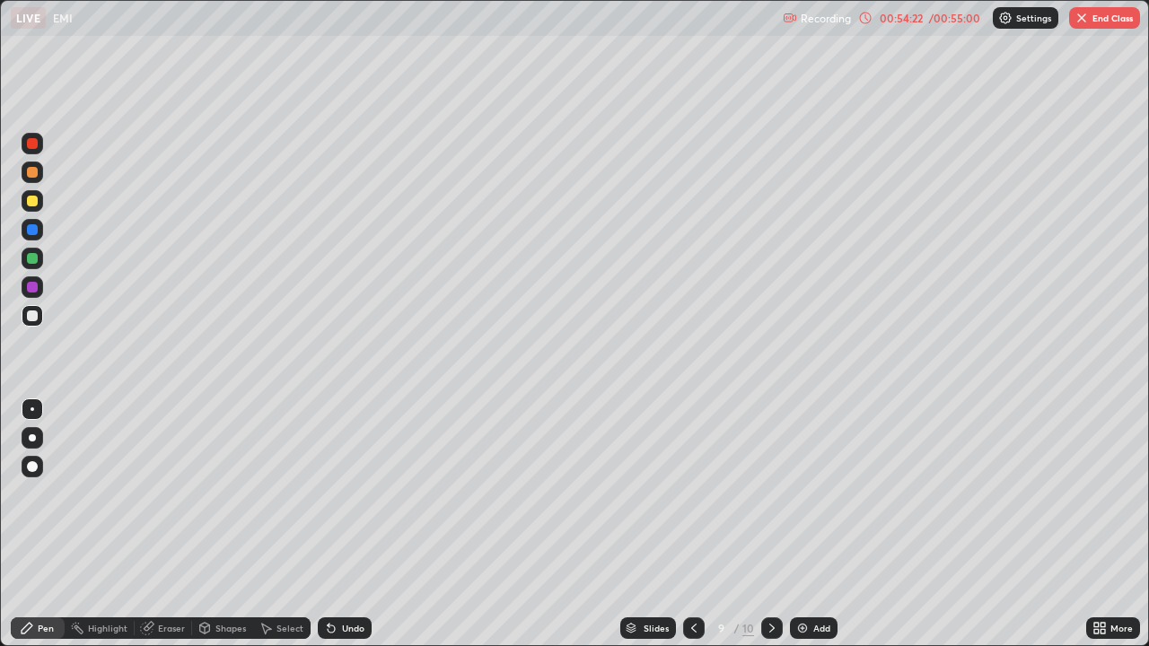
click at [355, 524] on div "Undo" at bounding box center [353, 628] width 22 height 9
click at [354, 524] on div "Undo" at bounding box center [353, 628] width 22 height 9
click at [353, 524] on div "Undo" at bounding box center [353, 628] width 22 height 9
click at [349, 524] on div "Undo" at bounding box center [353, 628] width 22 height 9
click at [349, 524] on div "Undo" at bounding box center [345, 628] width 54 height 22
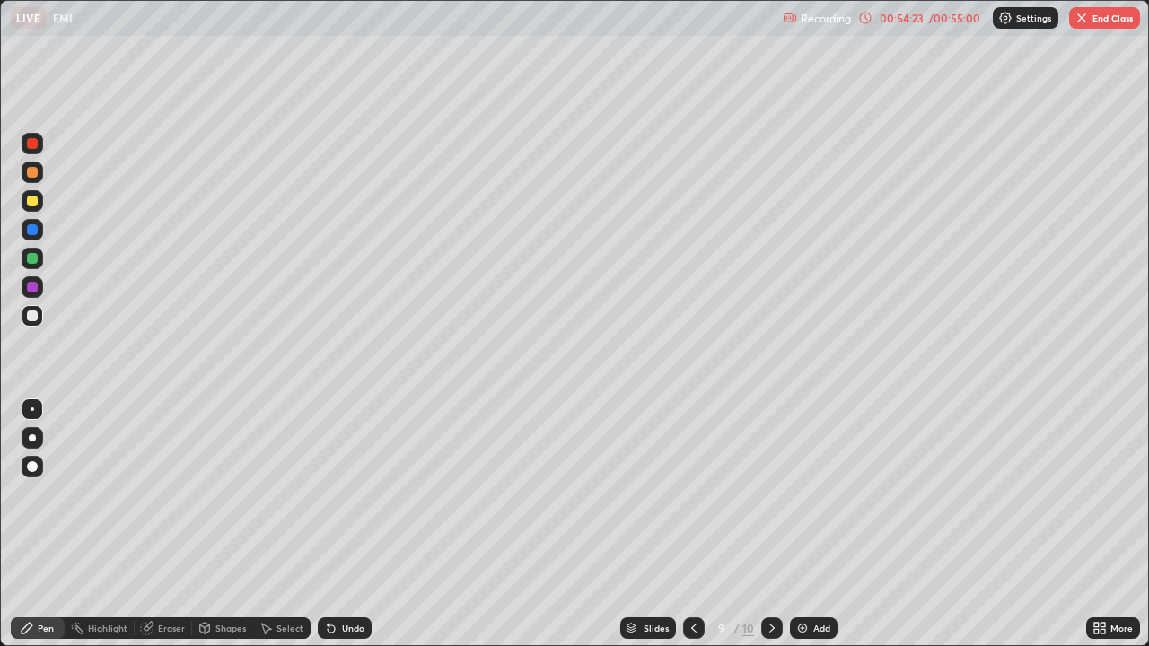
click at [349, 524] on div "Undo" at bounding box center [345, 628] width 54 height 22
click at [348, 524] on div "Undo" at bounding box center [345, 628] width 54 height 22
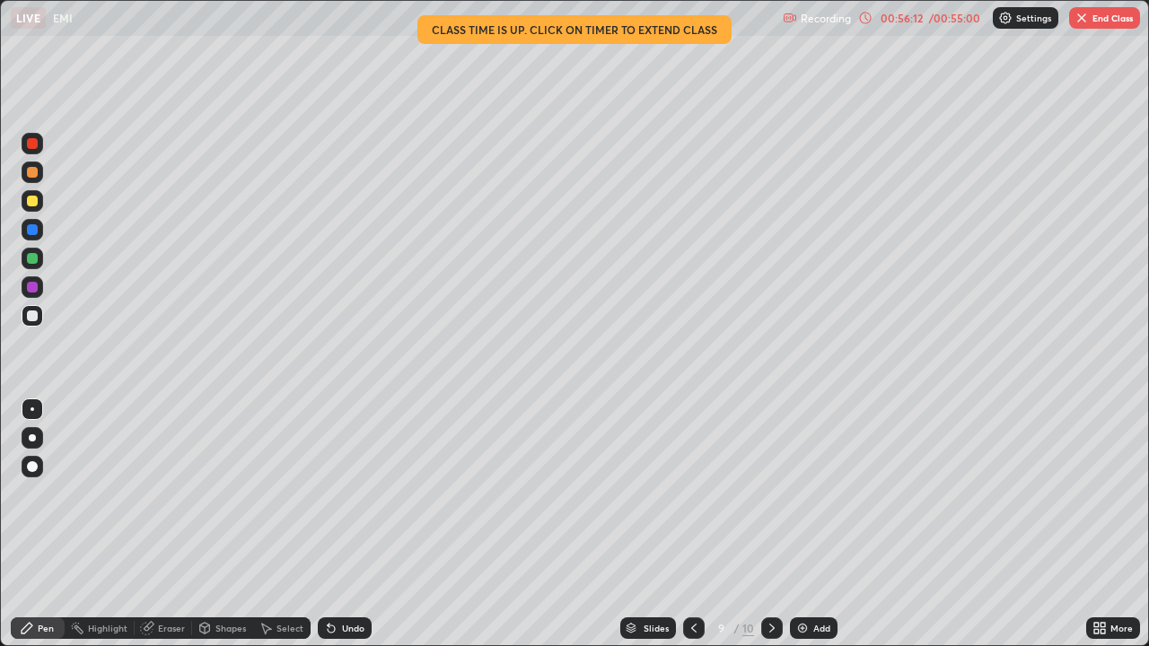
click at [32, 203] on div at bounding box center [32, 201] width 11 height 11
click at [351, 524] on div "Undo" at bounding box center [353, 628] width 22 height 9
click at [31, 174] on div at bounding box center [32, 172] width 11 height 11
click at [31, 319] on div at bounding box center [32, 315] width 11 height 11
click at [701, 524] on div at bounding box center [694, 628] width 22 height 22
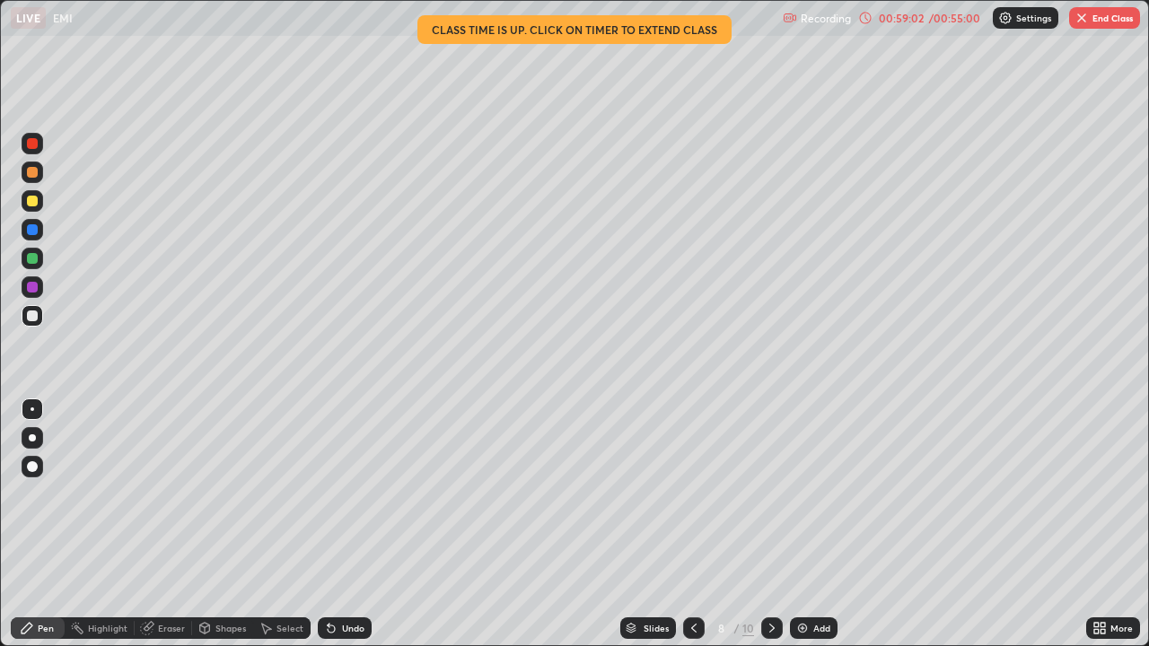
click at [281, 524] on div "Select" at bounding box center [289, 628] width 27 height 9
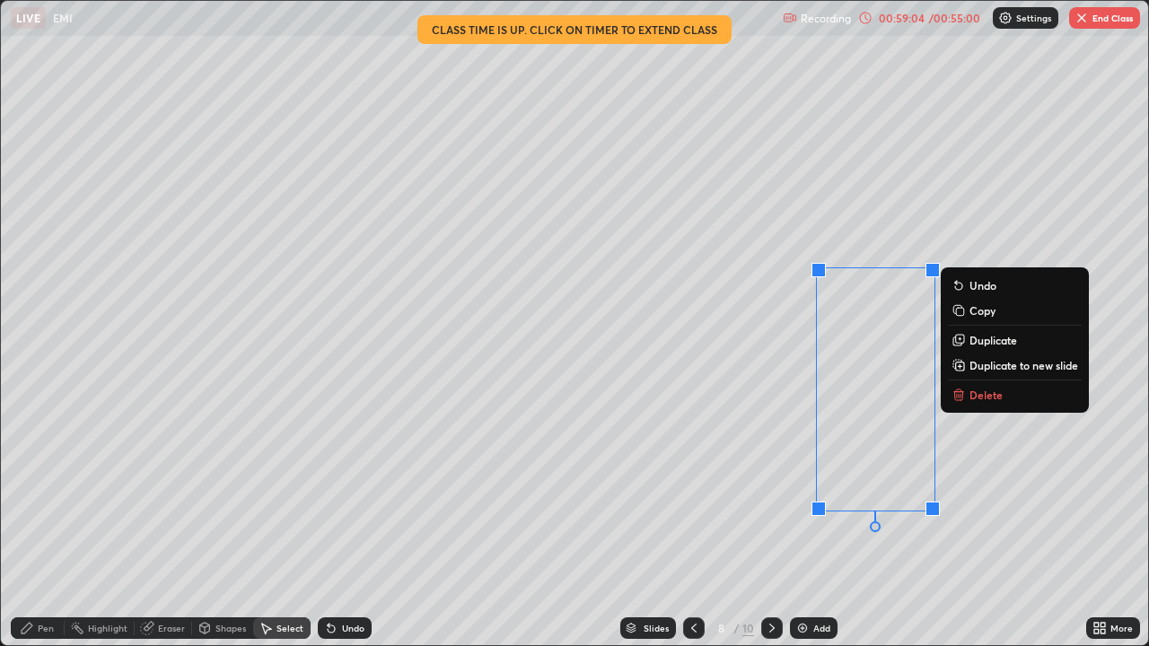
click at [981, 394] on p "Delete" at bounding box center [985, 395] width 33 height 14
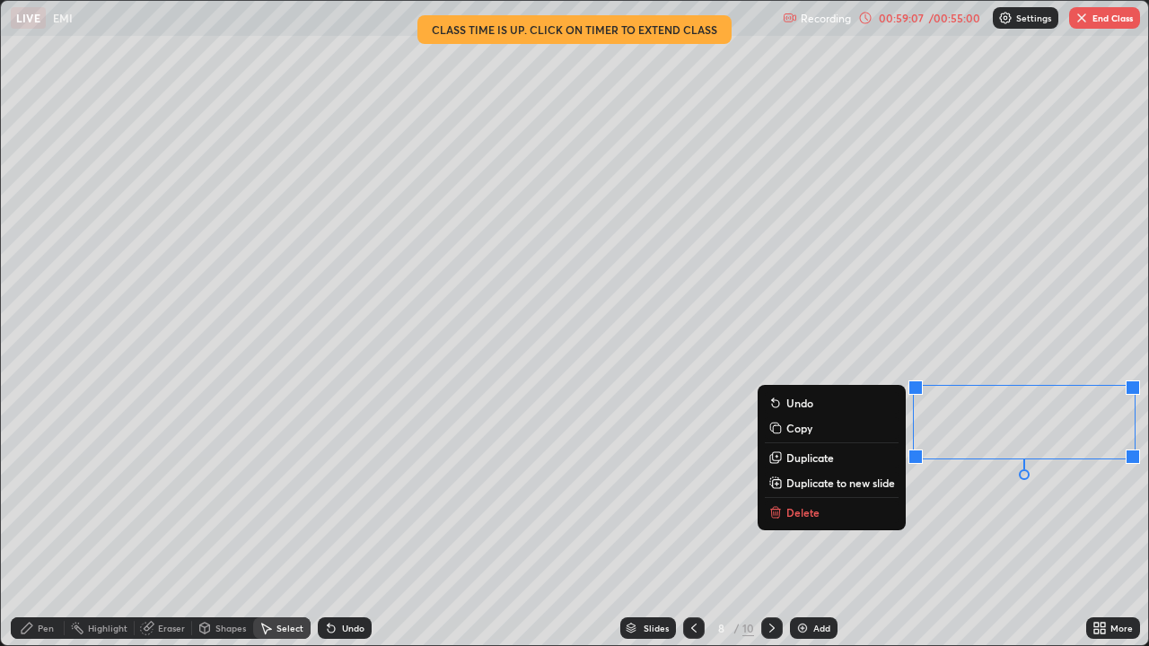
click at [851, 511] on button "Delete" at bounding box center [832, 513] width 134 height 22
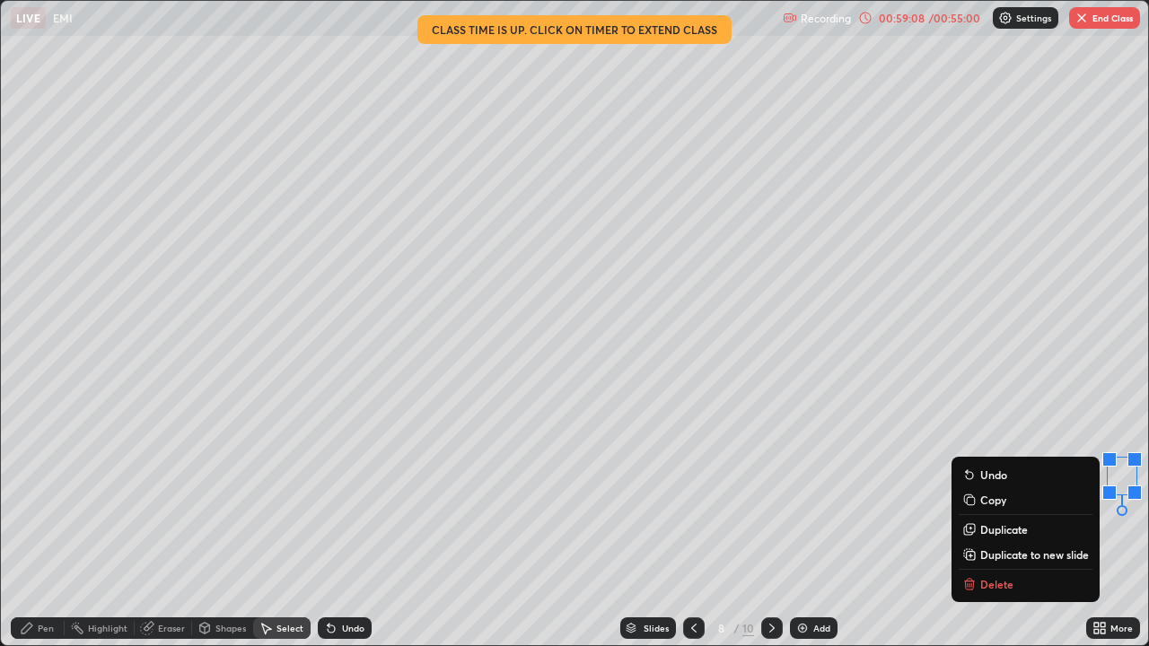
click at [996, 524] on p "Delete" at bounding box center [996, 584] width 33 height 14
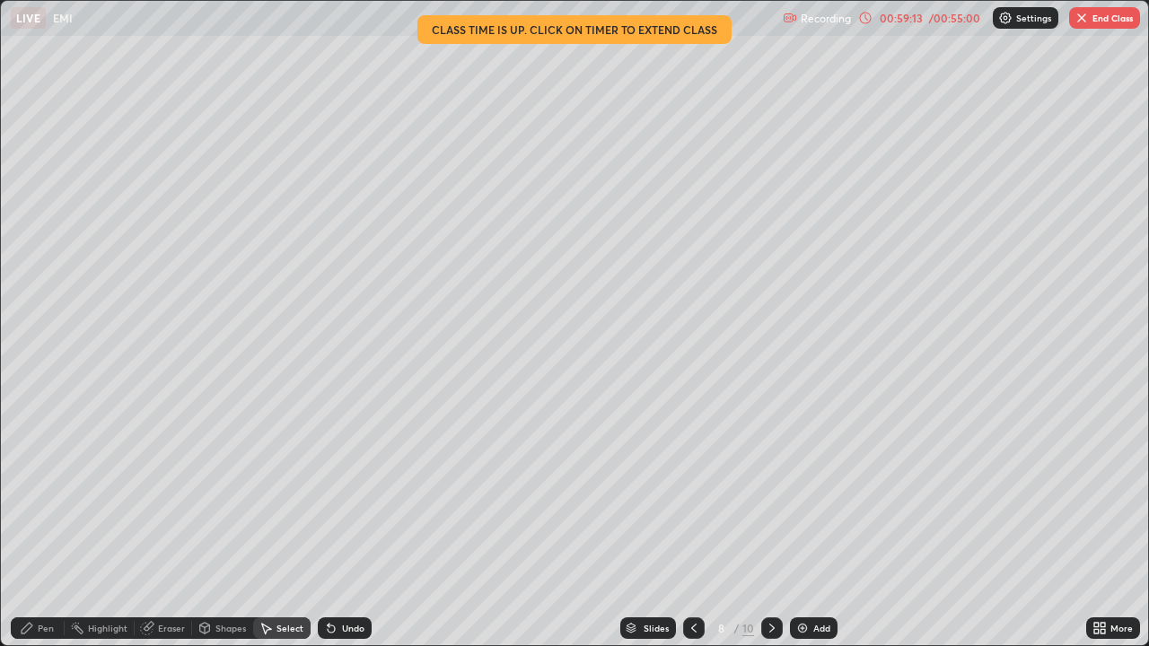
click at [39, 524] on div "Pen" at bounding box center [46, 628] width 16 height 9
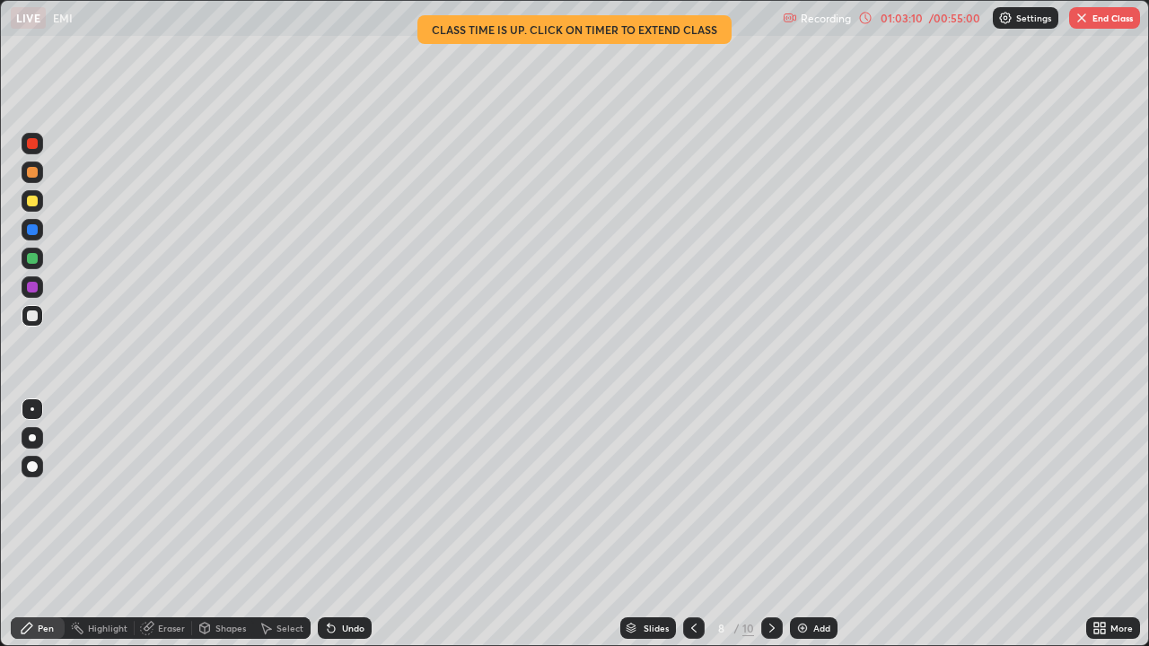
click at [769, 524] on icon at bounding box center [771, 628] width 5 height 9
click at [692, 524] on icon at bounding box center [693, 628] width 14 height 14
click at [1086, 18] on img "button" at bounding box center [1081, 18] width 14 height 14
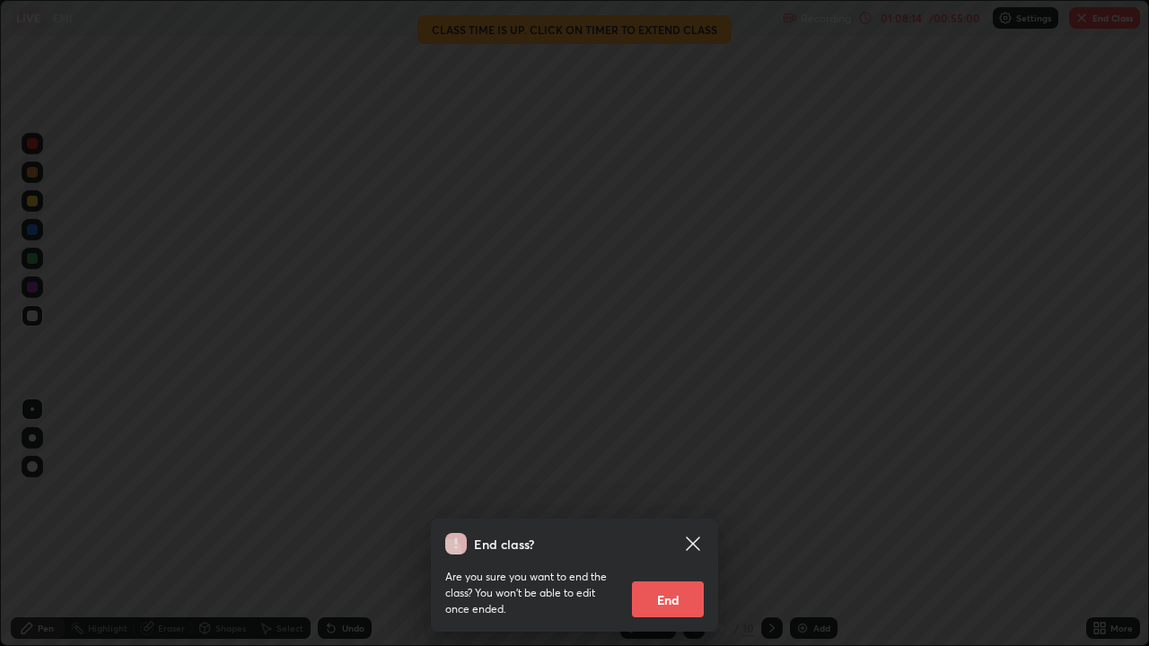
click at [669, 524] on button "End" at bounding box center [668, 599] width 72 height 36
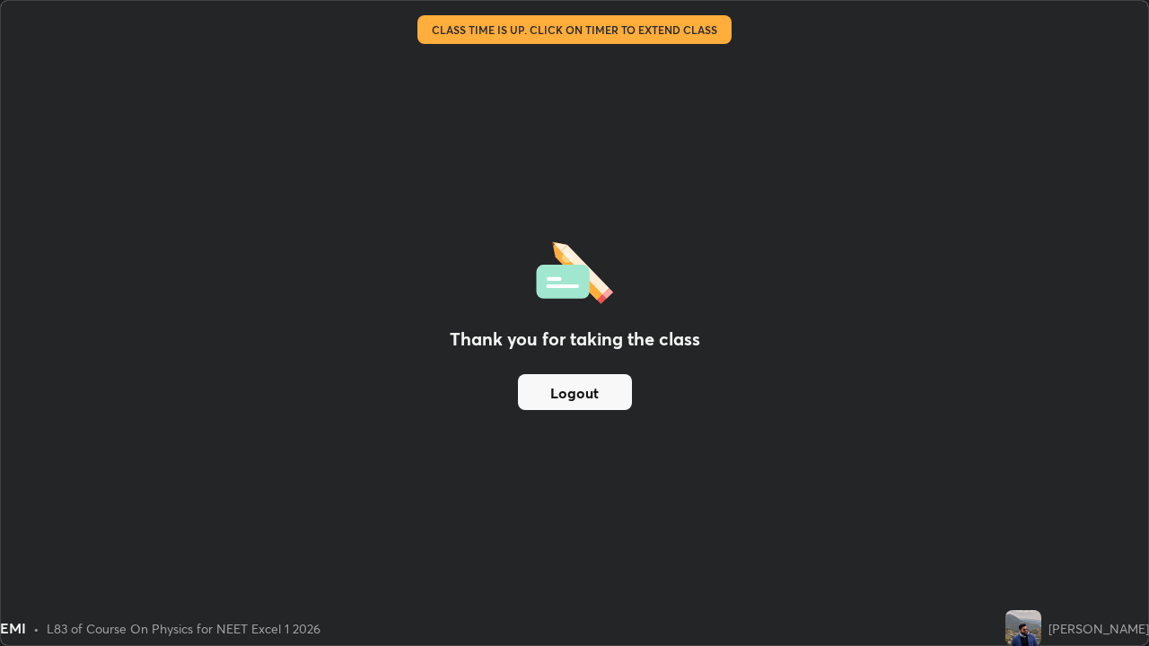
click at [609, 388] on button "Logout" at bounding box center [575, 392] width 114 height 36
click at [605, 391] on button "Logout" at bounding box center [575, 392] width 114 height 36
click at [607, 390] on button "Logout" at bounding box center [575, 392] width 114 height 36
click at [593, 392] on button "Logout" at bounding box center [575, 392] width 114 height 36
click at [587, 389] on button "Logout" at bounding box center [575, 392] width 114 height 36
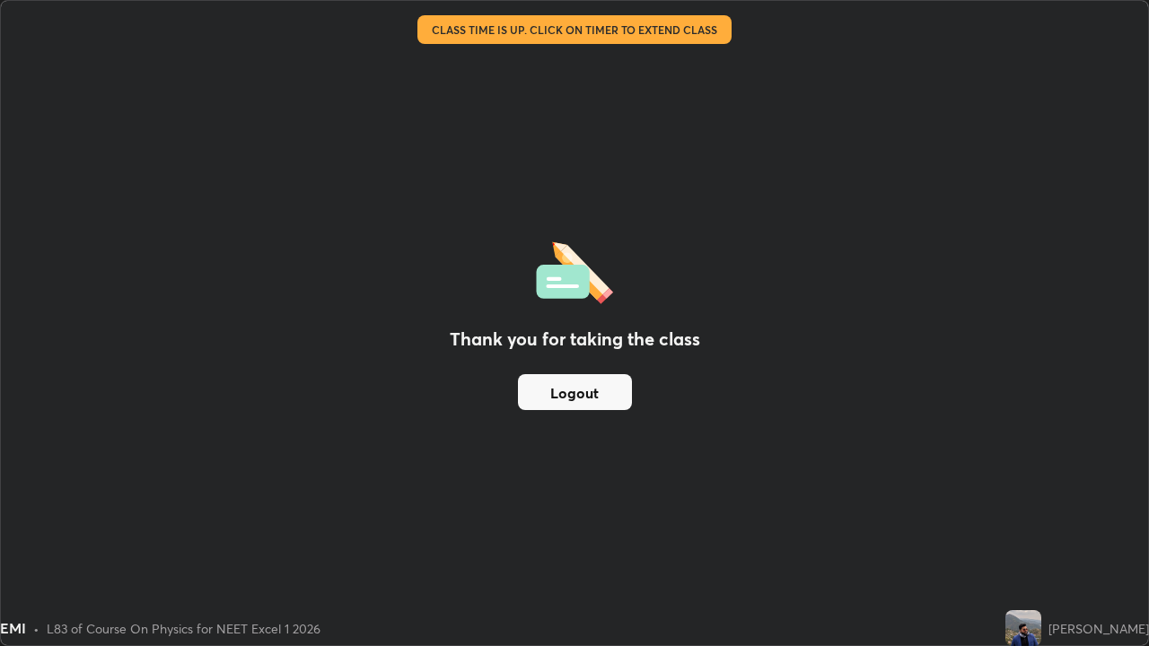
click at [581, 390] on button "Logout" at bounding box center [575, 392] width 114 height 36
click at [586, 398] on button "Logout" at bounding box center [575, 392] width 114 height 36
click at [561, 385] on button "Logout" at bounding box center [575, 392] width 114 height 36
click at [557, 389] on button "Logout" at bounding box center [575, 392] width 114 height 36
click at [560, 384] on button "Logout" at bounding box center [575, 392] width 114 height 36
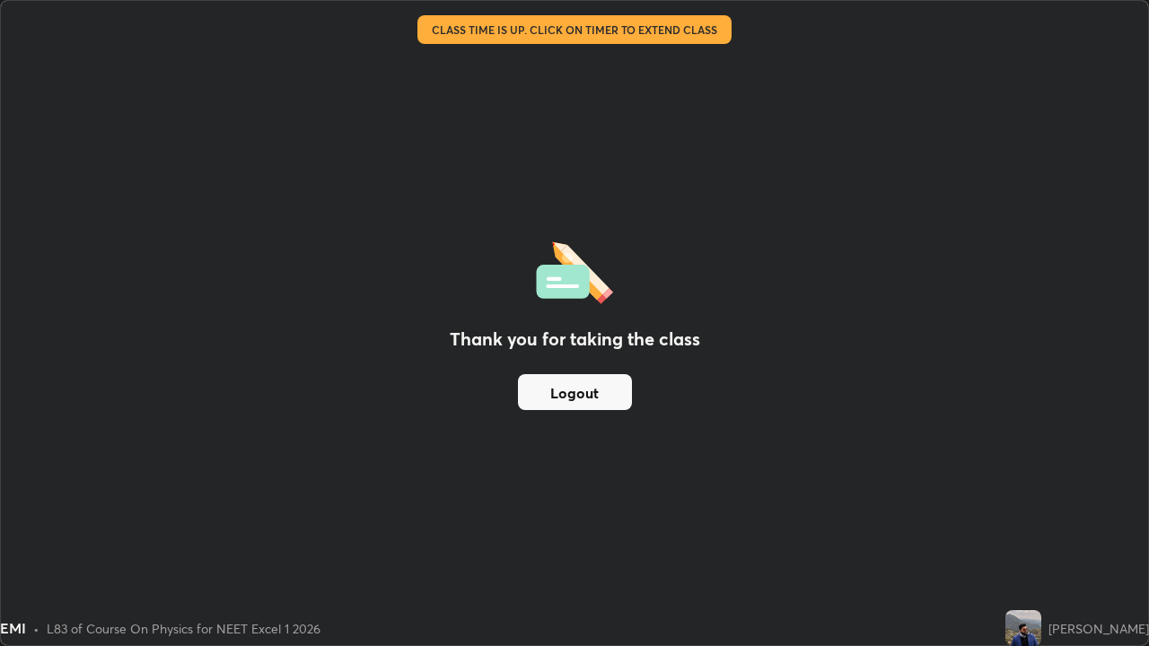
click at [566, 385] on button "Logout" at bounding box center [575, 392] width 114 height 36
click at [581, 389] on button "Logout" at bounding box center [575, 392] width 114 height 36
click at [580, 392] on button "Logout" at bounding box center [575, 392] width 114 height 36
click at [580, 397] on button "Logout" at bounding box center [575, 392] width 114 height 36
click at [544, 388] on button "Logout" at bounding box center [575, 392] width 114 height 36
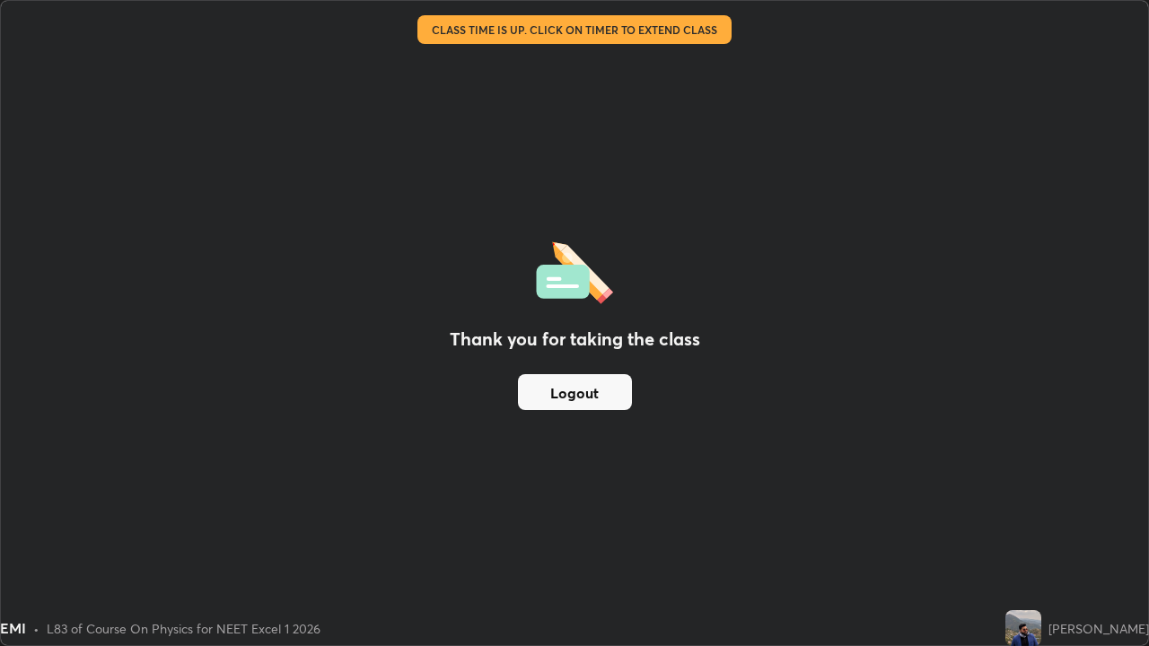
click at [558, 390] on button "Logout" at bounding box center [575, 392] width 114 height 36
click at [563, 393] on button "Logout" at bounding box center [575, 392] width 114 height 36
click at [569, 389] on button "Logout" at bounding box center [575, 392] width 114 height 36
click at [569, 390] on button "Logout" at bounding box center [575, 392] width 114 height 36
click at [948, 508] on div "Thank you for taking the class Logout" at bounding box center [574, 323] width 1147 height 644
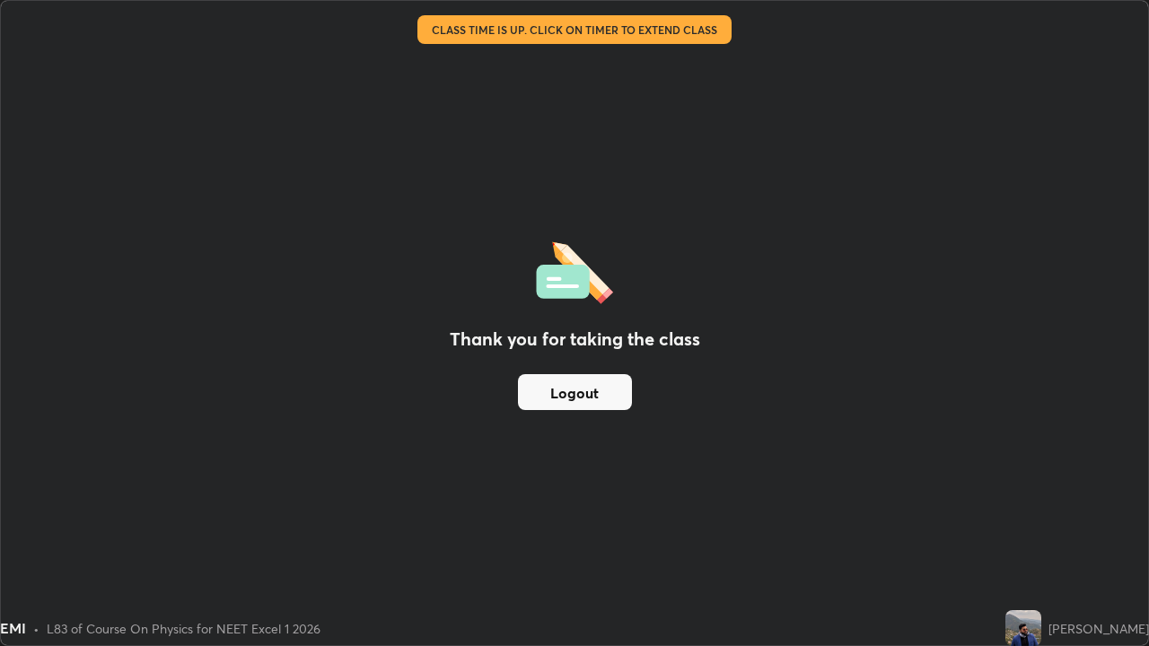
click at [956, 524] on div "Thank you for taking the class Logout" at bounding box center [574, 323] width 1147 height 644
click at [612, 397] on button "Logout" at bounding box center [575, 392] width 114 height 36
click at [1013, 56] on div "Thank you for taking the class Logout" at bounding box center [574, 323] width 1147 height 644
click at [555, 376] on button "Logout" at bounding box center [575, 392] width 114 height 36
click at [991, 154] on div "Thank you for taking the class Logout" at bounding box center [574, 323] width 1147 height 644
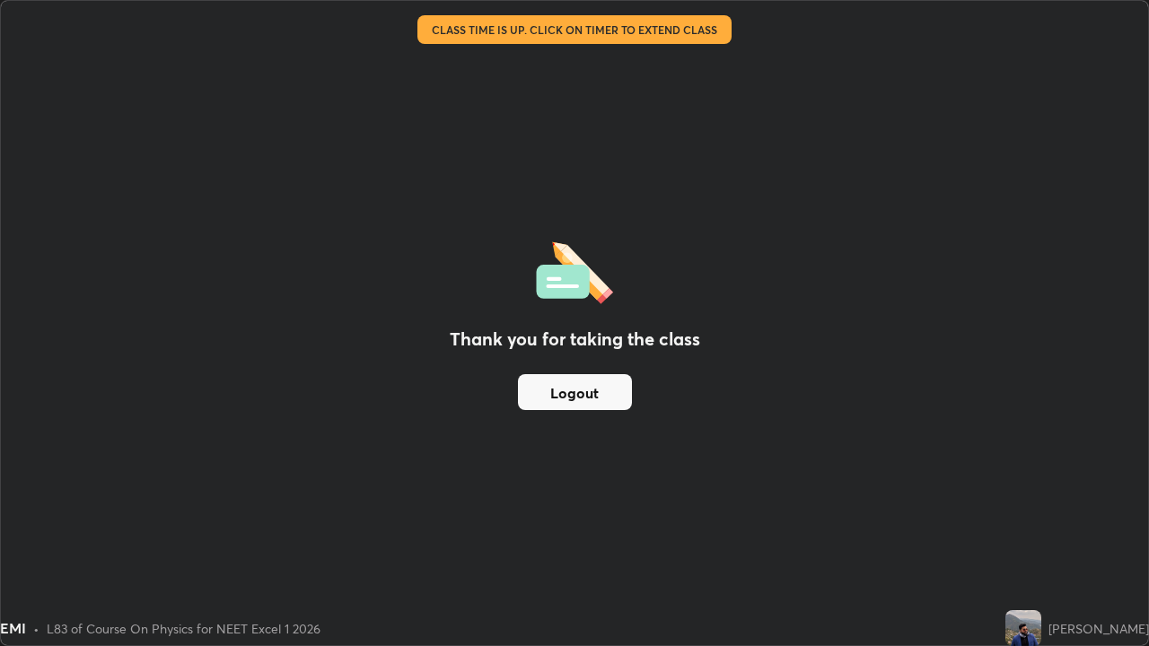
click at [581, 393] on button "Logout" at bounding box center [575, 392] width 114 height 36
click at [589, 398] on button "Logout" at bounding box center [575, 392] width 114 height 36
click at [588, 394] on button "Logout" at bounding box center [575, 392] width 114 height 36
click at [592, 396] on button "Logout" at bounding box center [575, 392] width 114 height 36
click at [585, 395] on button "Logout" at bounding box center [575, 392] width 114 height 36
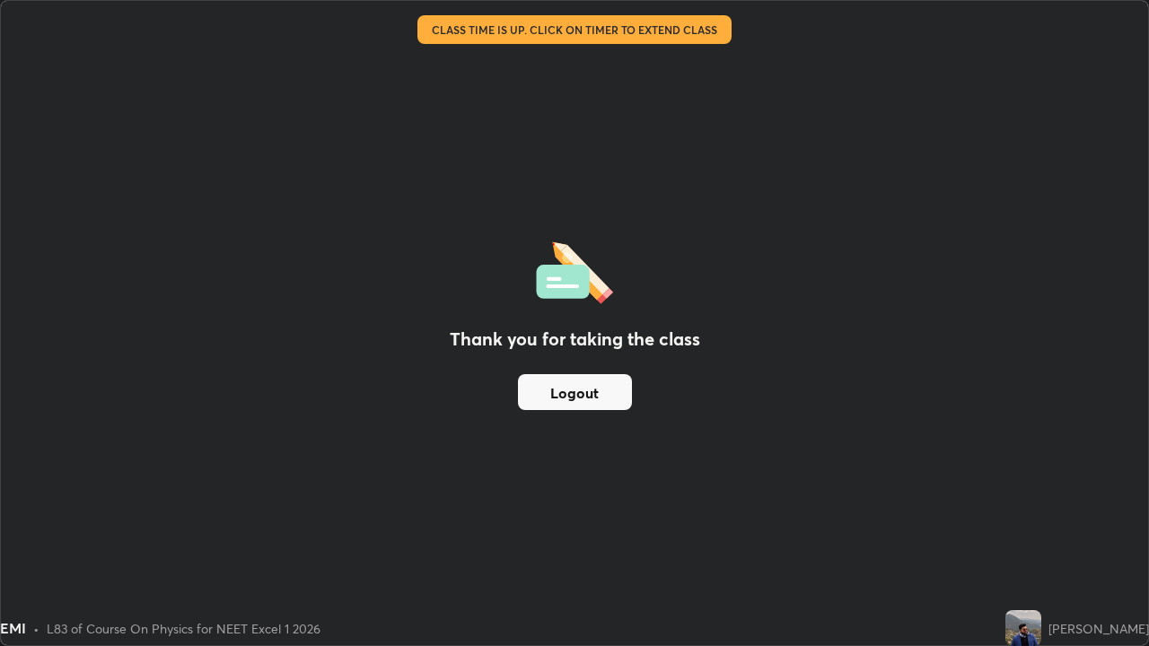
click at [583, 398] on button "Logout" at bounding box center [575, 392] width 114 height 36
click at [581, 397] on button "Logout" at bounding box center [575, 392] width 114 height 36
click at [585, 395] on button "Logout" at bounding box center [575, 392] width 114 height 36
click at [588, 396] on button "Logout" at bounding box center [575, 392] width 114 height 36
click at [591, 395] on button "Logout" at bounding box center [575, 392] width 114 height 36
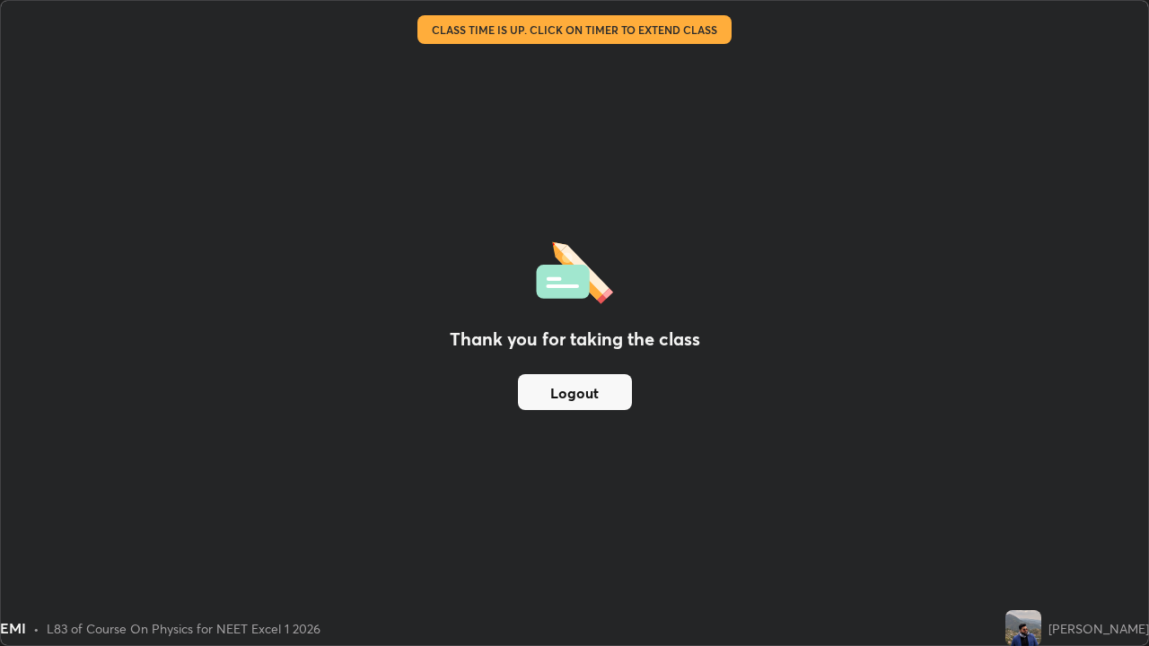
click at [593, 398] on button "Logout" at bounding box center [575, 392] width 114 height 36
click at [594, 403] on button "Logout" at bounding box center [575, 392] width 114 height 36
click at [595, 400] on button "Logout" at bounding box center [575, 392] width 114 height 36
click at [574, 396] on button "Logout" at bounding box center [575, 392] width 114 height 36
click at [568, 399] on button "Logout" at bounding box center [575, 392] width 114 height 36
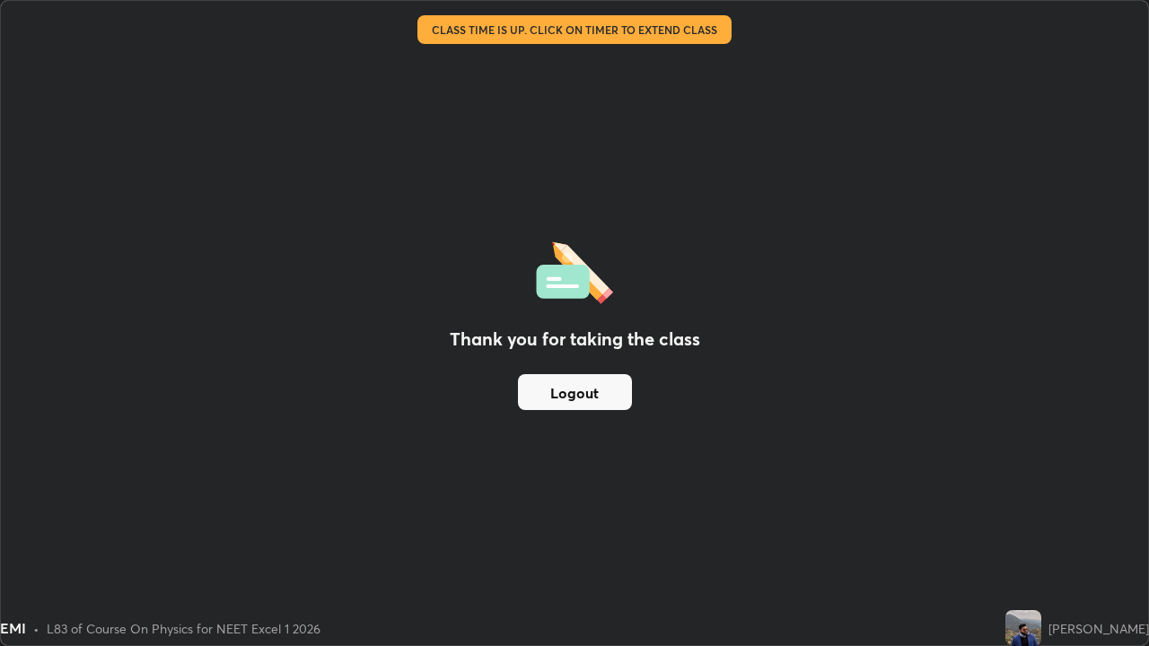
click at [604, 396] on button "Logout" at bounding box center [575, 392] width 114 height 36
click at [564, 398] on button "Logout" at bounding box center [575, 392] width 114 height 36
click at [537, 381] on button "Logout" at bounding box center [575, 392] width 114 height 36
click at [551, 397] on button "Logout" at bounding box center [575, 392] width 114 height 36
click at [569, 393] on button "Logout" at bounding box center [575, 392] width 114 height 36
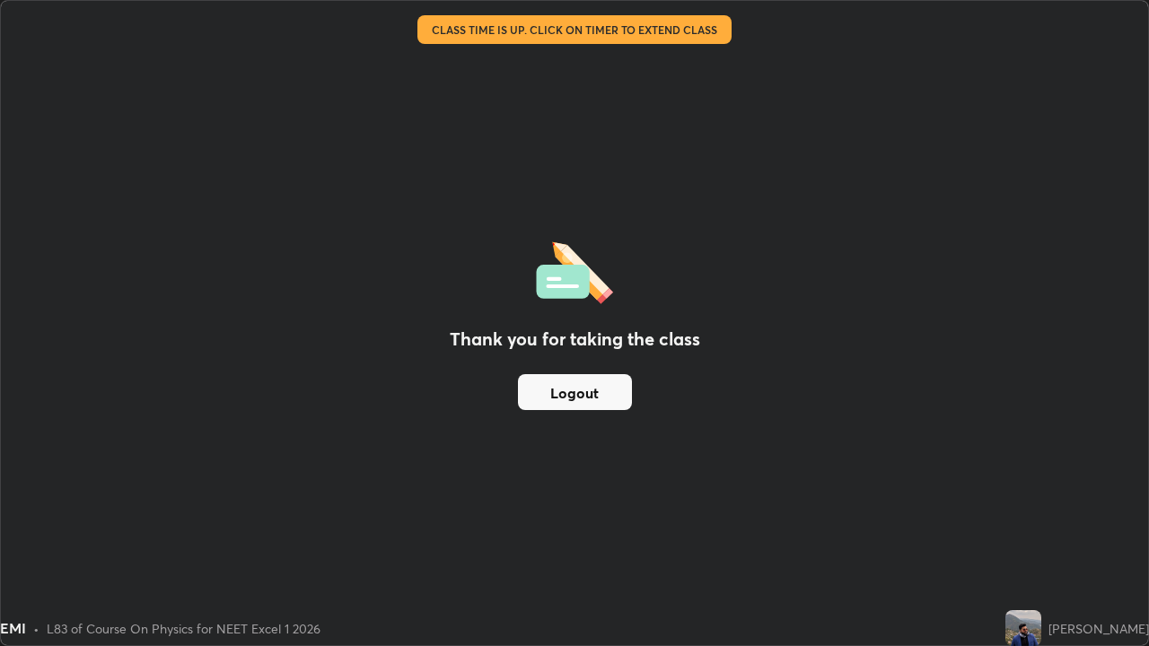
click at [571, 392] on button "Logout" at bounding box center [575, 392] width 114 height 36
click at [319, 442] on div "Thank you for taking the class Logout" at bounding box center [574, 323] width 1147 height 644
click at [315, 439] on div "Thank you for taking the class Logout" at bounding box center [574, 323] width 1147 height 644
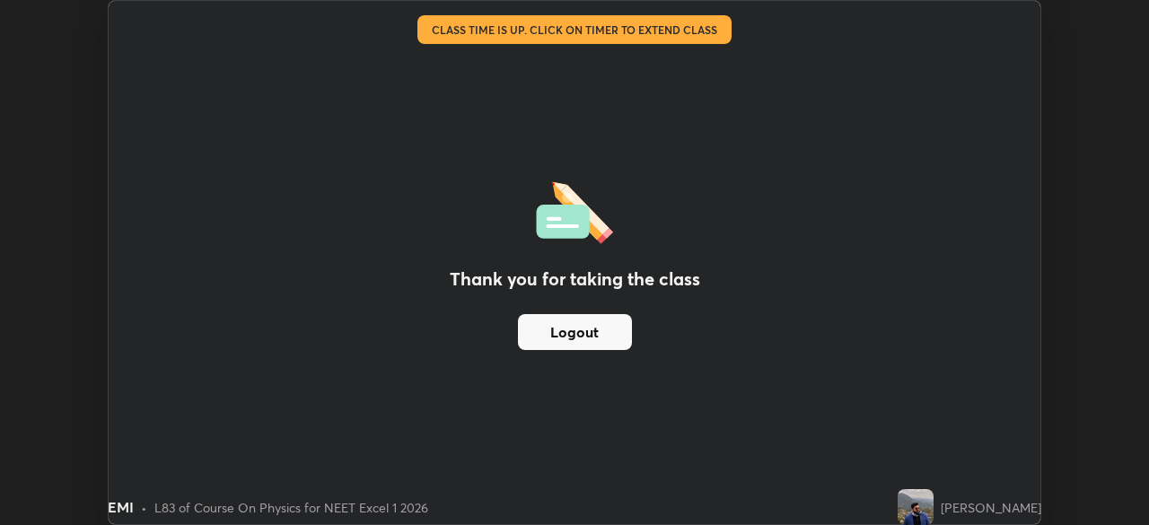
scroll to position [89207, 88583]
click at [164, 57] on div "Thank you for taking the class Logout" at bounding box center [574, 262] width 931 height 523
